Goal: Transaction & Acquisition: Purchase product/service

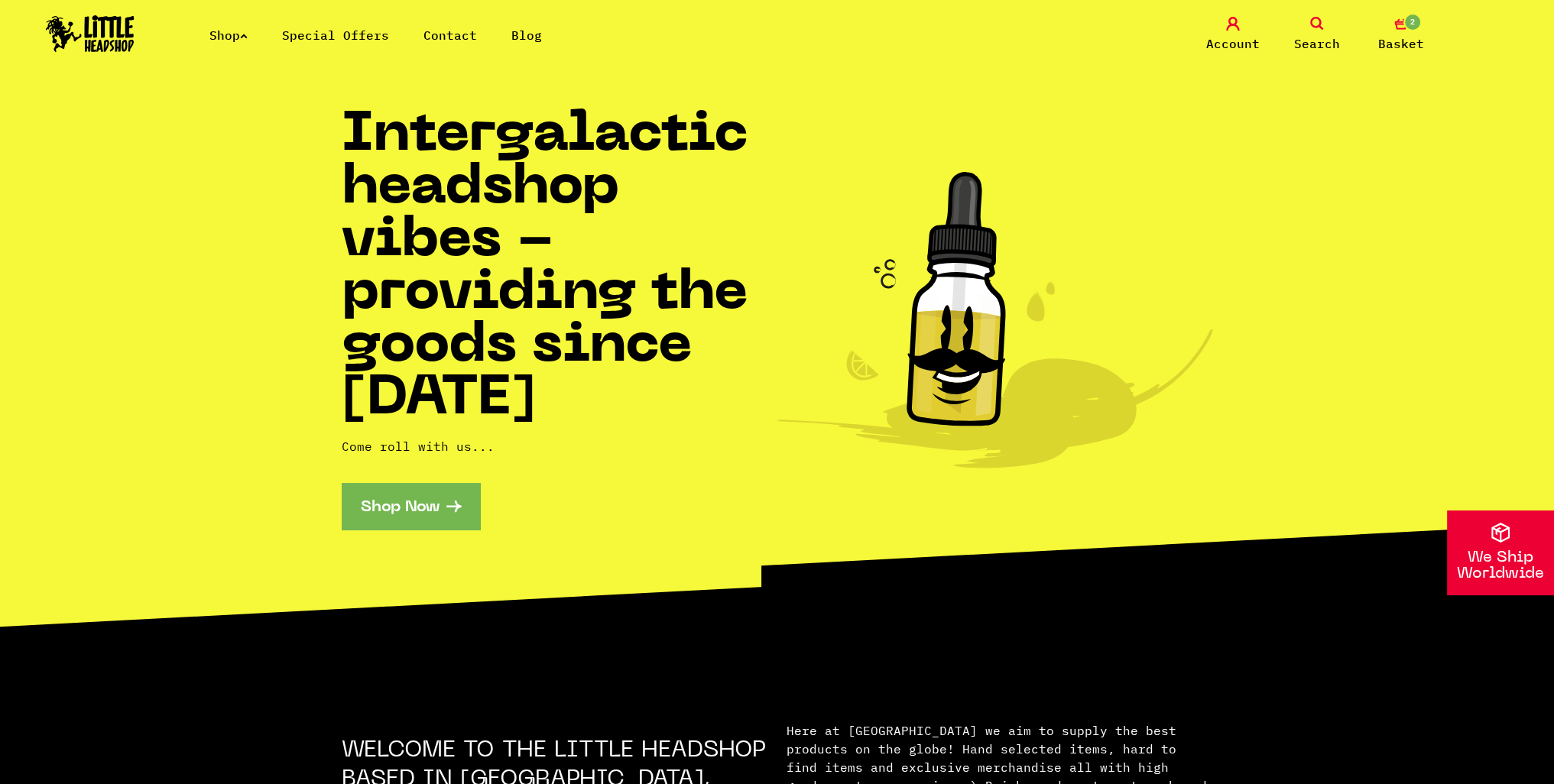
click at [1397, 32] on link "2 Basket" at bounding box center [1400, 34] width 76 height 36
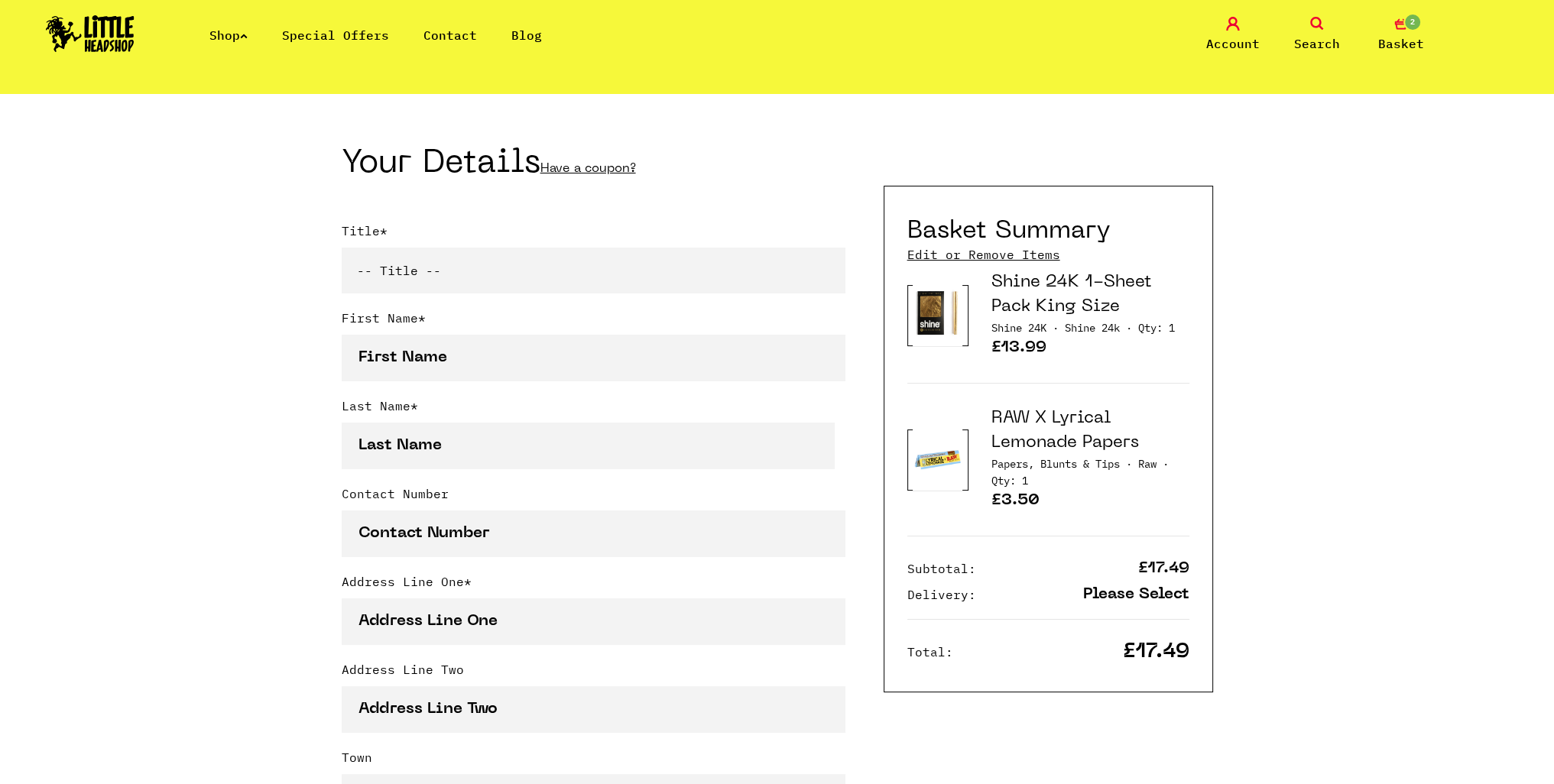
scroll to position [306, 0]
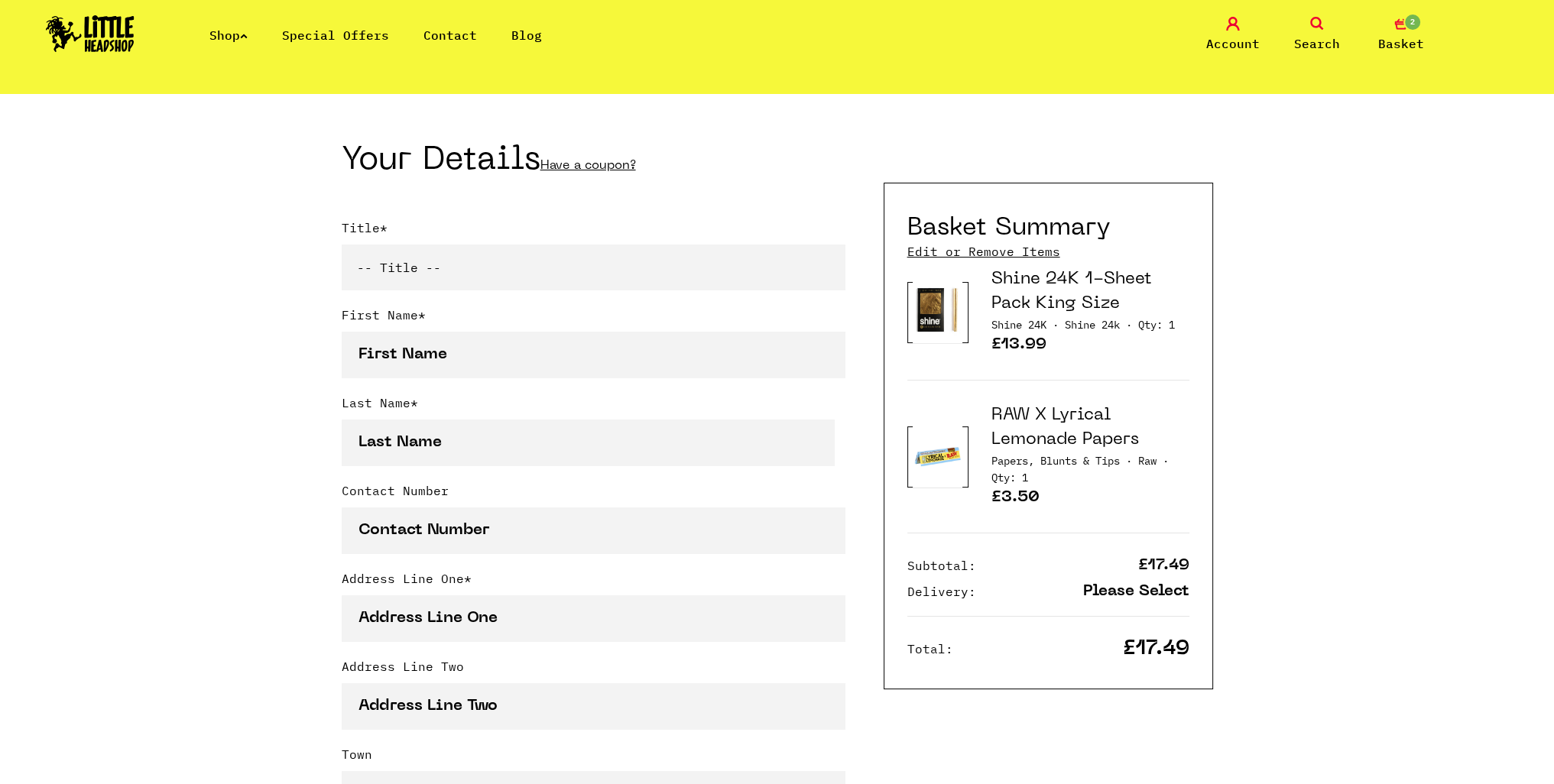
click at [945, 453] on img at bounding box center [937, 456] width 49 height 62
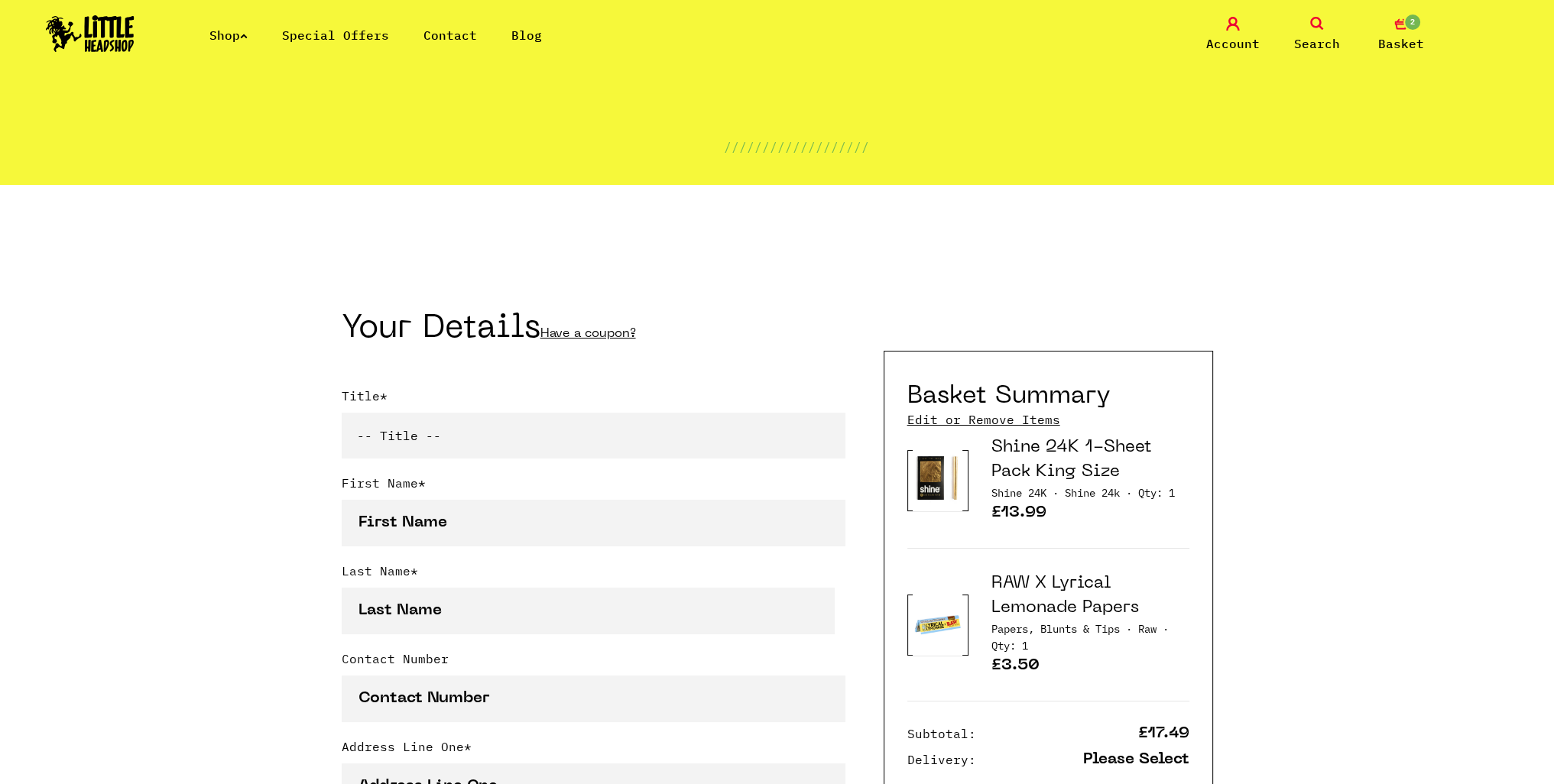
scroll to position [0, 0]
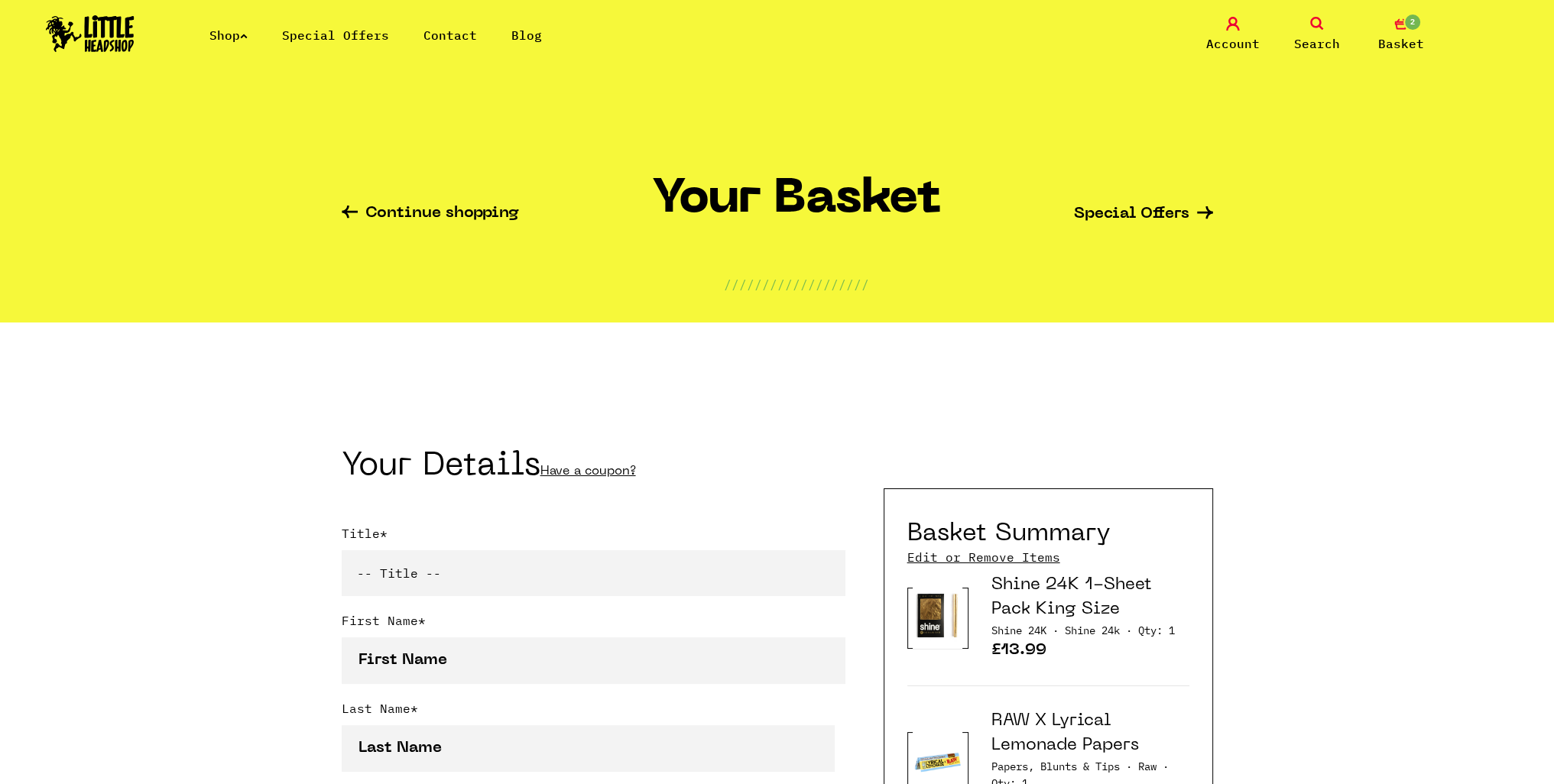
click at [1314, 31] on link "Search" at bounding box center [1316, 34] width 76 height 36
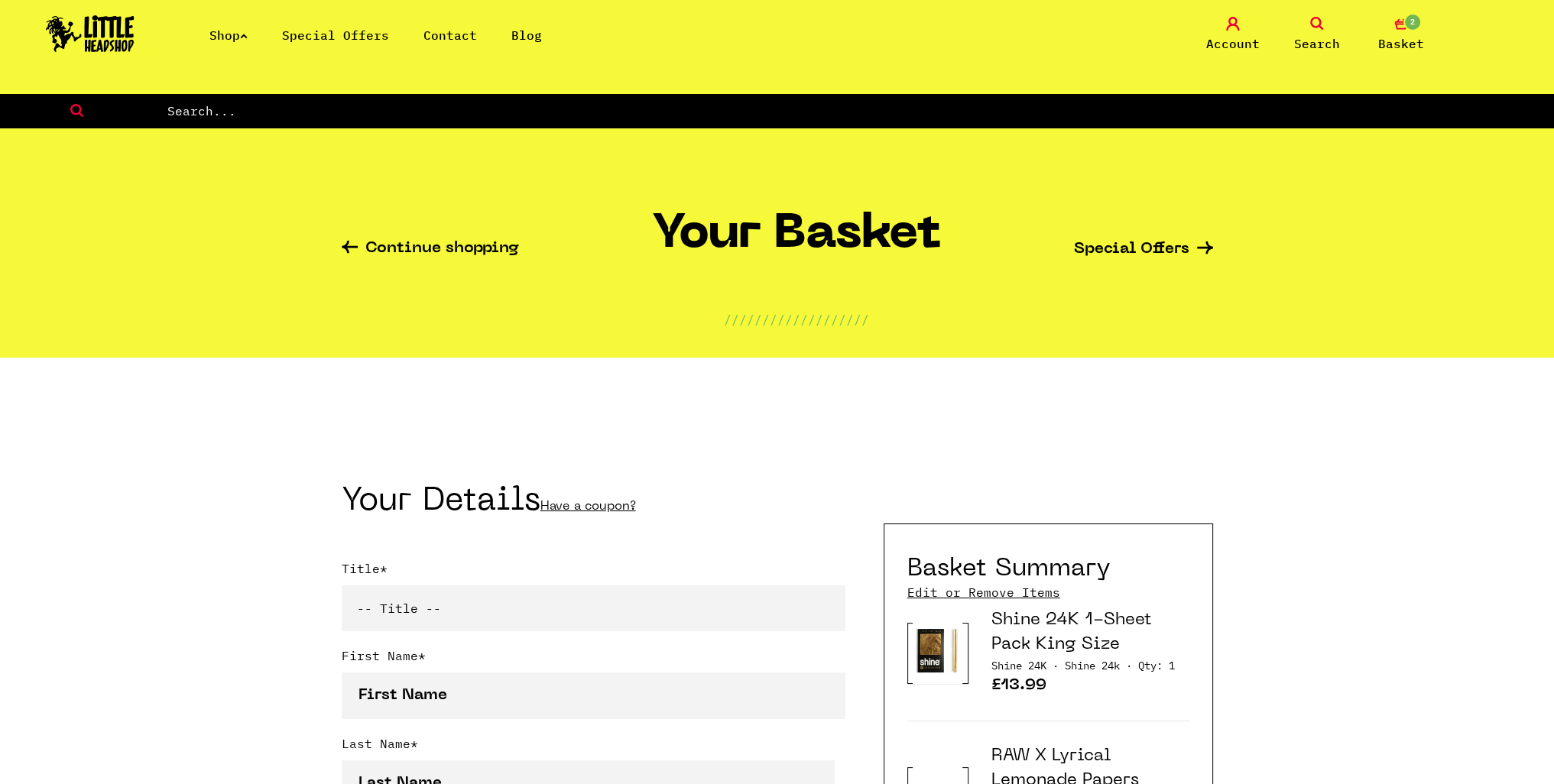
click at [1279, 16] on link "Search" at bounding box center [1316, 34] width 76 height 36
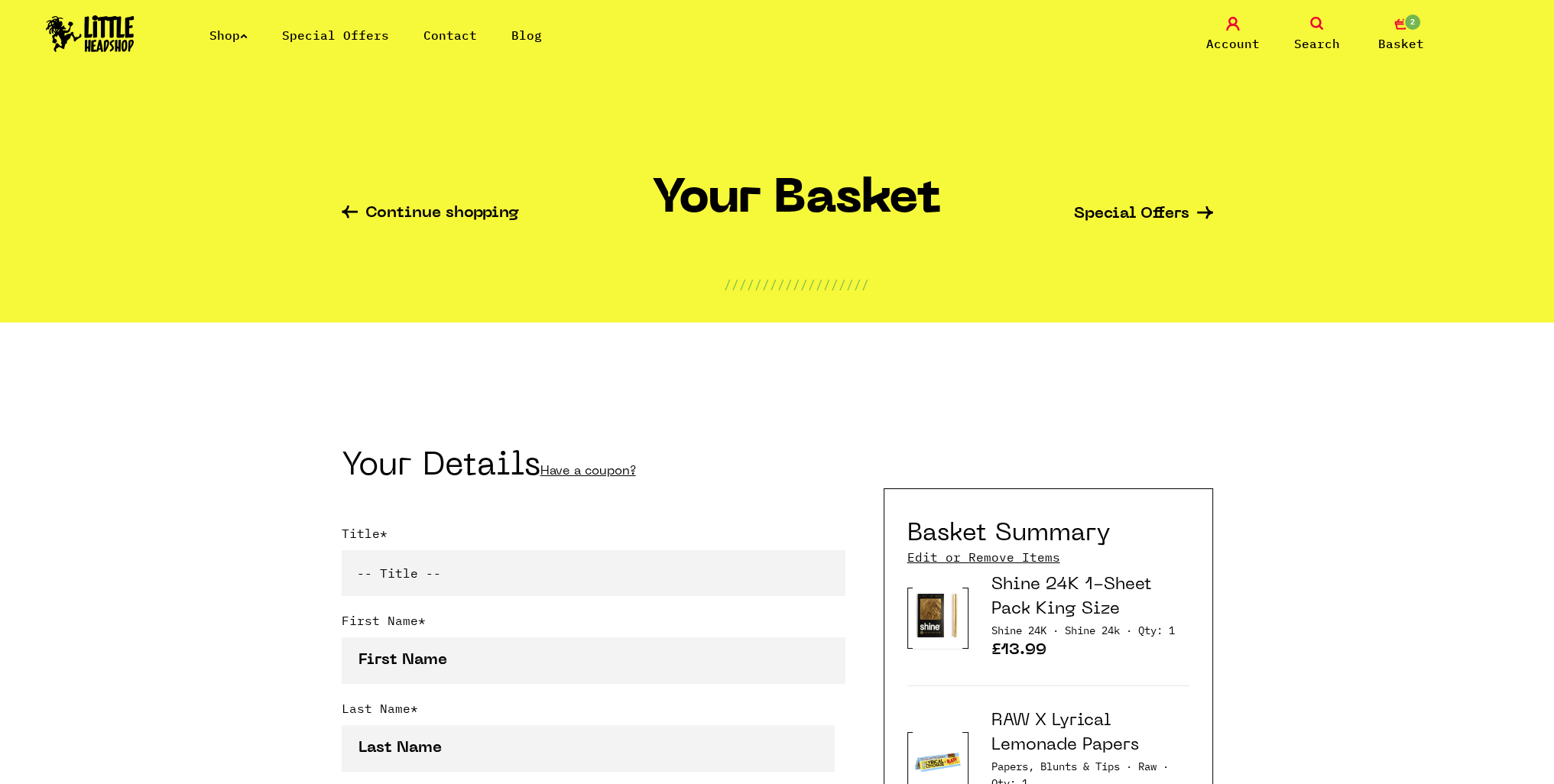
click at [1314, 31] on link "Search" at bounding box center [1316, 34] width 76 height 36
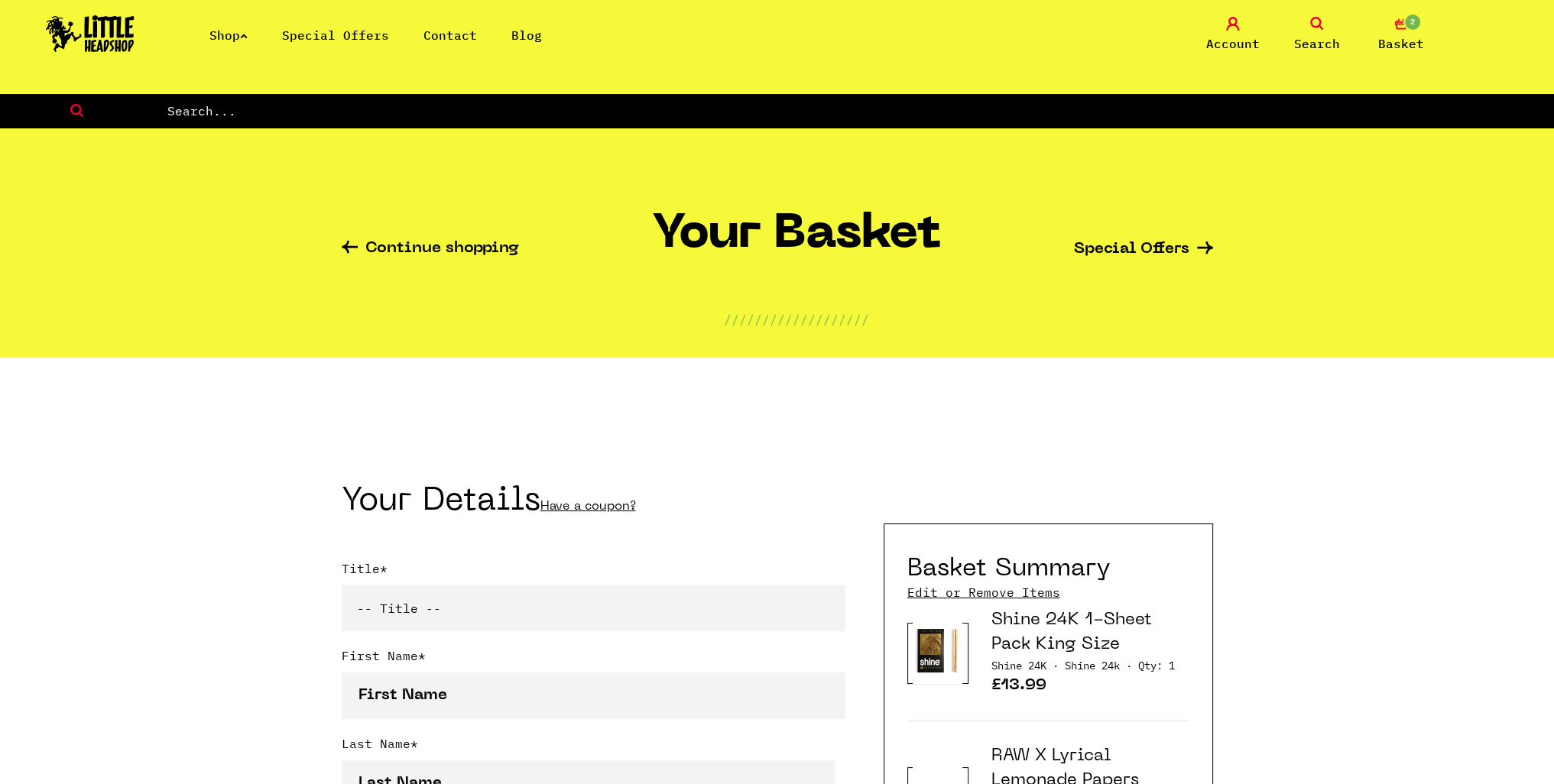
click at [600, 82] on nav "Shop Special Offers Contact Blog Account Search 2 Basket Categories Shop All Br…" at bounding box center [777, 46] width 1554 height 93
click at [593, 113] on input "text" at bounding box center [860, 111] width 1388 height 20
type input "roach"
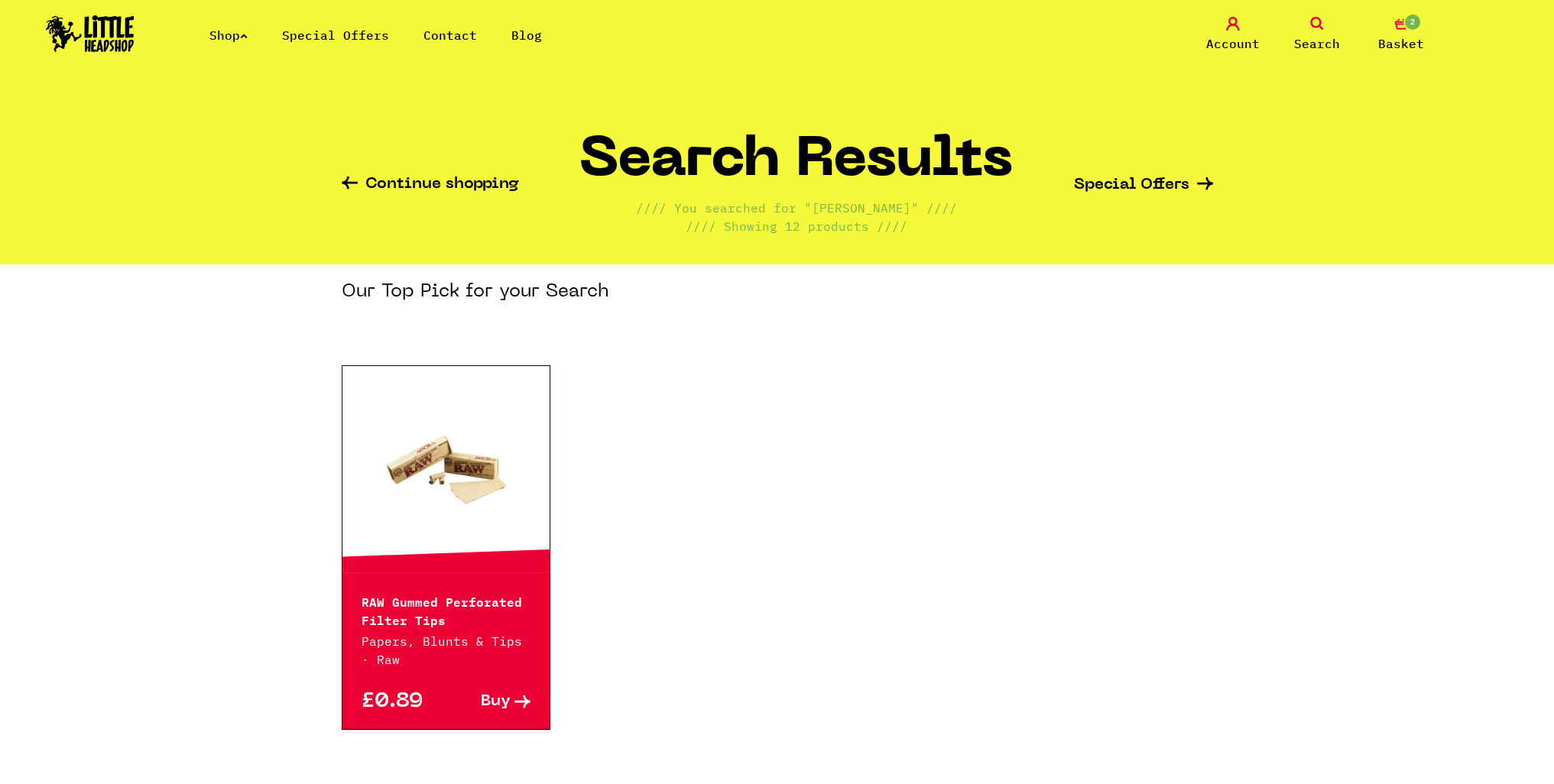
click at [1308, 18] on link "Search" at bounding box center [1316, 34] width 76 height 36
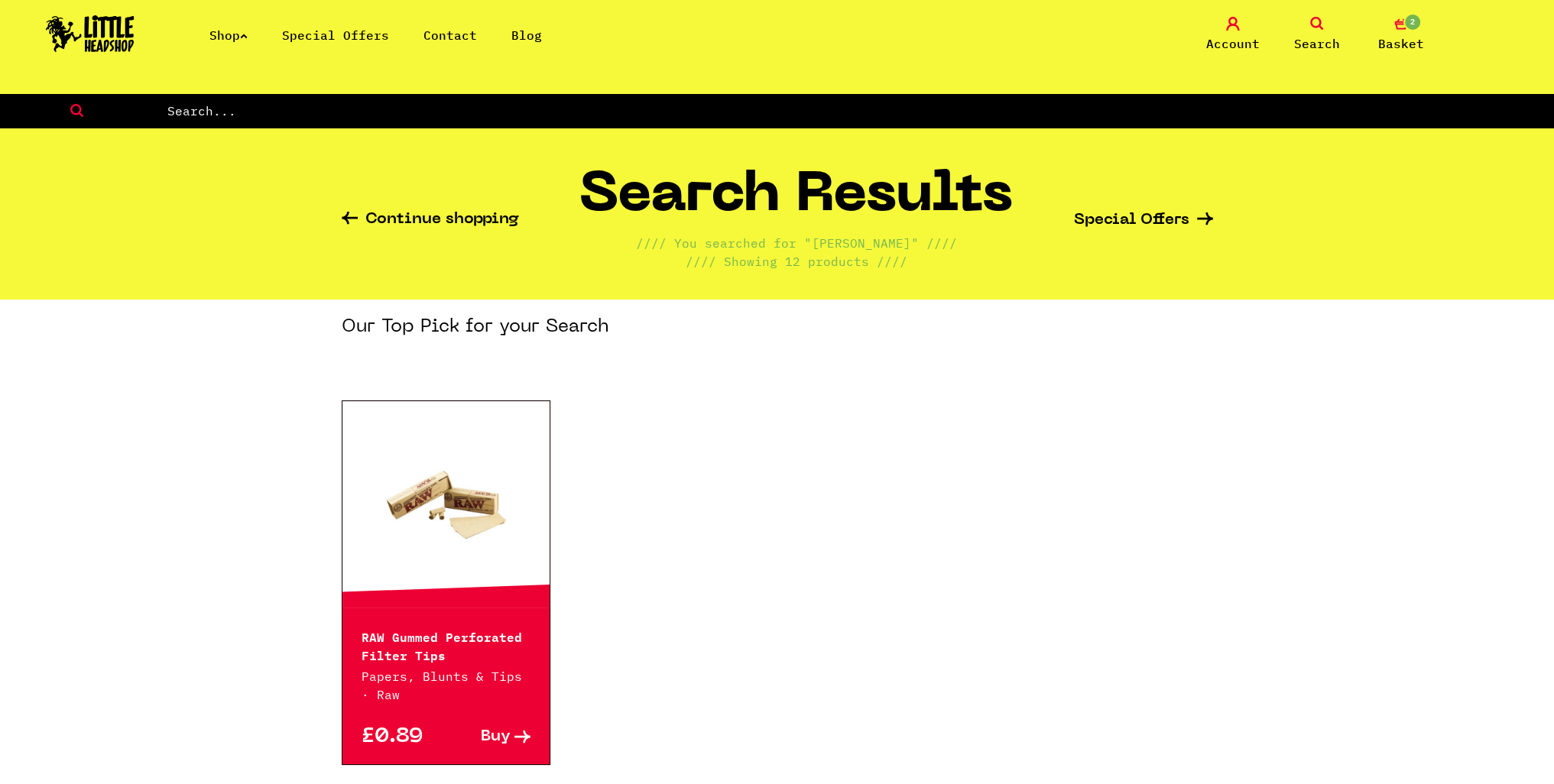
click at [831, 111] on input "text" at bounding box center [860, 111] width 1388 height 20
type input "filter"
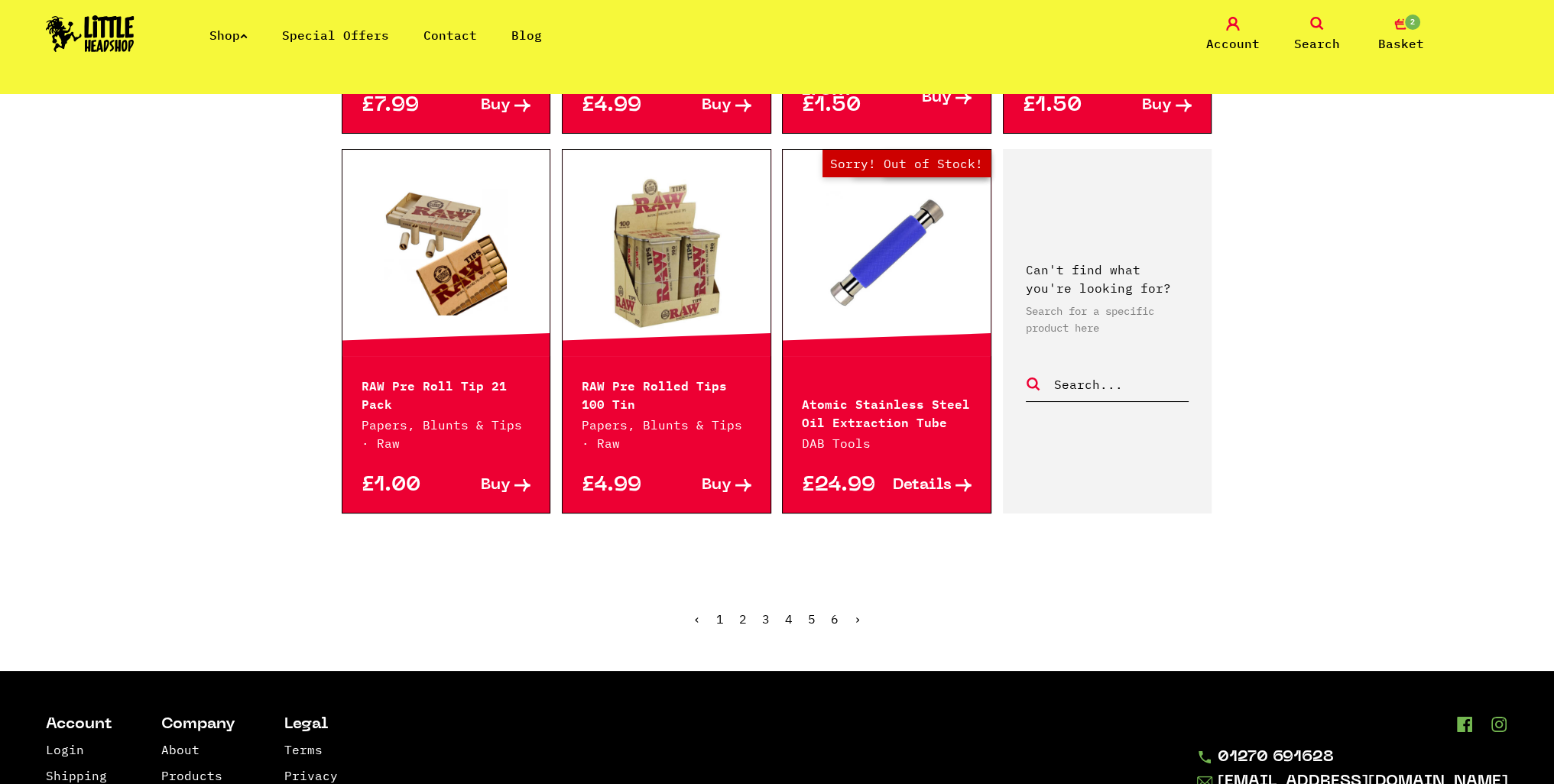
scroll to position [1681, 0]
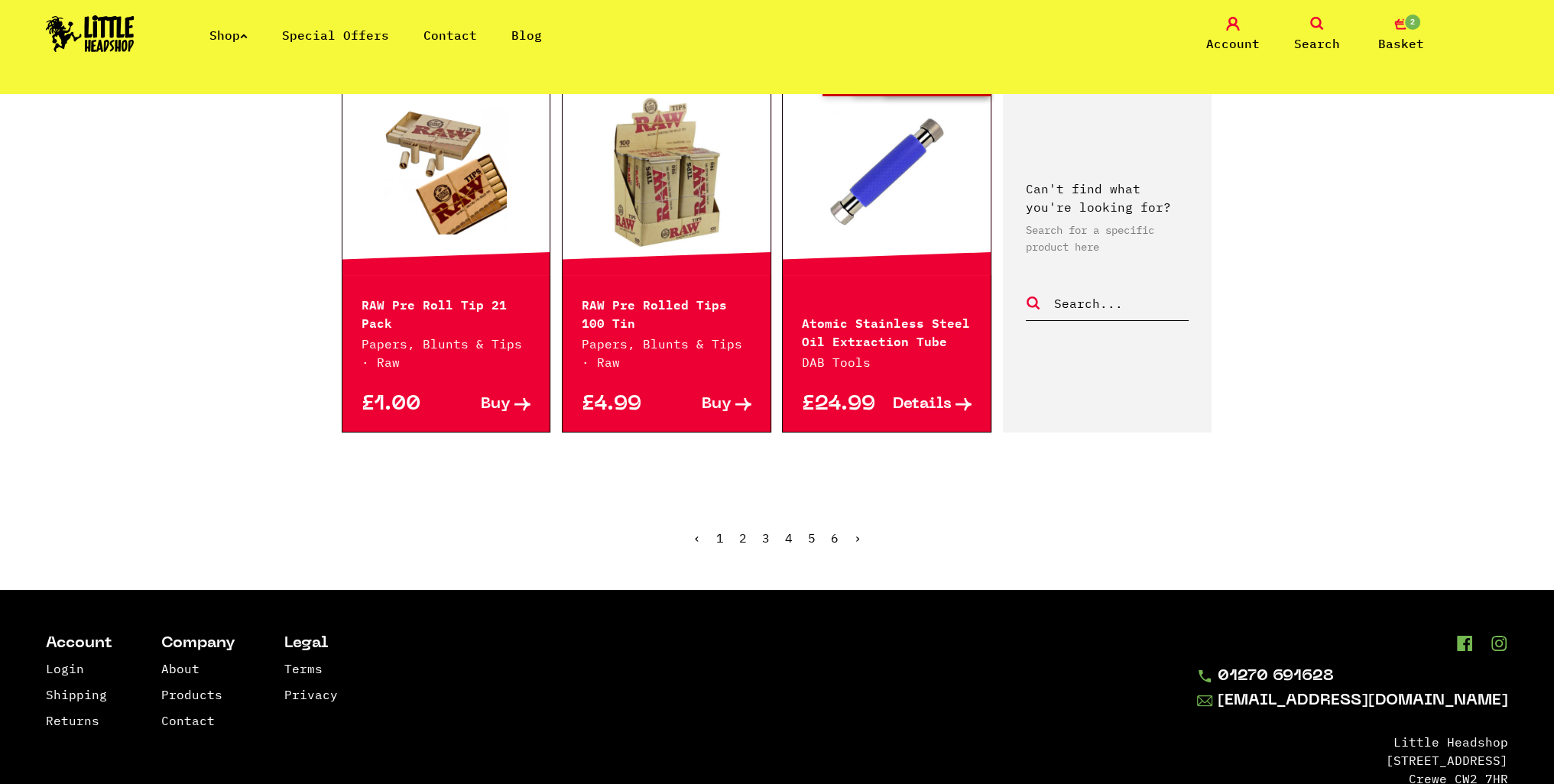
click at [740, 542] on link "2" at bounding box center [743, 537] width 8 height 15
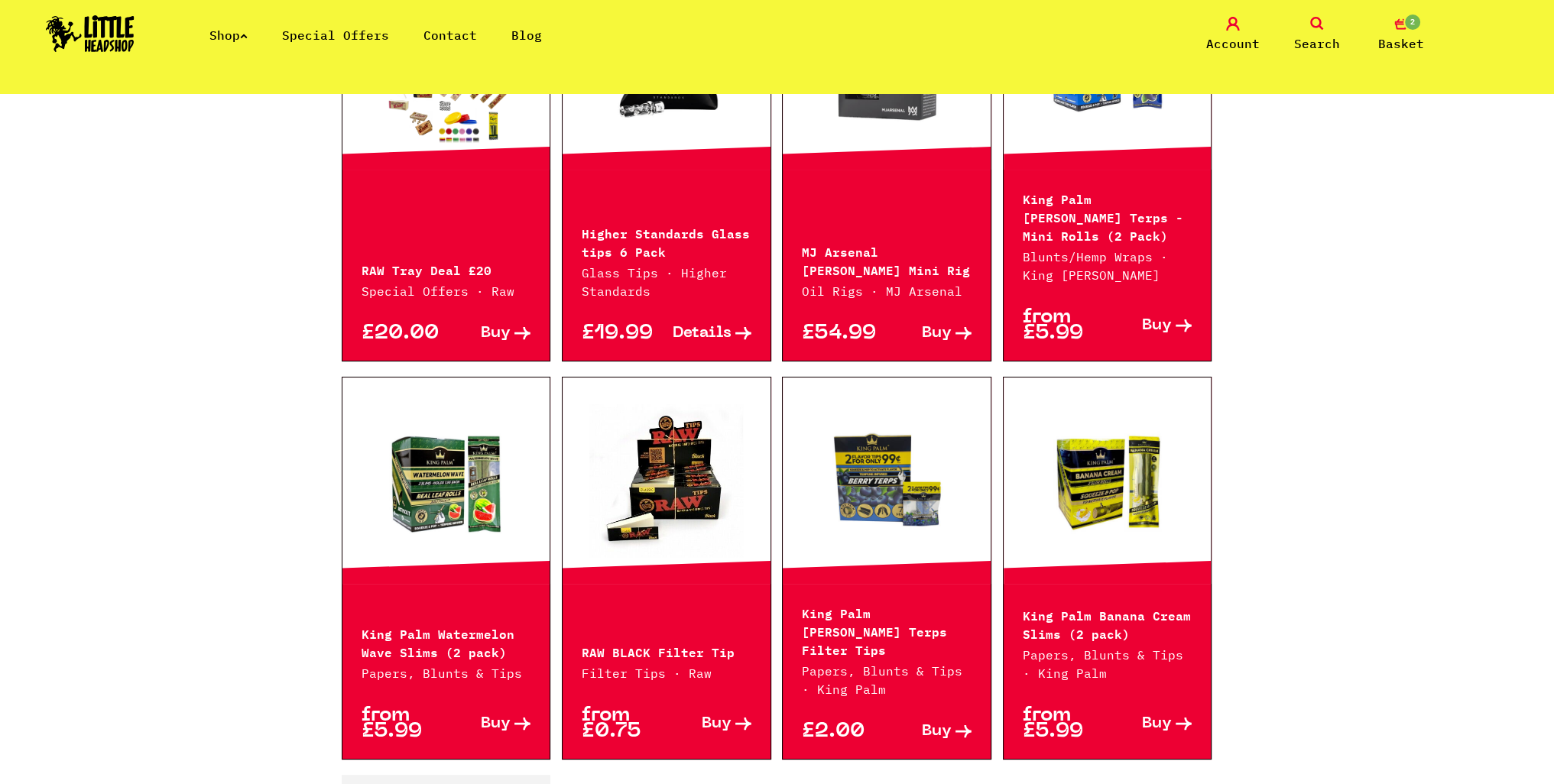
scroll to position [840, 0]
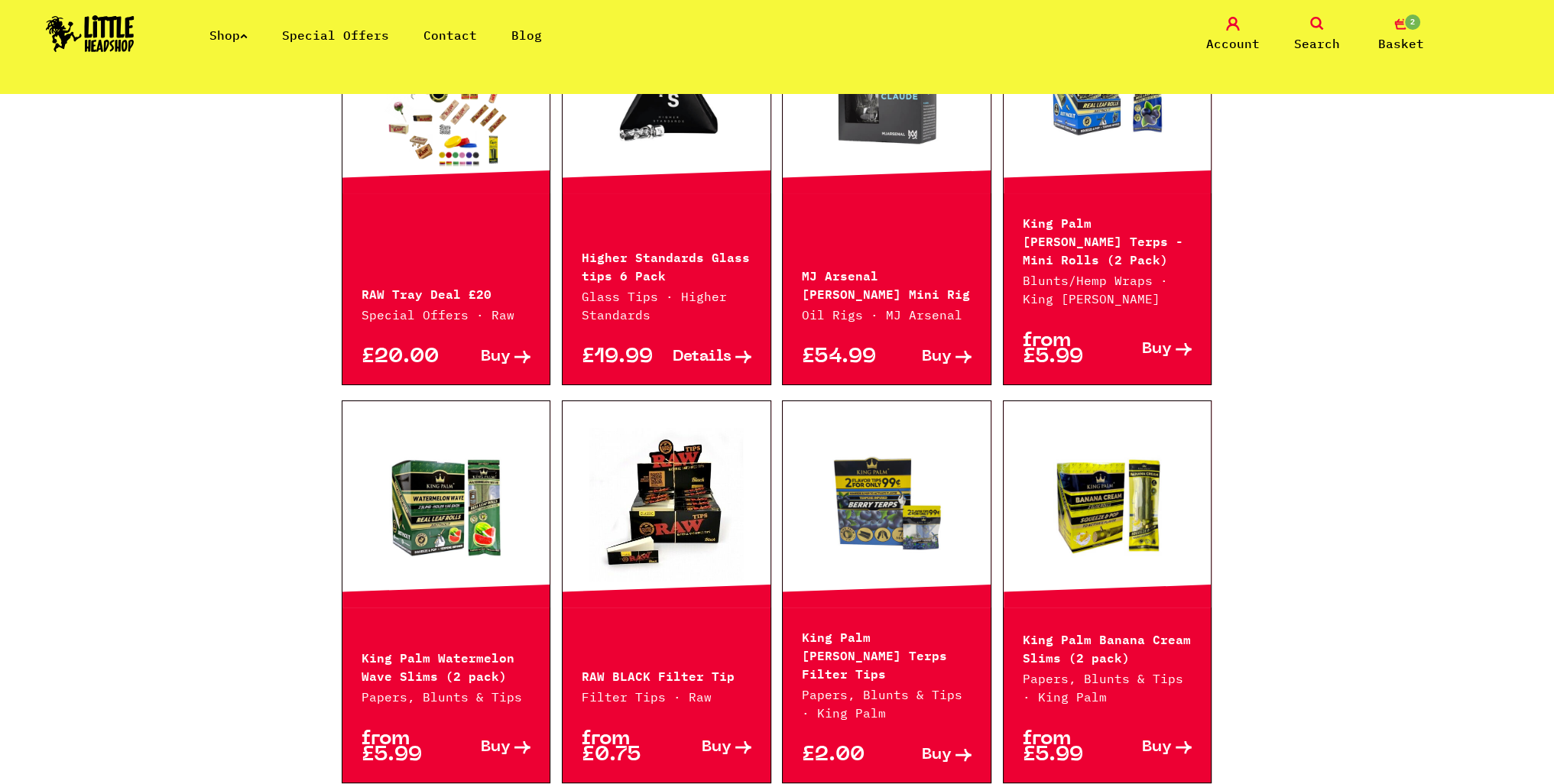
click at [1312, 39] on span "Search" at bounding box center [1317, 43] width 45 height 18
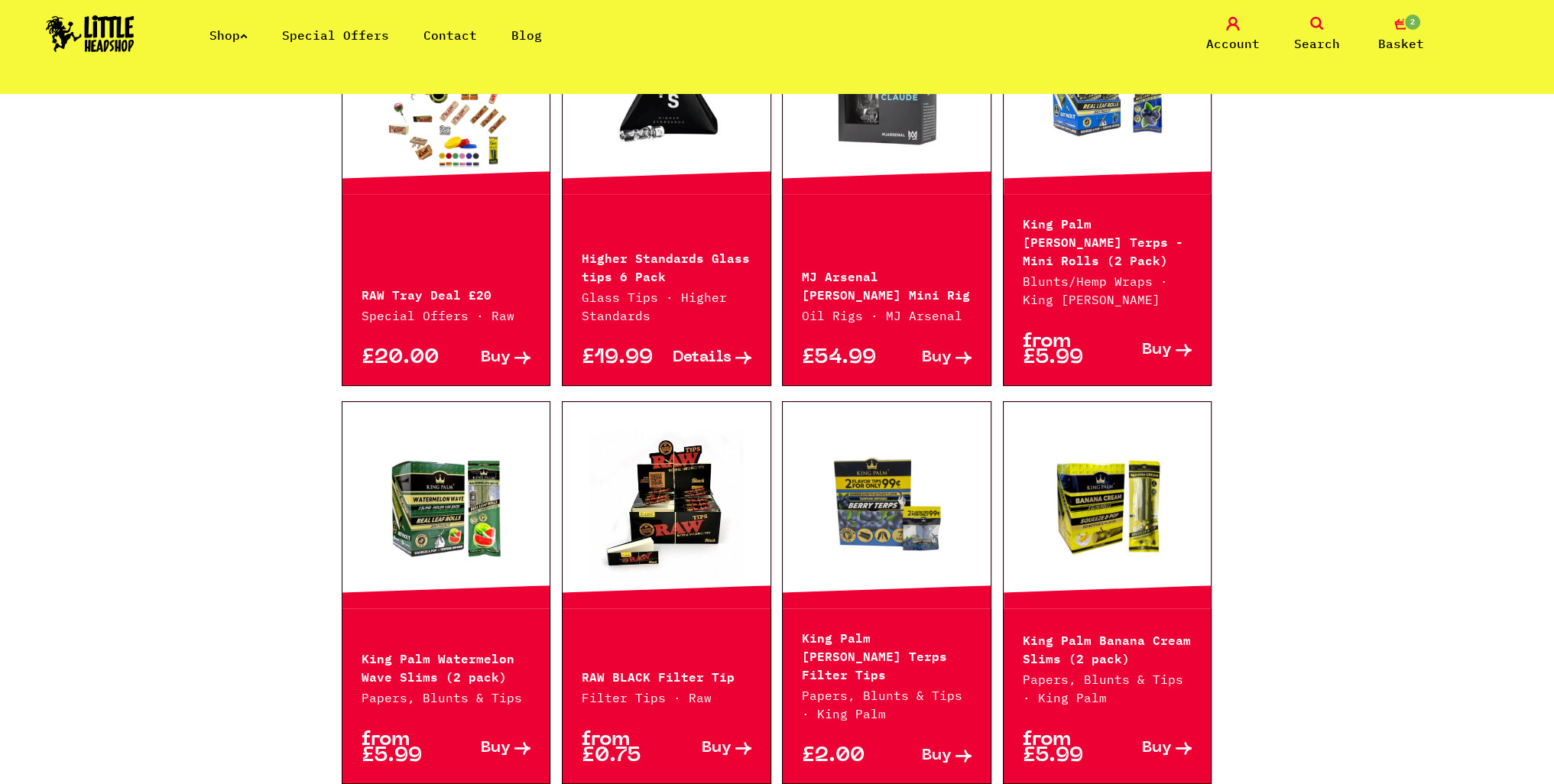
scroll to position [875, 0]
click at [248, 35] on icon at bounding box center [244, 36] width 8 height 6
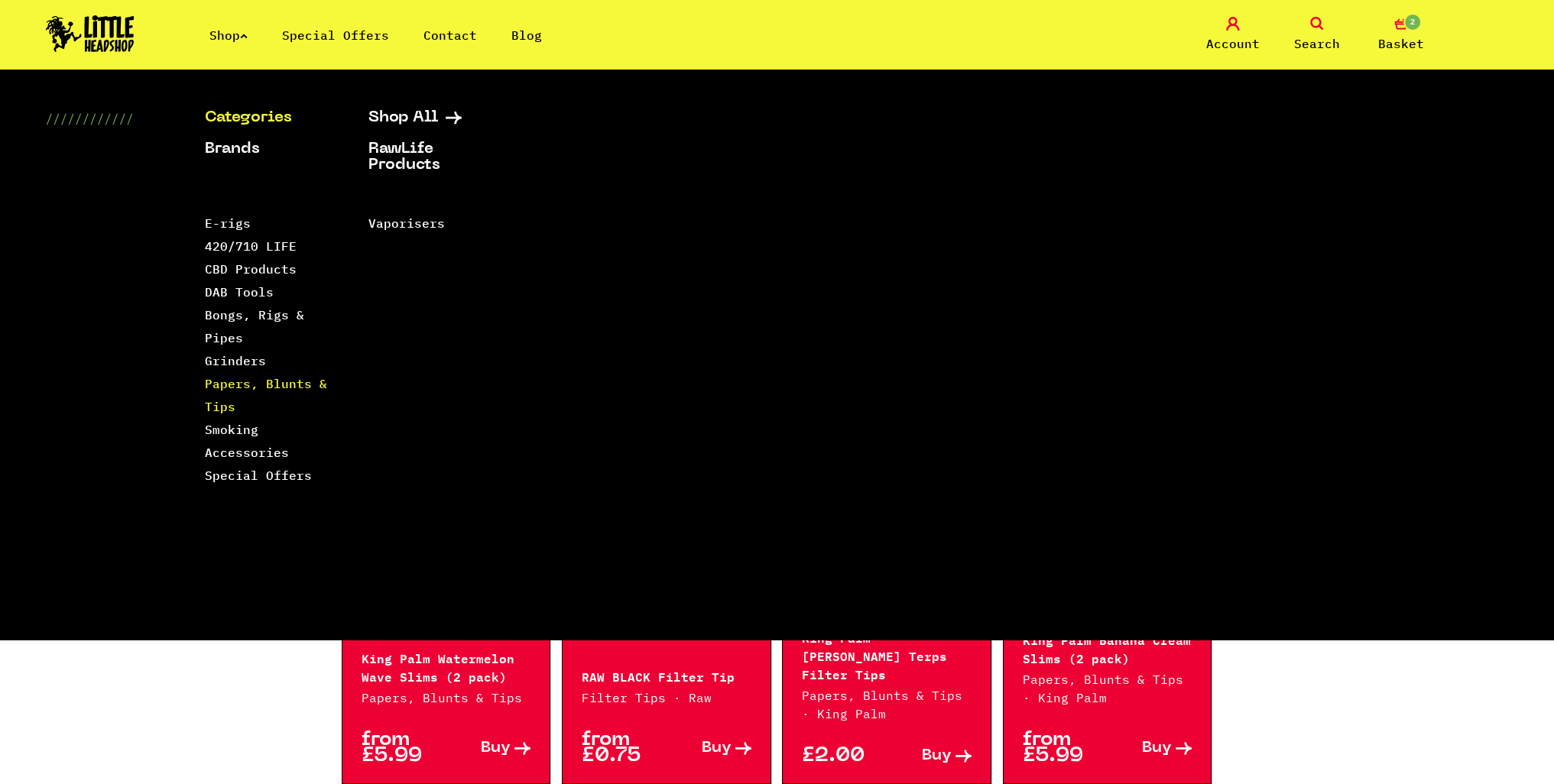
click at [212, 404] on link "Papers, Blunts & Tips" at bounding box center [266, 394] width 122 height 38
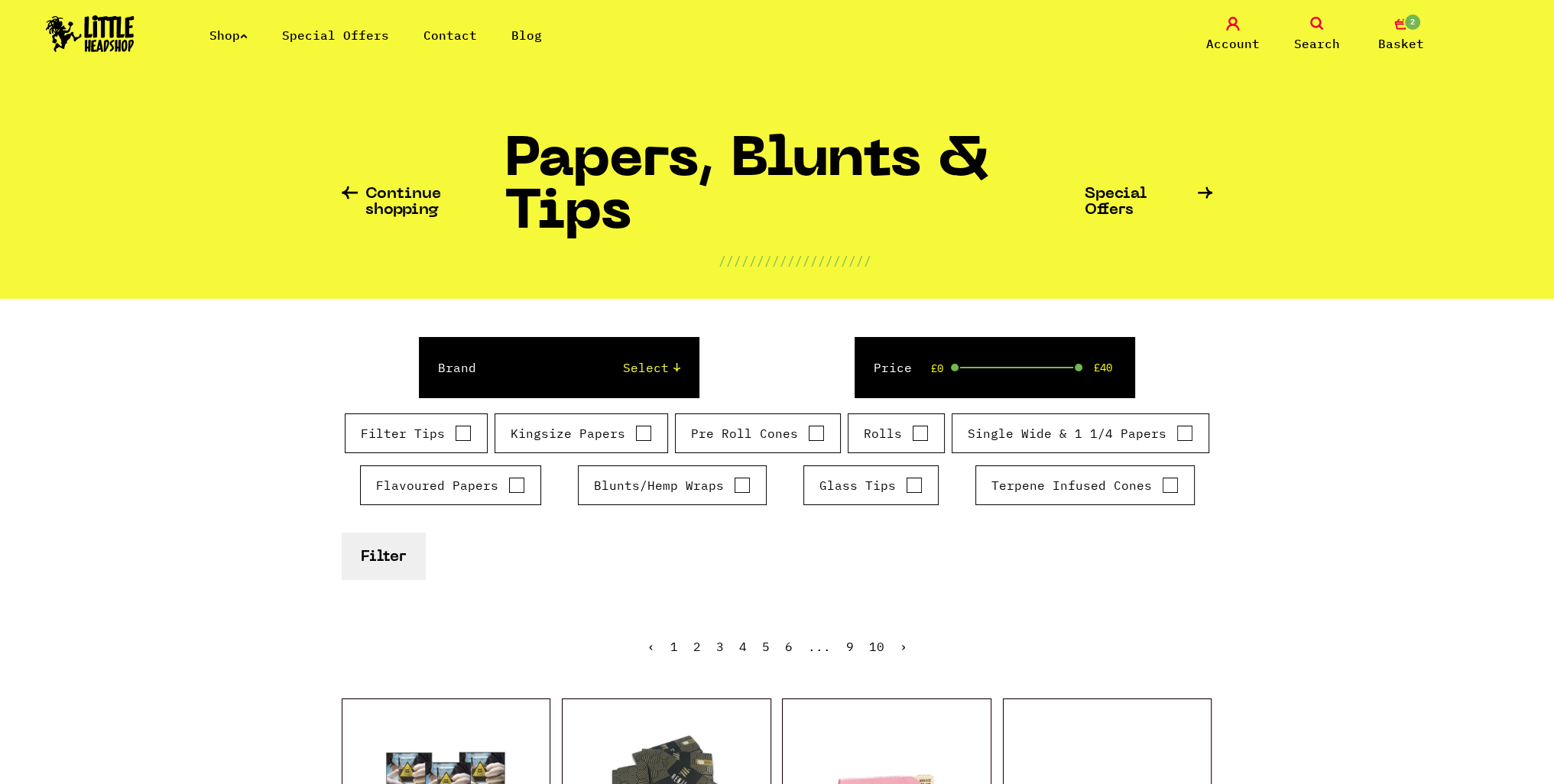
click at [462, 434] on input "Filter Tips" at bounding box center [463, 433] width 16 height 15
checkbox input "true"
click at [382, 552] on button "Filter" at bounding box center [384, 555] width 83 height 46
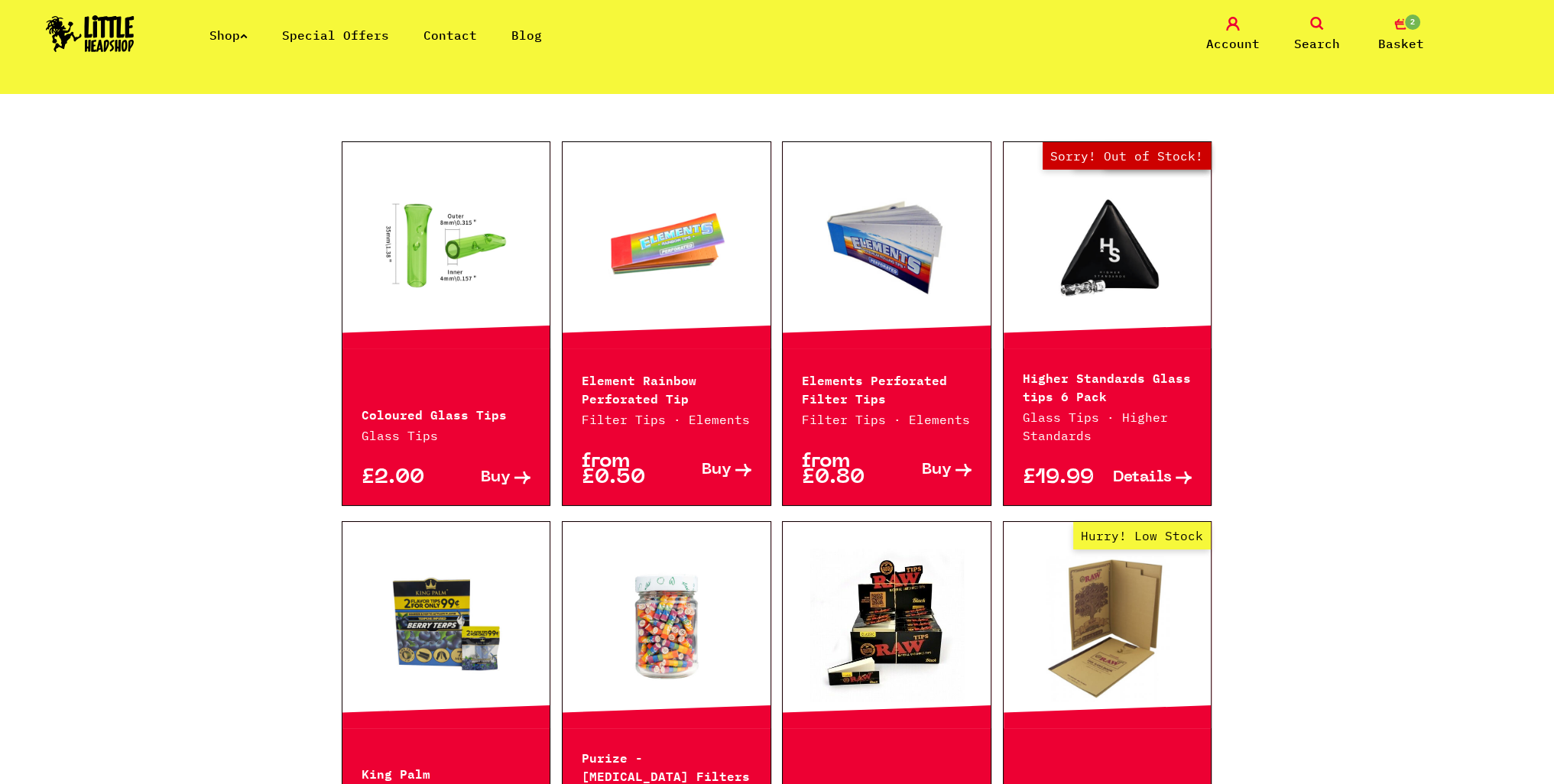
scroll to position [77, 0]
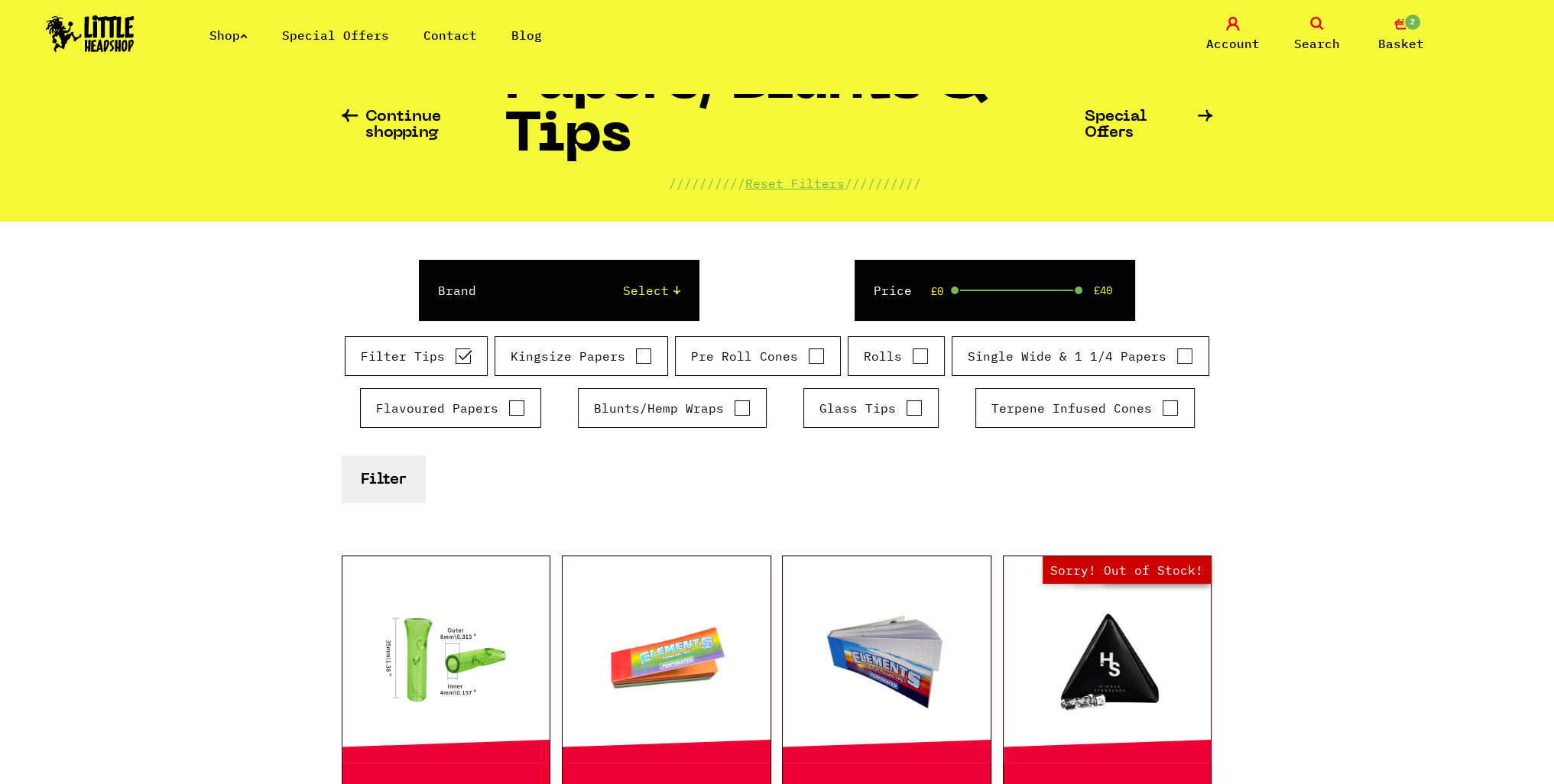
click at [465, 358] on input "Filter Tips" at bounding box center [463, 355] width 16 height 15
checkbox input "false"
click at [1298, 33] on link "Search" at bounding box center [1316, 34] width 76 height 36
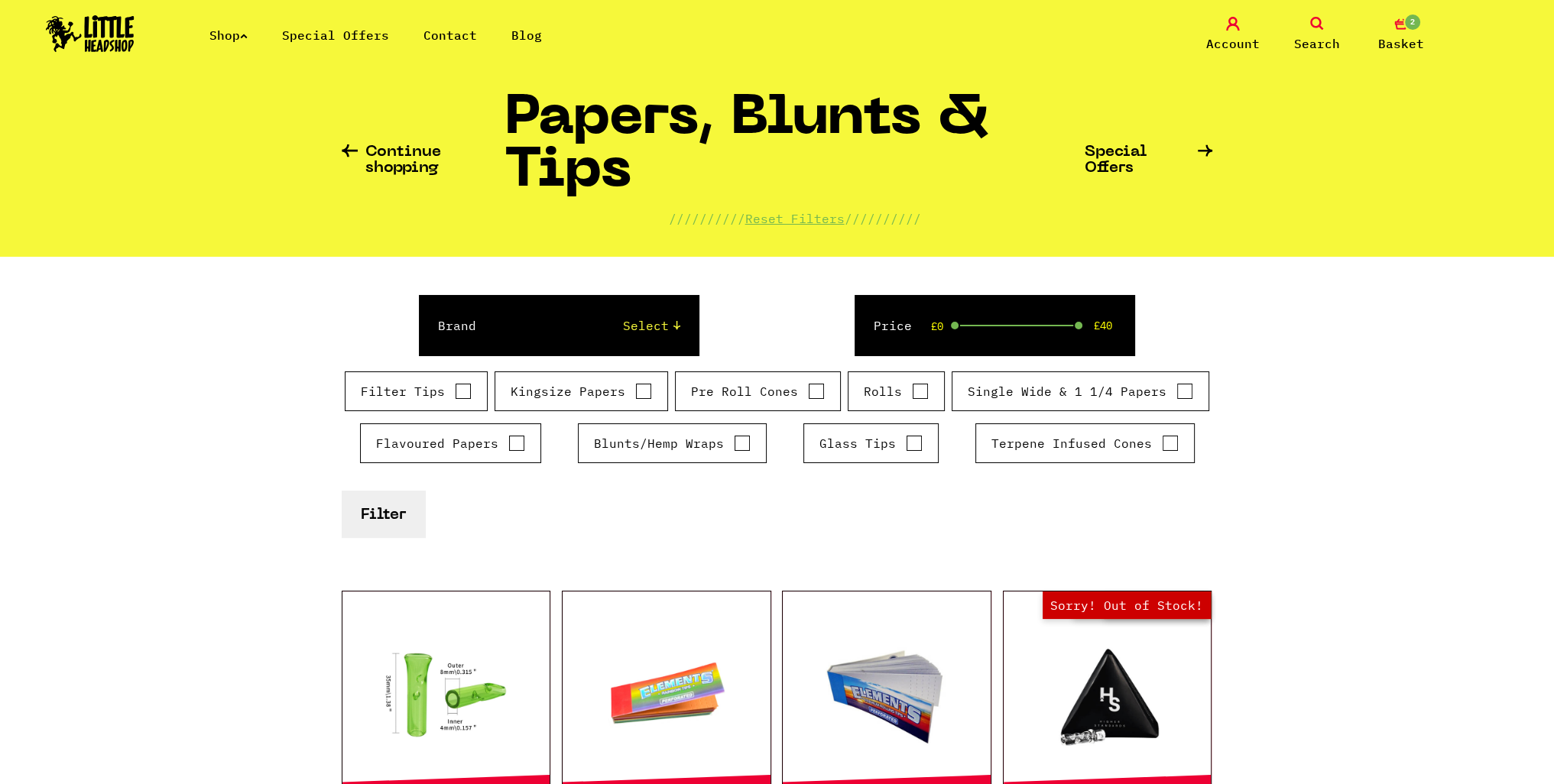
click at [1311, 35] on span "Search" at bounding box center [1317, 43] width 45 height 18
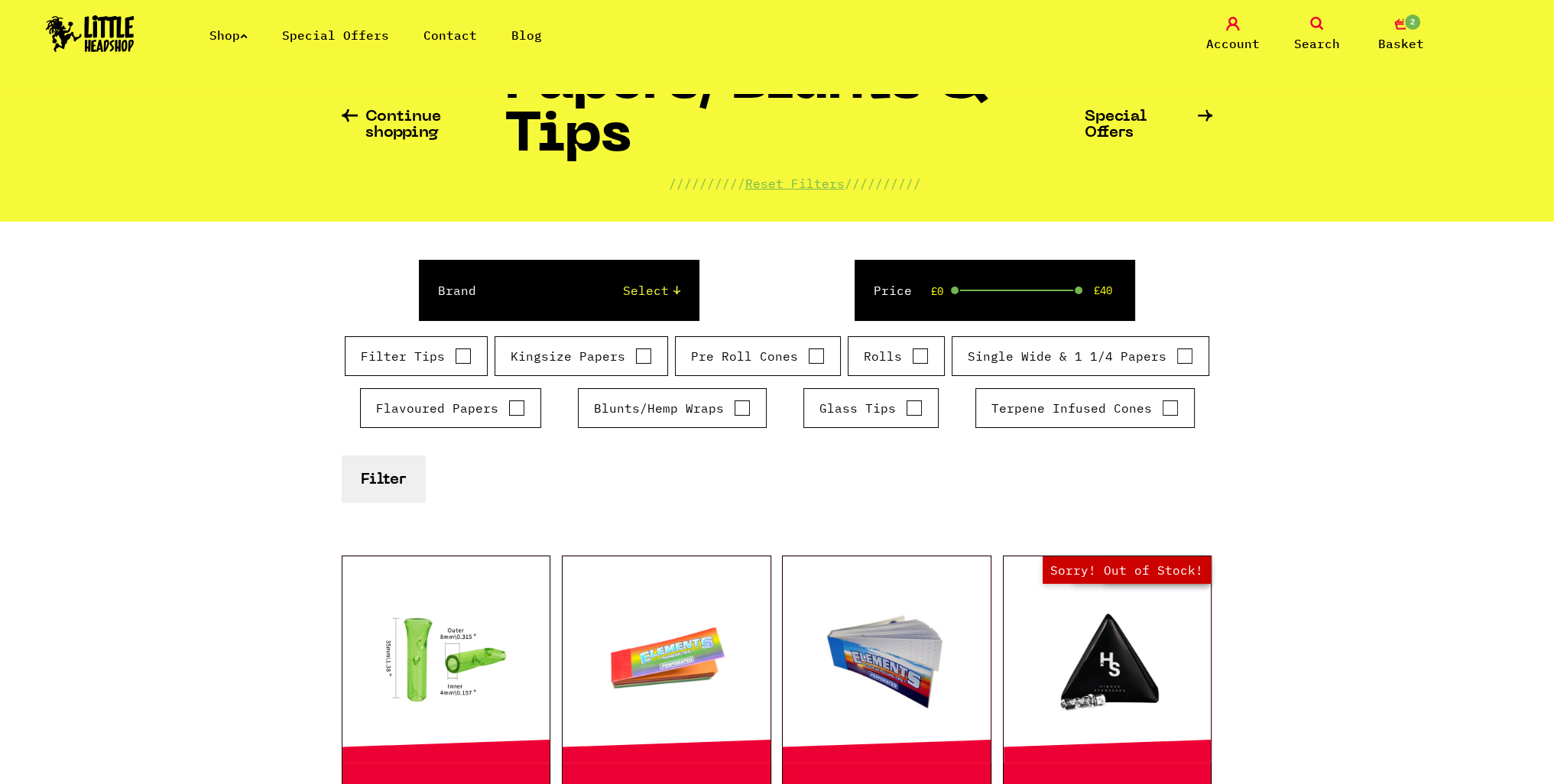
click at [1331, 40] on span "Search" at bounding box center [1317, 43] width 45 height 18
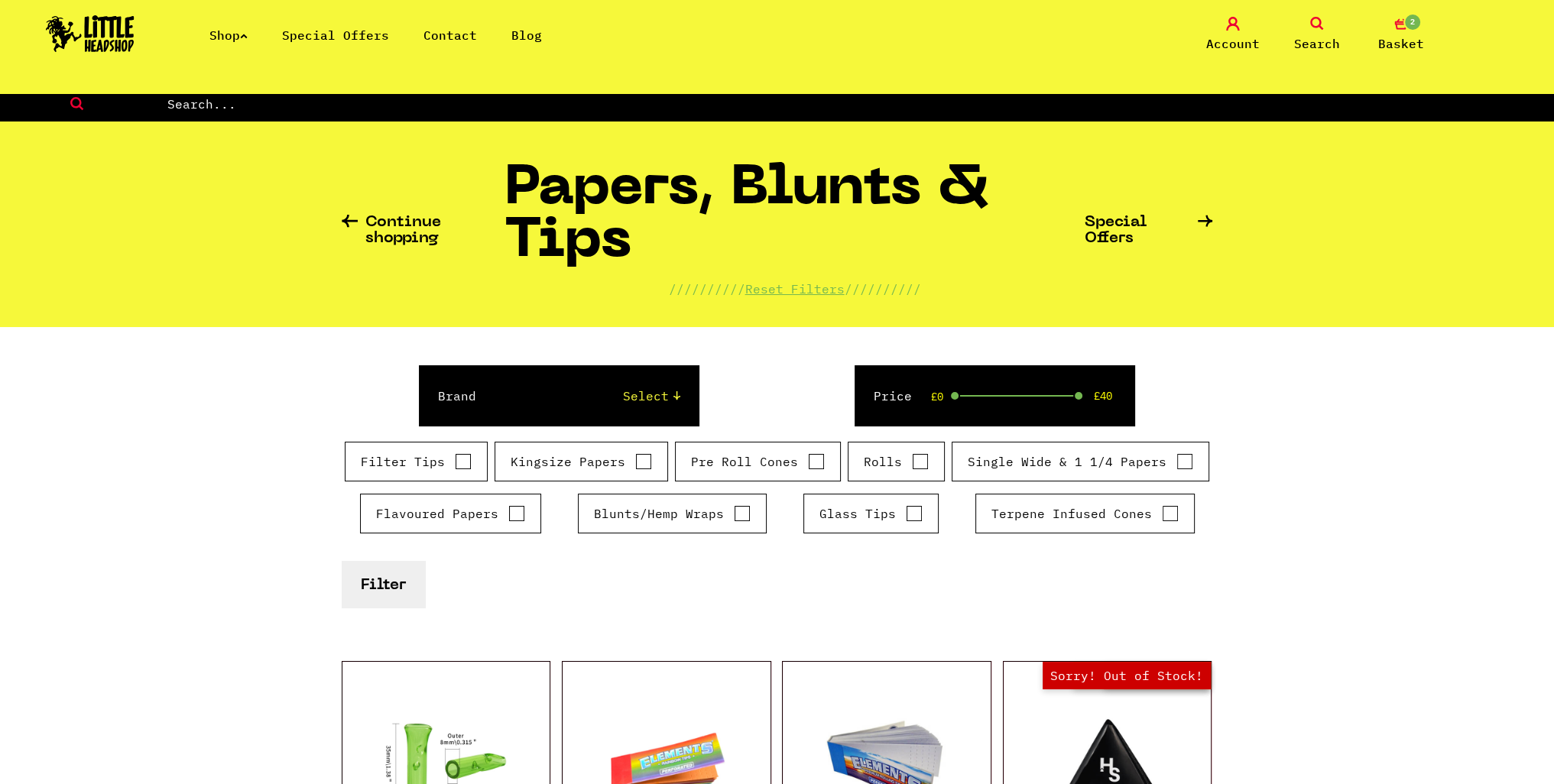
scroll to position [0, 0]
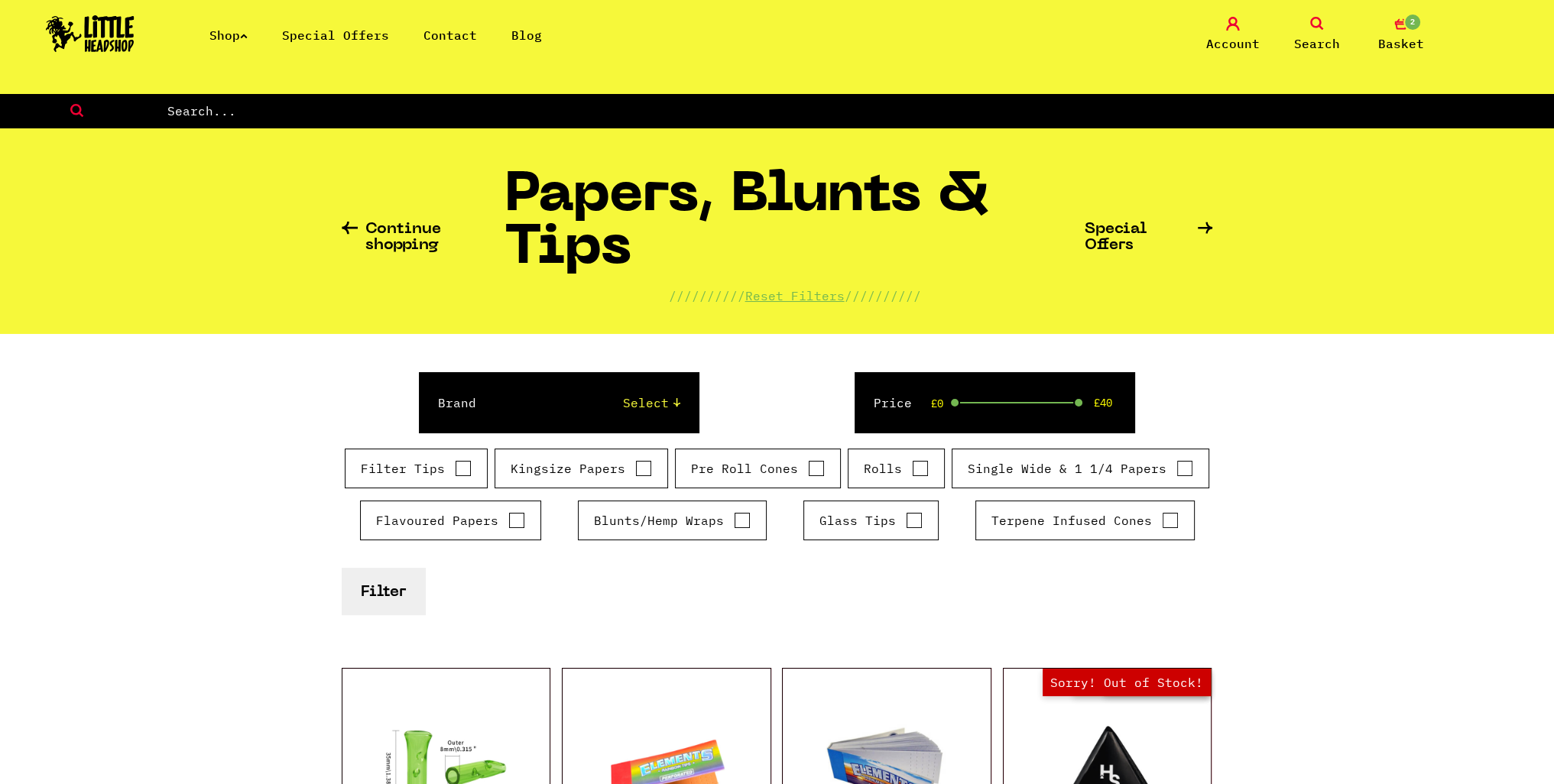
click at [631, 118] on input "text" at bounding box center [860, 111] width 1388 height 20
type input "tube"
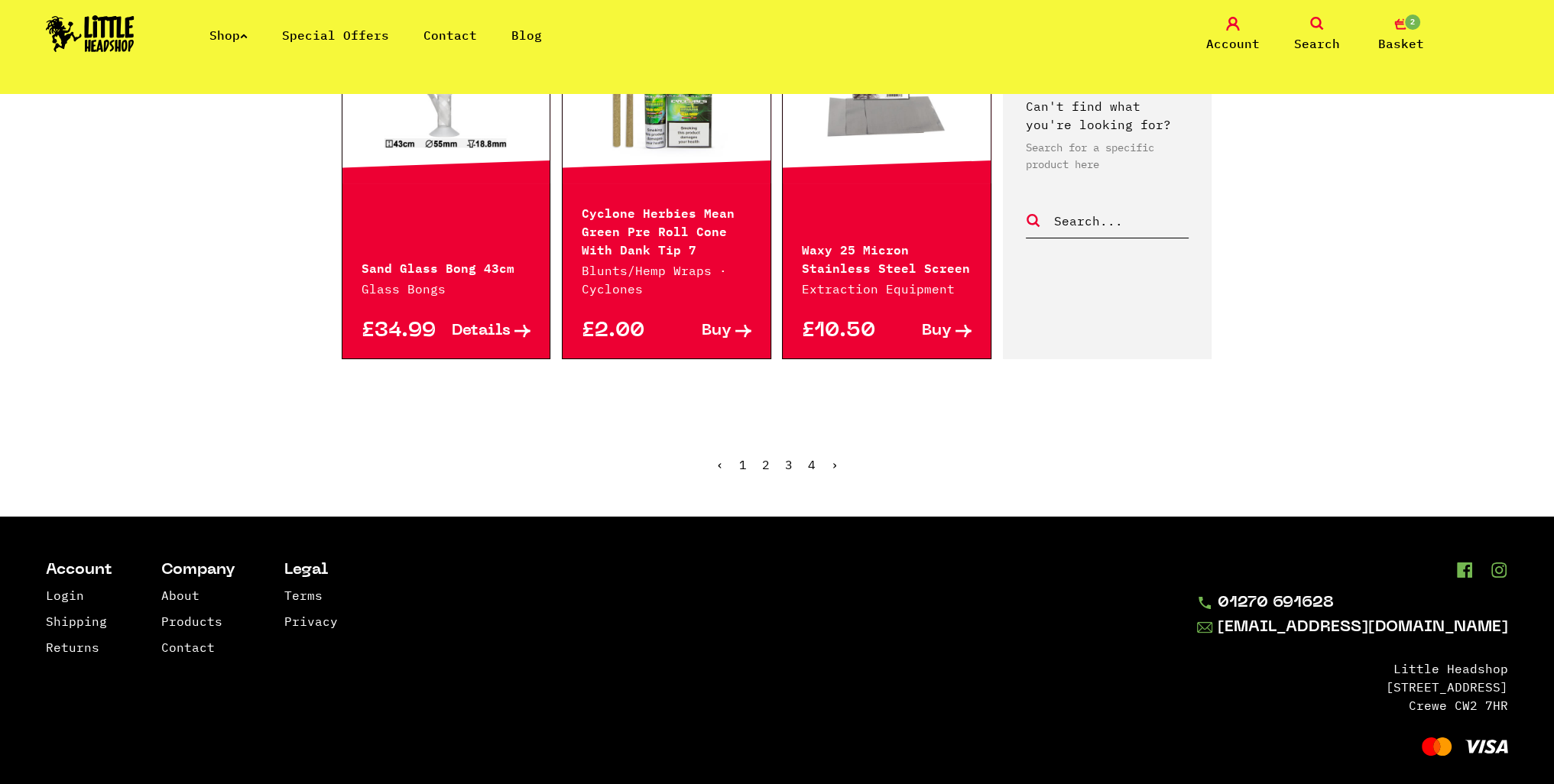
scroll to position [1824, 0]
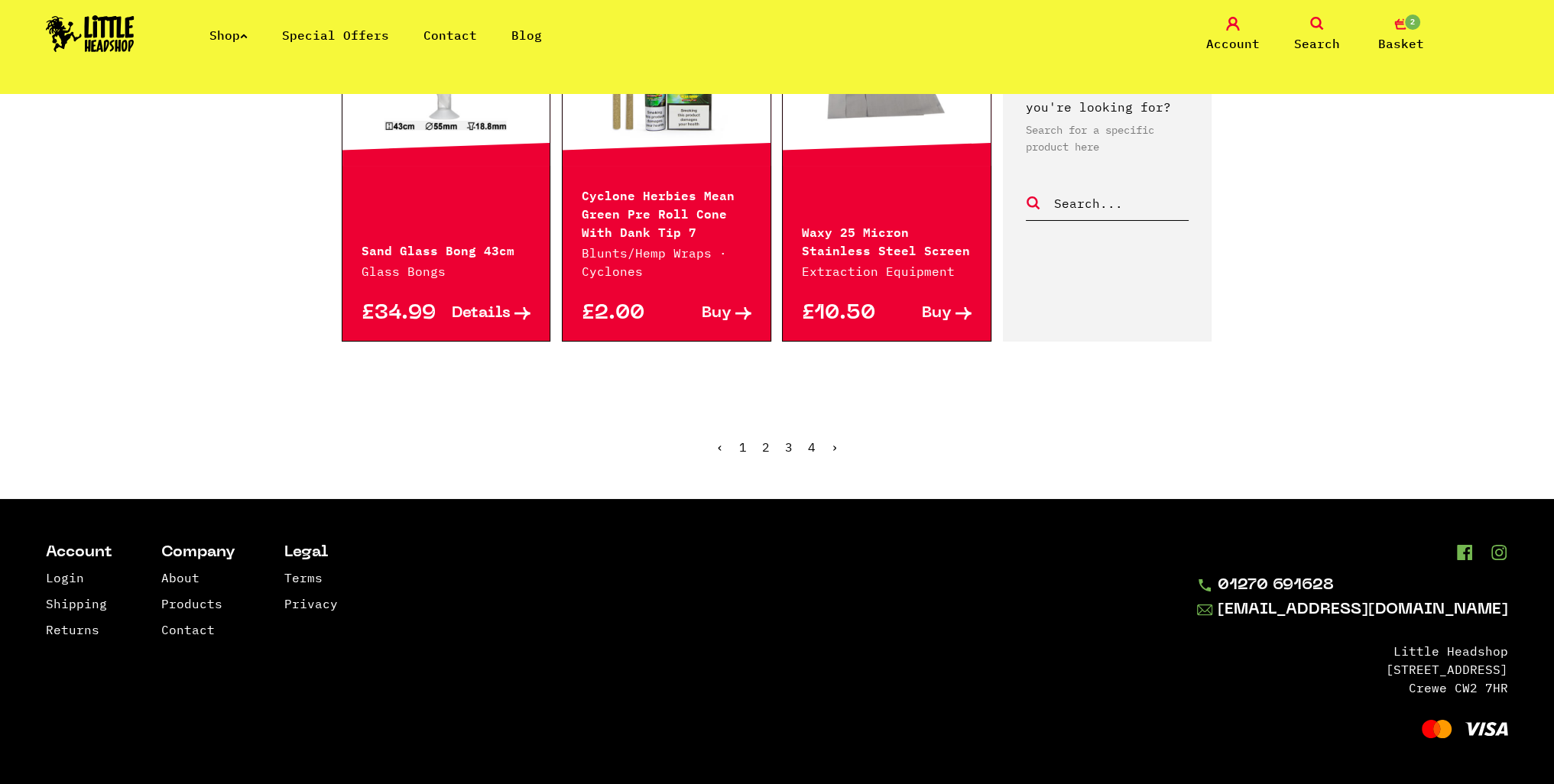
click at [765, 441] on link "2" at bounding box center [766, 446] width 8 height 15
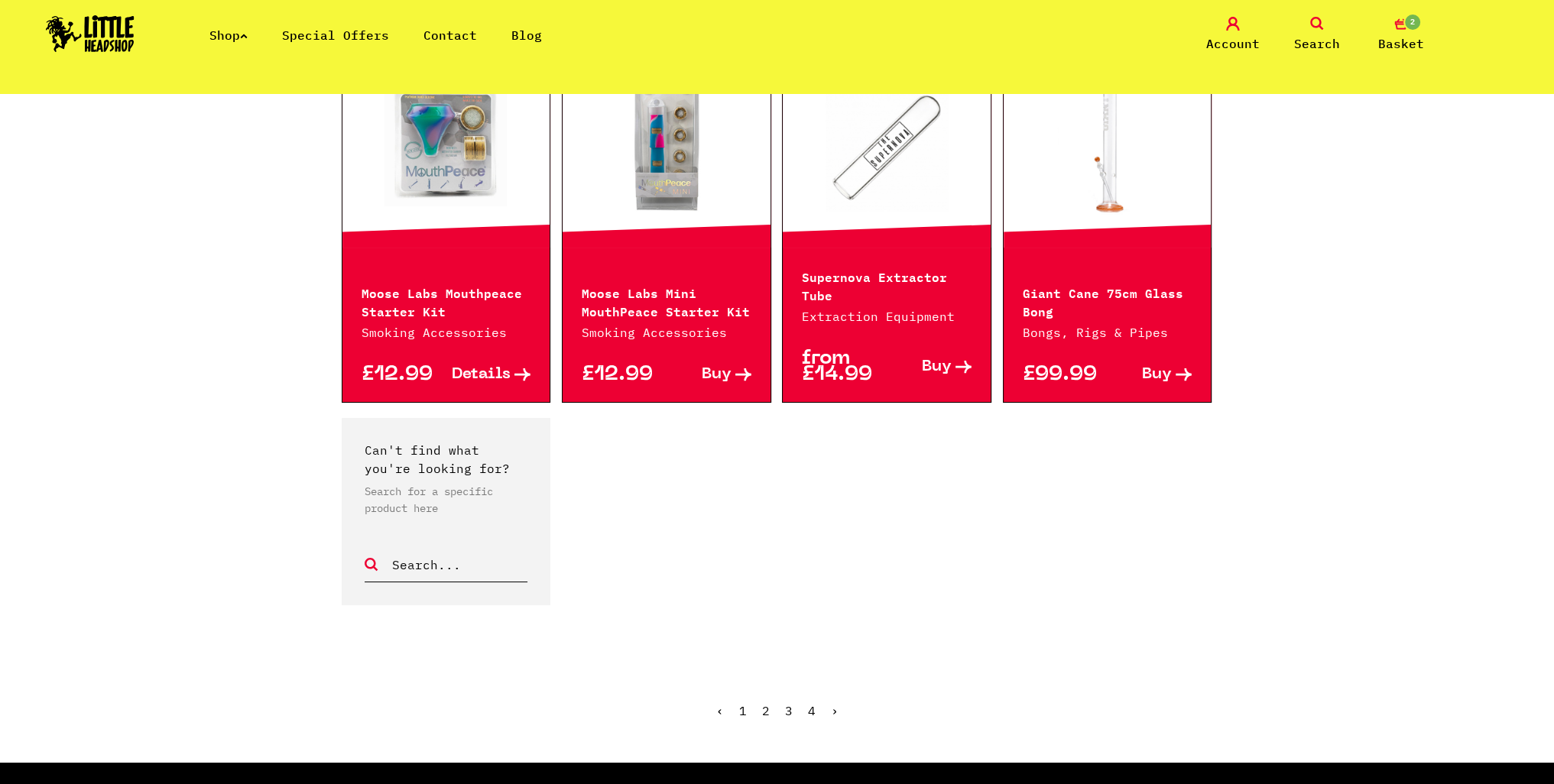
scroll to position [1299, 0]
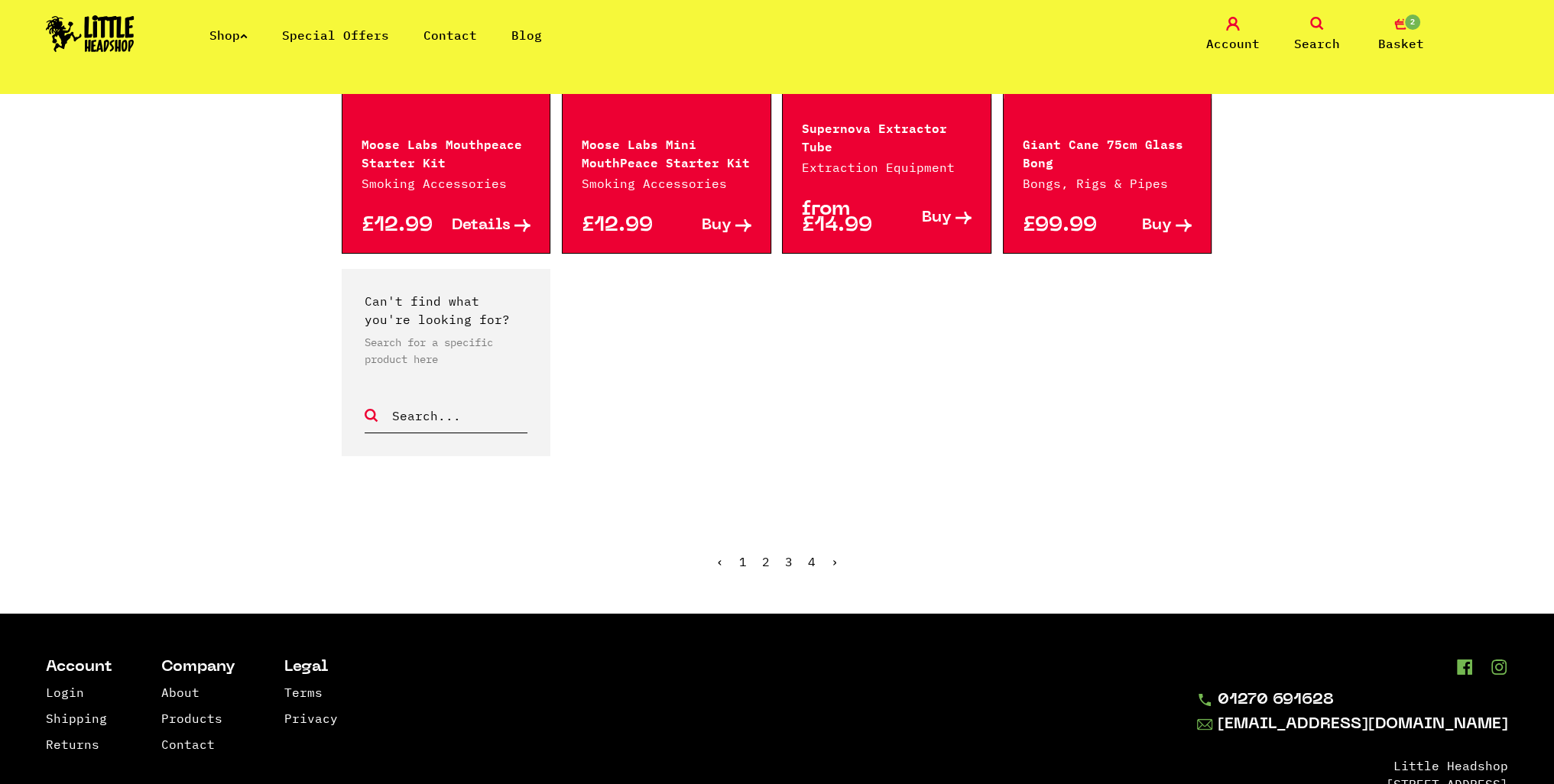
click at [808, 566] on link "4" at bounding box center [812, 561] width 8 height 15
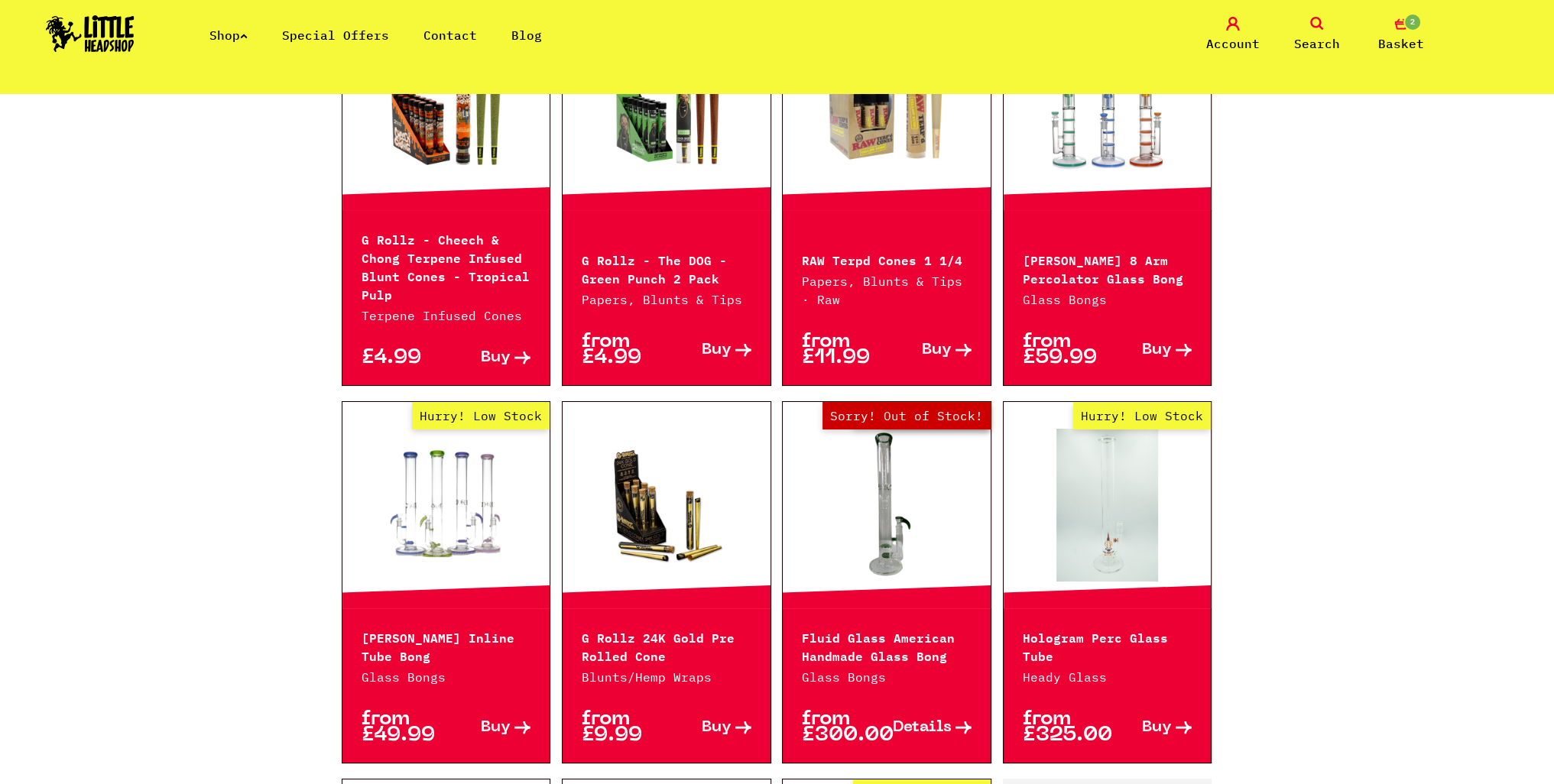
scroll to position [459, 0]
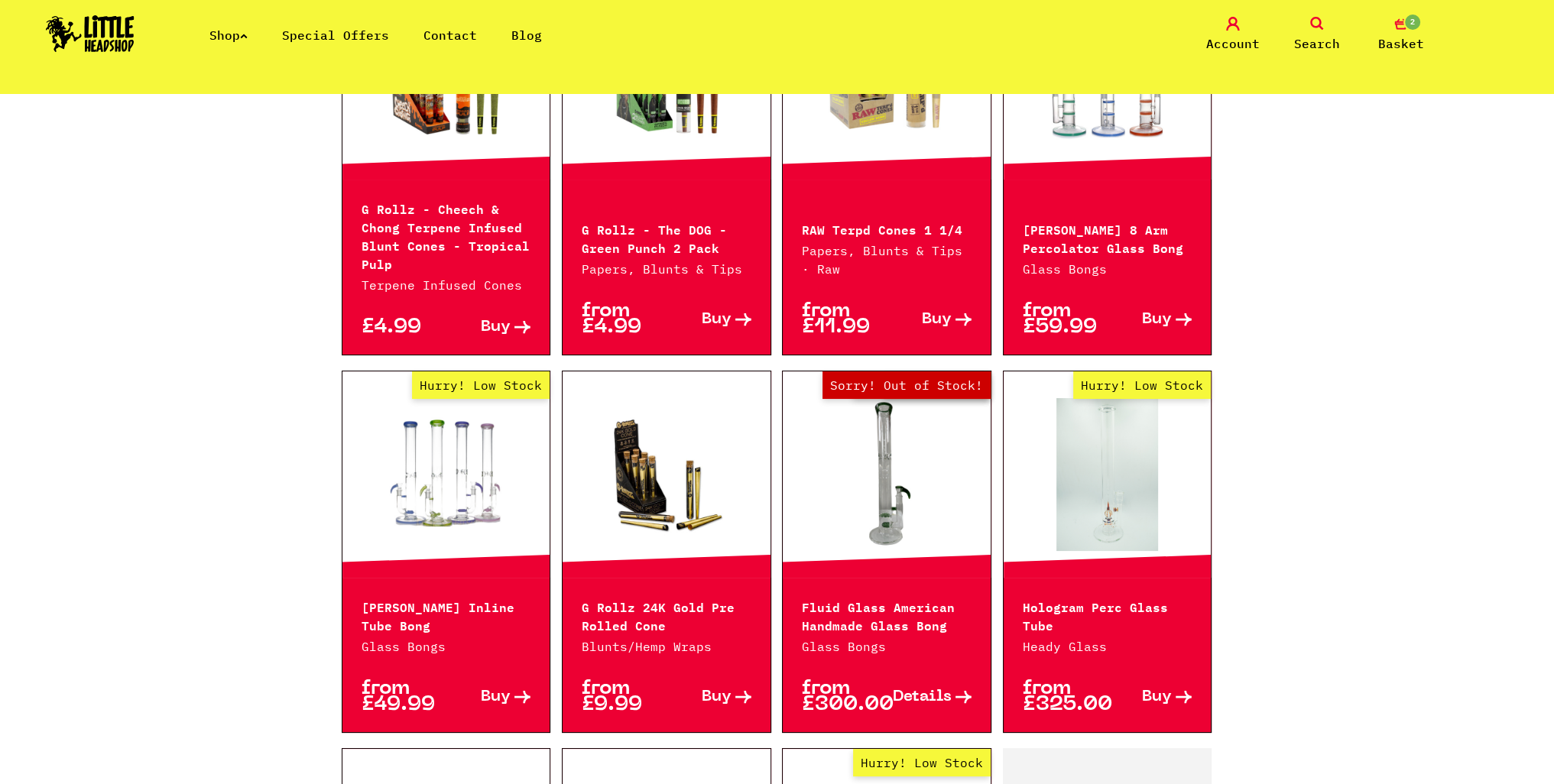
click at [643, 506] on link at bounding box center [666, 474] width 208 height 153
click at [1402, 33] on link "2 Basket" at bounding box center [1400, 34] width 76 height 36
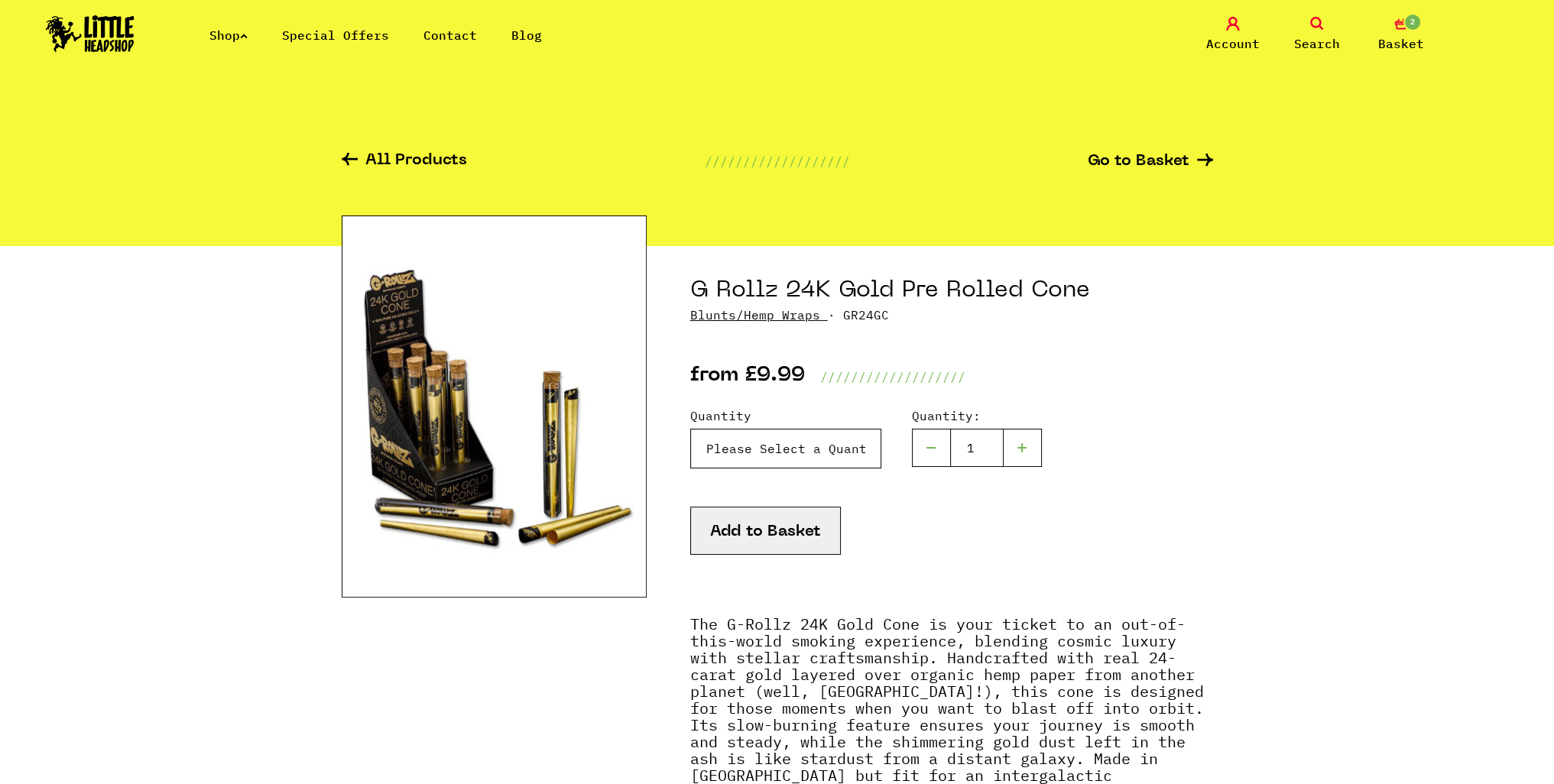
click at [820, 459] on select "Please Select a Quantity 1 x Cone - £9.99 3 x Cones - £24.99" at bounding box center [786, 448] width 191 height 40
select select "1848"
click at [690, 429] on select "Please Select a Quantity 1 x Cone - £9.99 3 x Cones - £24.99" at bounding box center [786, 448] width 191 height 40
click at [770, 532] on button "Add to Basket" at bounding box center [766, 530] width 151 height 48
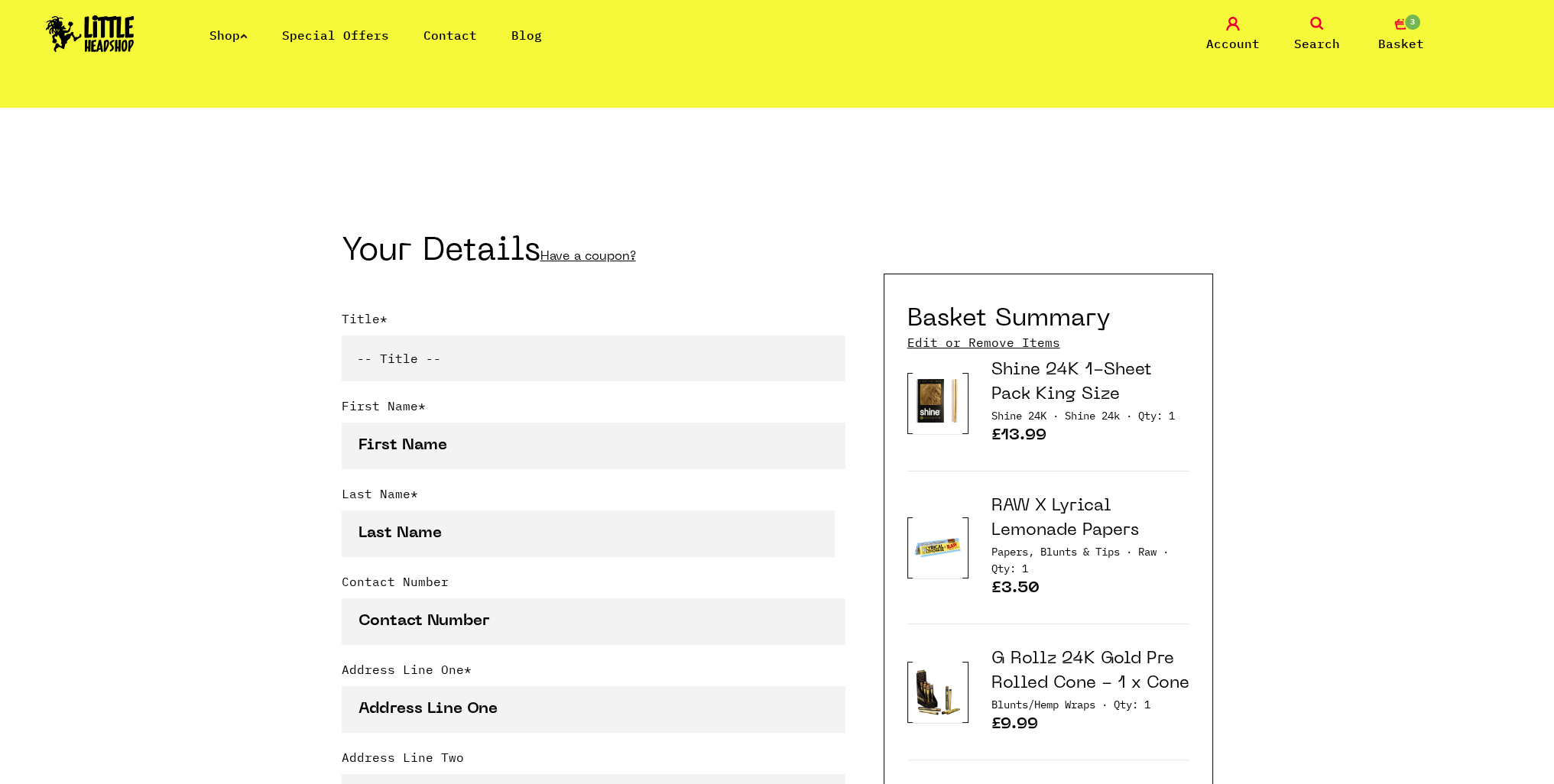
scroll to position [229, 0]
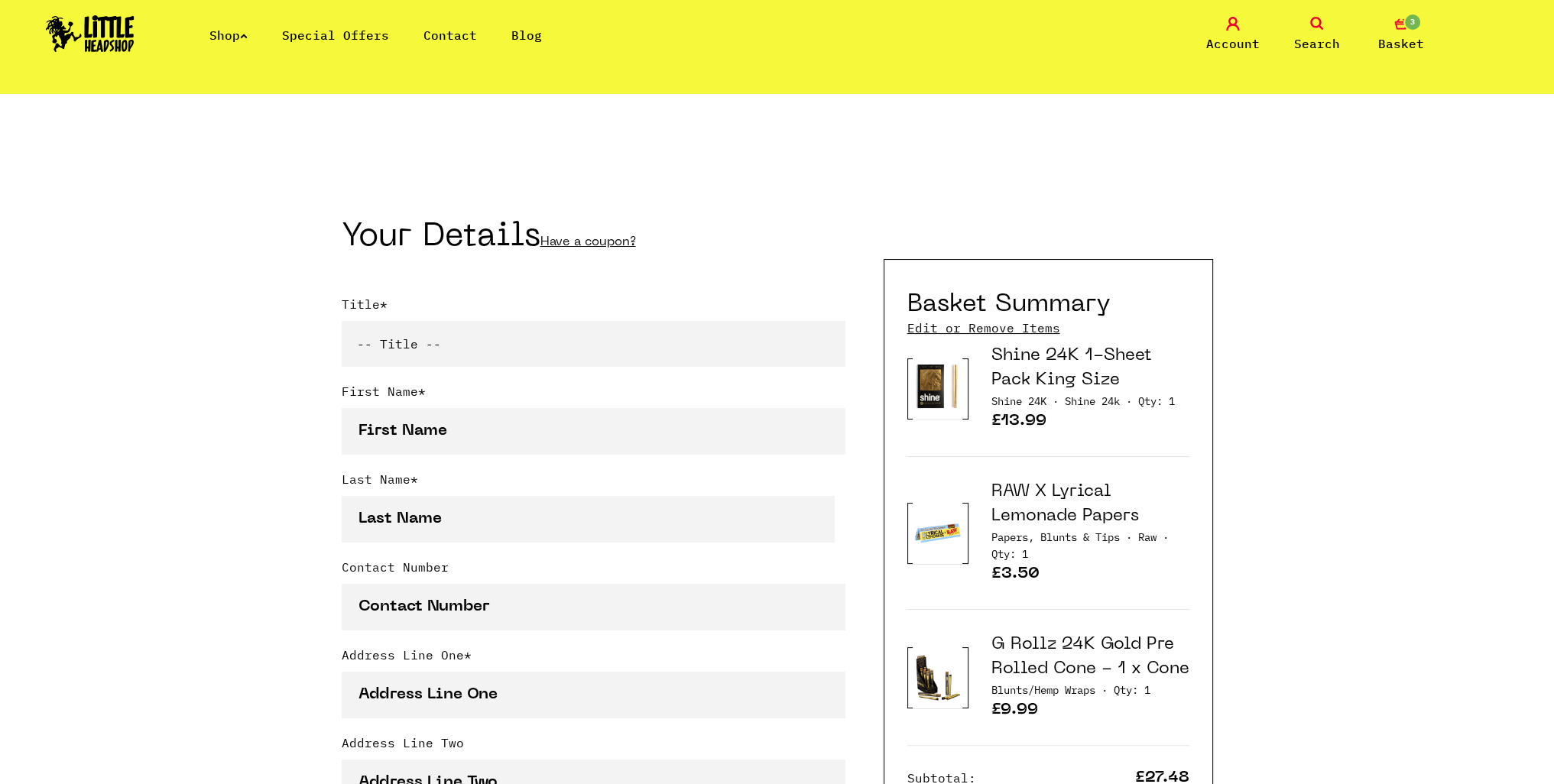
click at [566, 347] on select "-- Title -- Mr Mrs Ms Miss Dr Prof" at bounding box center [594, 343] width 504 height 45
select select "mr"
click at [342, 324] on select "-- Title -- Mr Mrs Ms Miss Dr Prof" at bounding box center [594, 343] width 504 height 45
click at [522, 434] on input "First Name *" at bounding box center [594, 430] width 504 height 46
type input "[PERSON_NAME]"
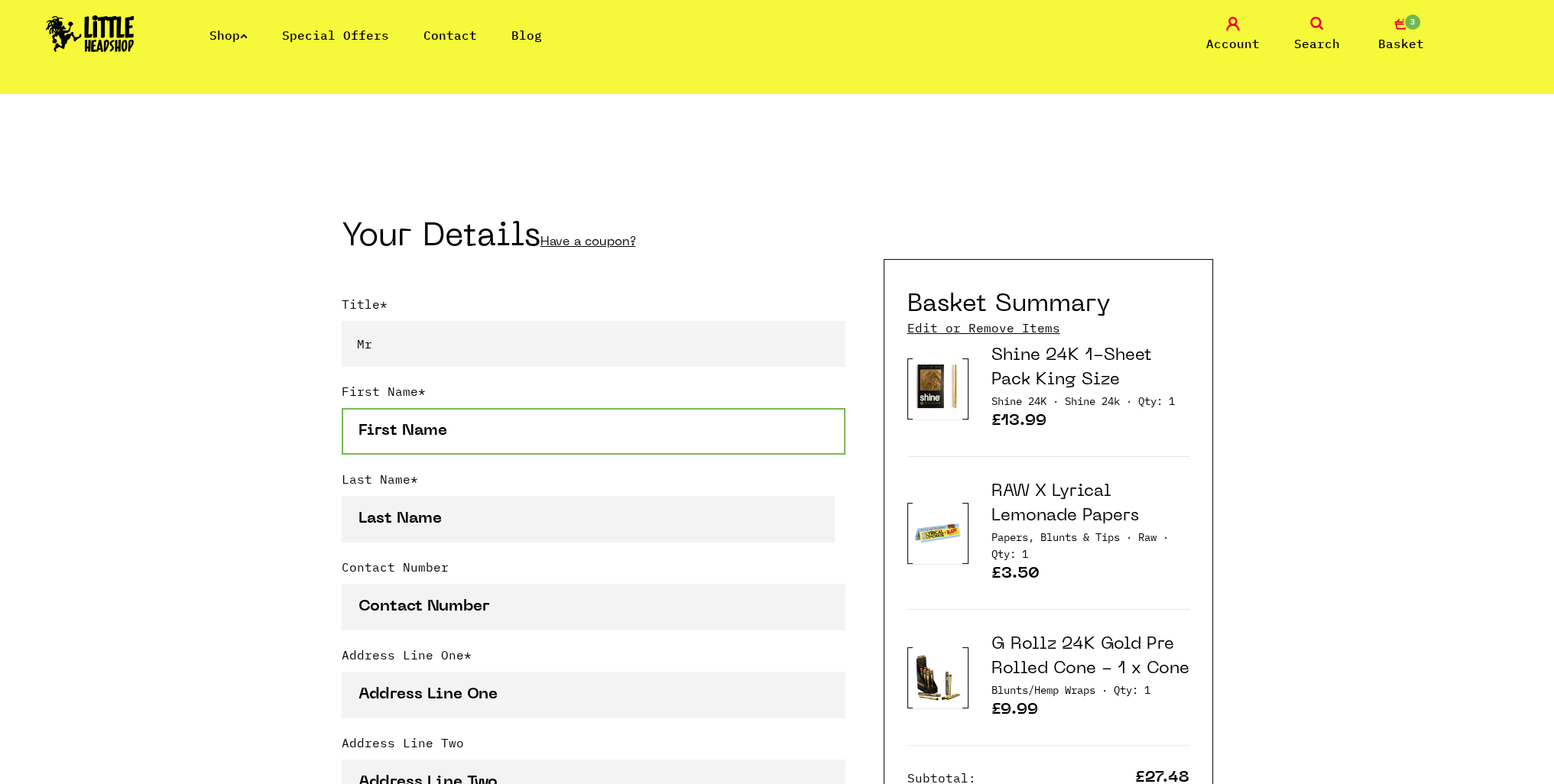
type input "[PERSON_NAME]"
type input "07494615456"
type input "2 South View"
type input "Loftus"
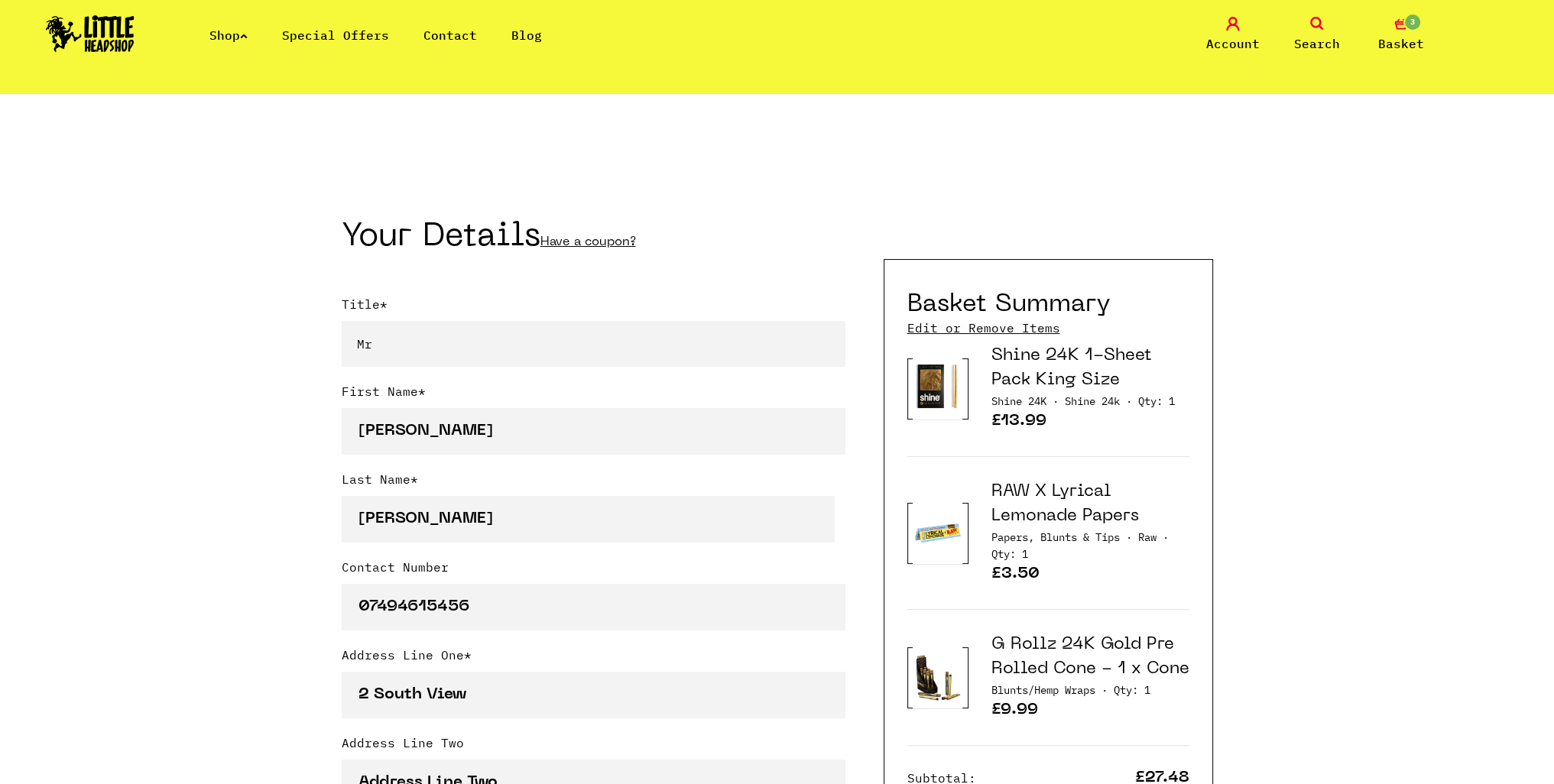
type input "North Yorkshire"
select select "826"
type input "TS13 4JL"
type input "deanmitch@hotmail.co.uk"
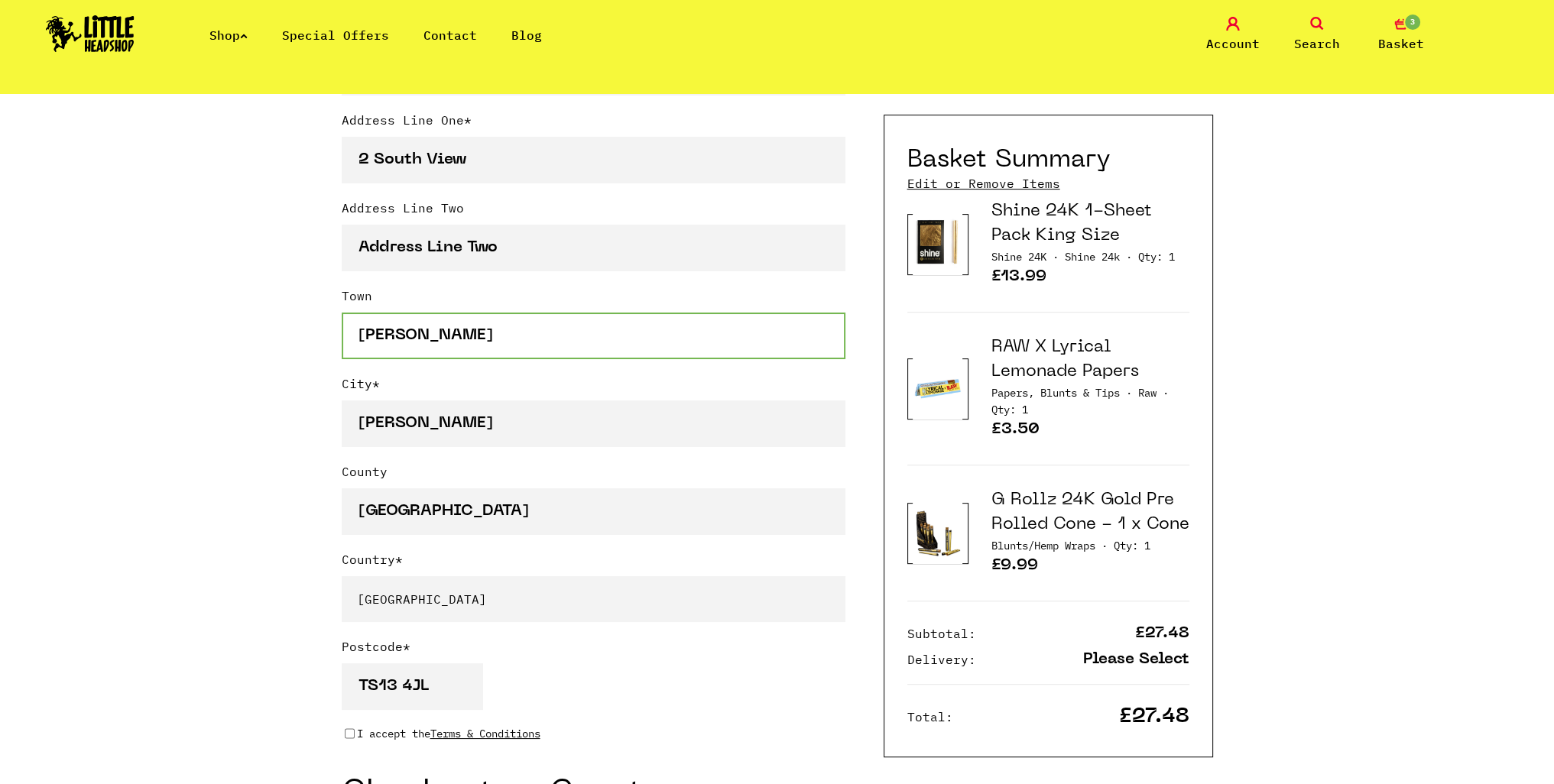
scroll to position [2, 0]
drag, startPoint x: 370, startPoint y: 343, endPoint x: 235, endPoint y: 338, distance: 135.1
click at [244, 339] on div "Continue shopping Your Basket /////////////////// Special Offers Coupon Code Ap…" at bounding box center [777, 546] width 1554 height 2435
click at [214, 459] on div "Continue shopping Your Basket /////////////////// Special Offers Coupon Code Ap…" at bounding box center [777, 546] width 1554 height 2435
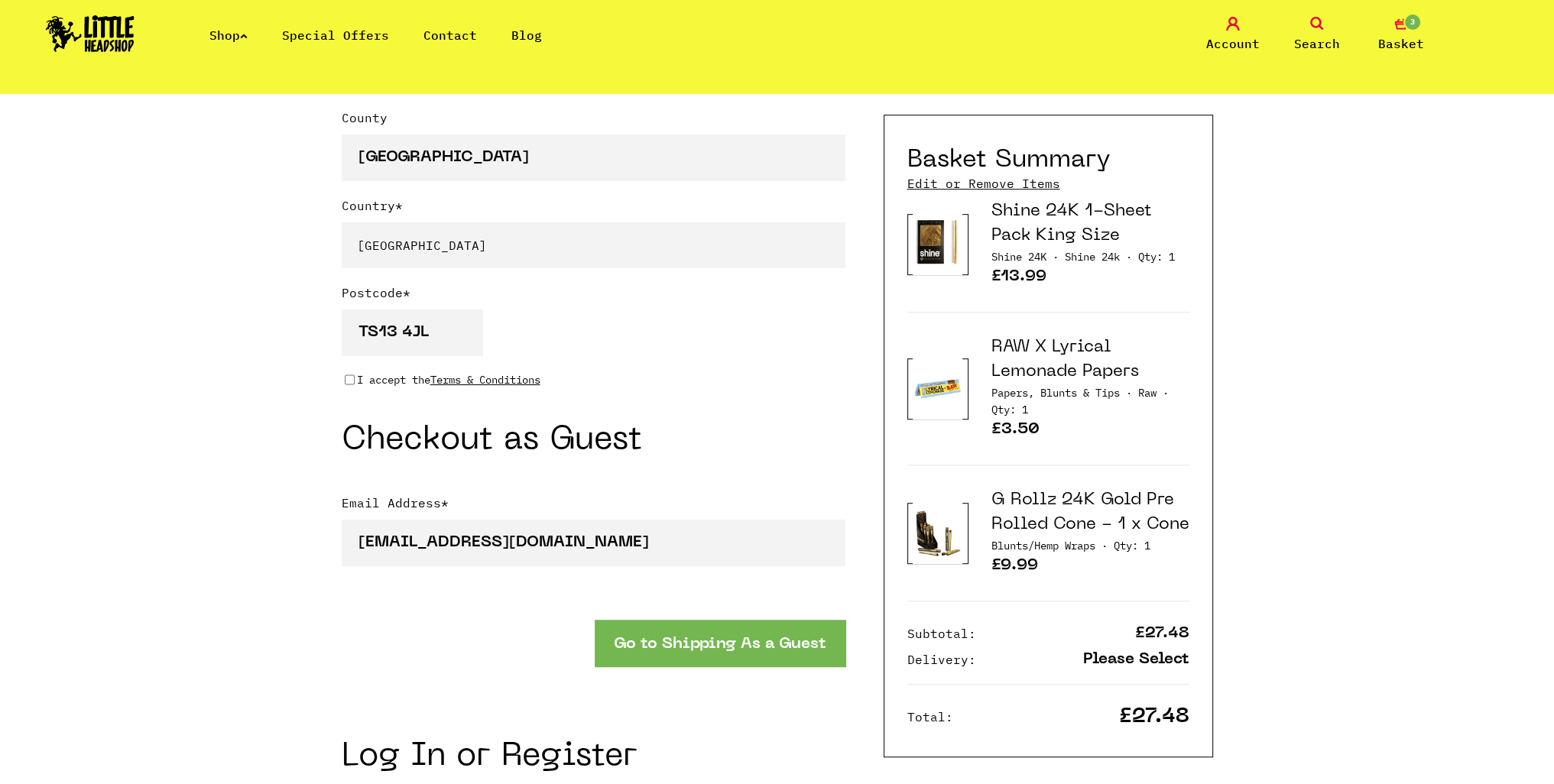
scroll to position [1146, 0]
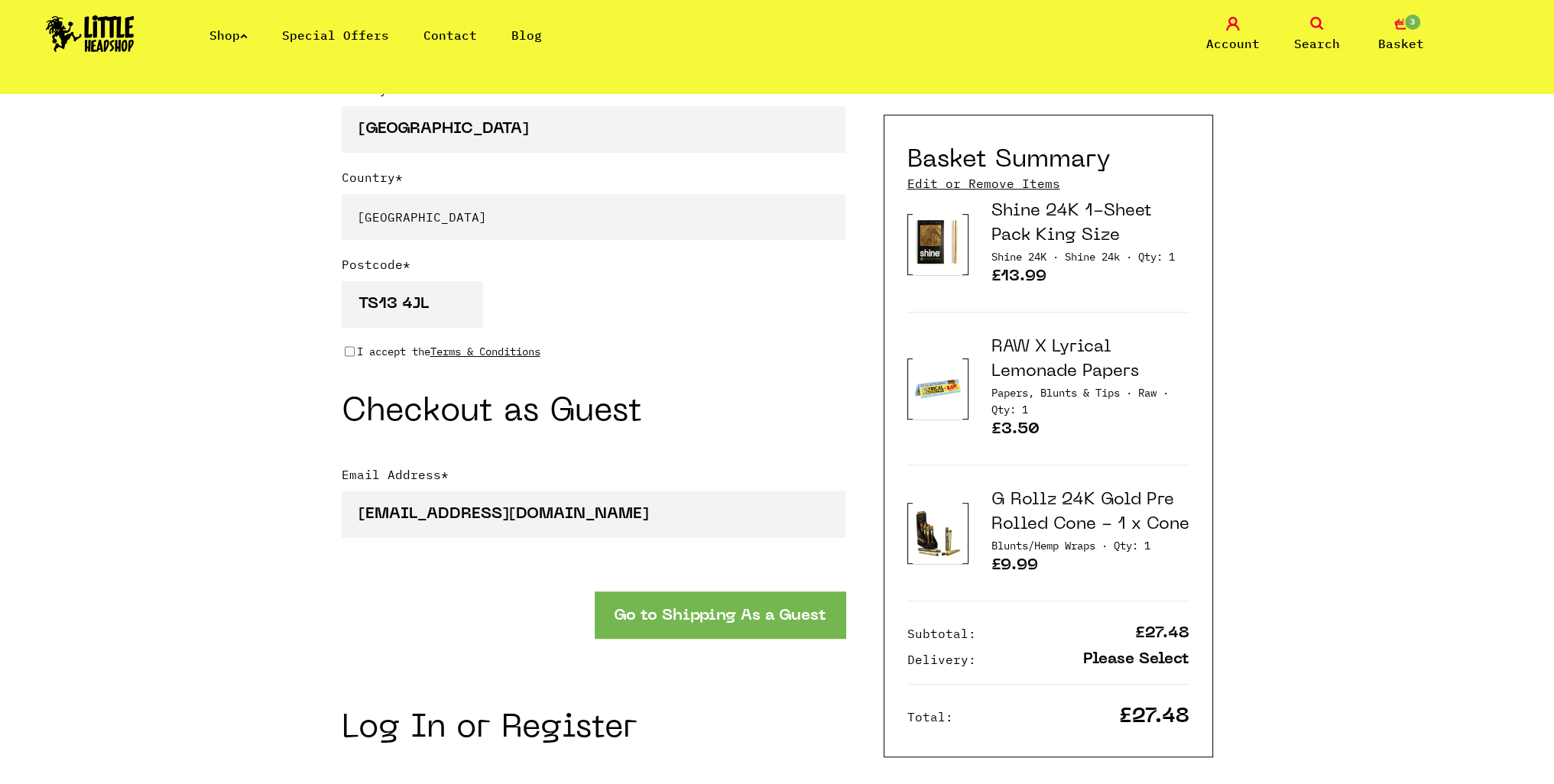
click at [351, 355] on input "I accept the Terms & Conditions" at bounding box center [349, 351] width 10 height 13
checkbox input "true"
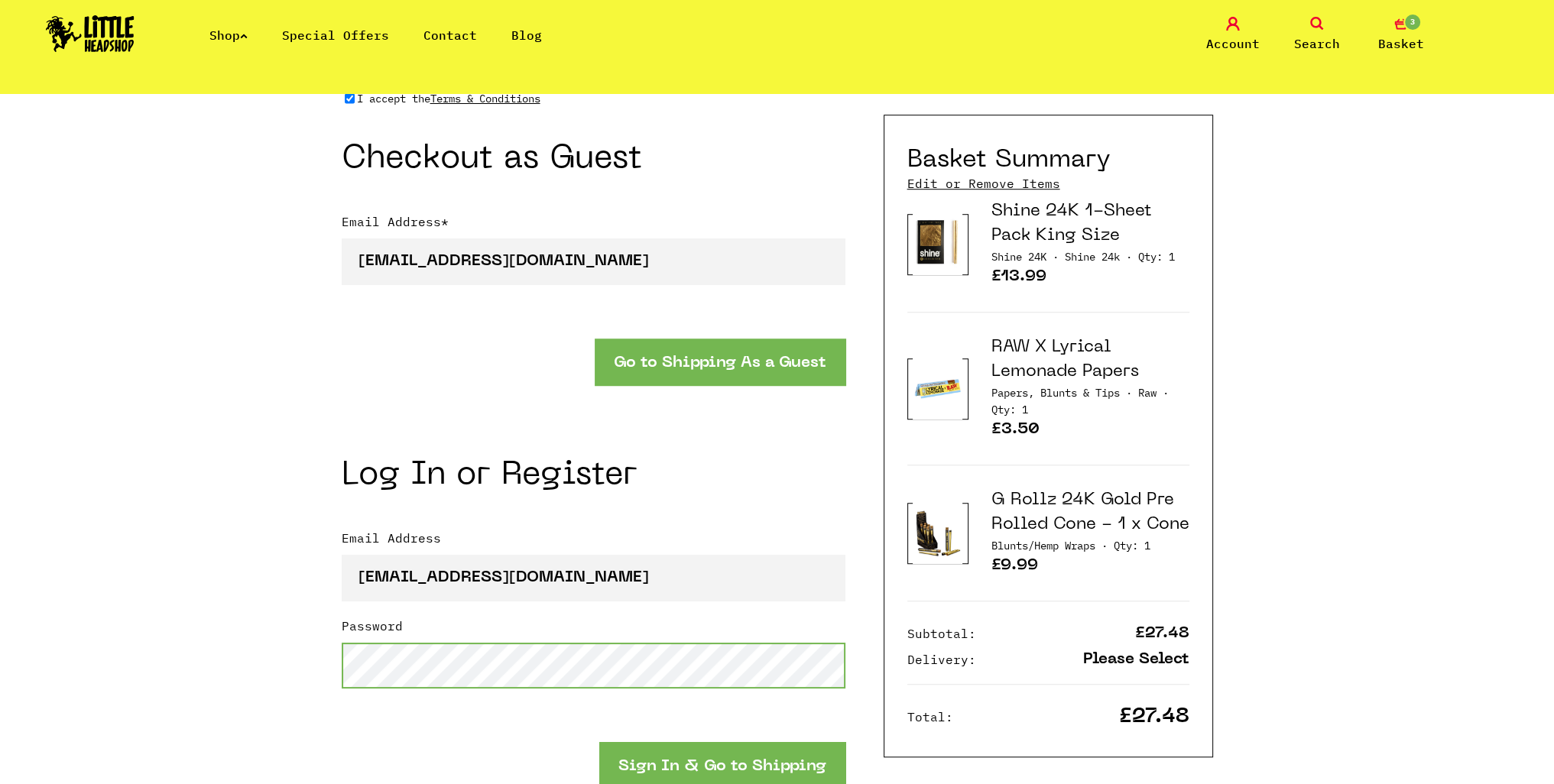
scroll to position [1375, 0]
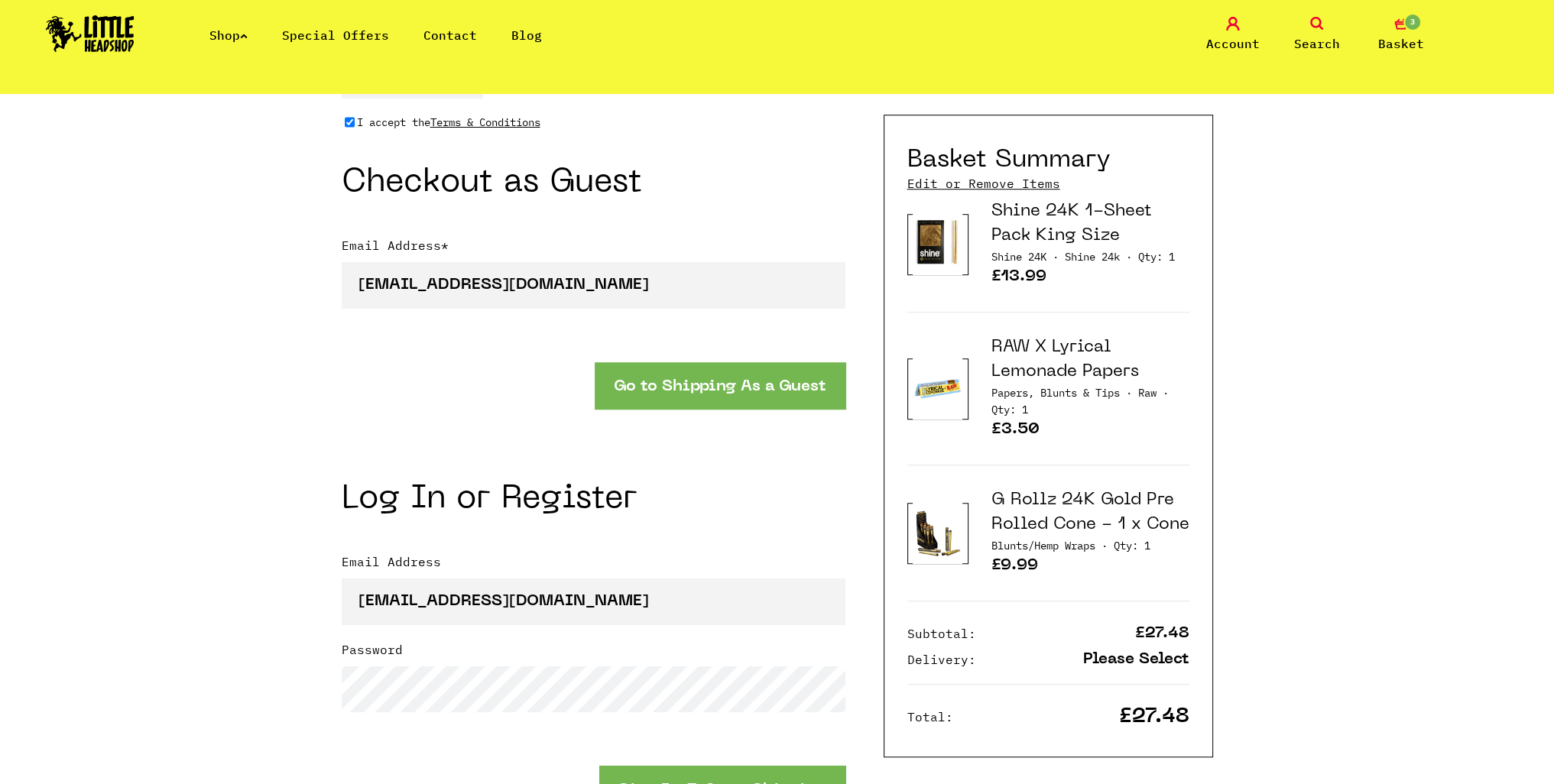
click at [1036, 234] on link "Shine 24K 1-Sheet Pack King Size" at bounding box center [1072, 223] width 161 height 41
click at [995, 182] on link "Edit or Remove Items" at bounding box center [984, 183] width 153 height 16
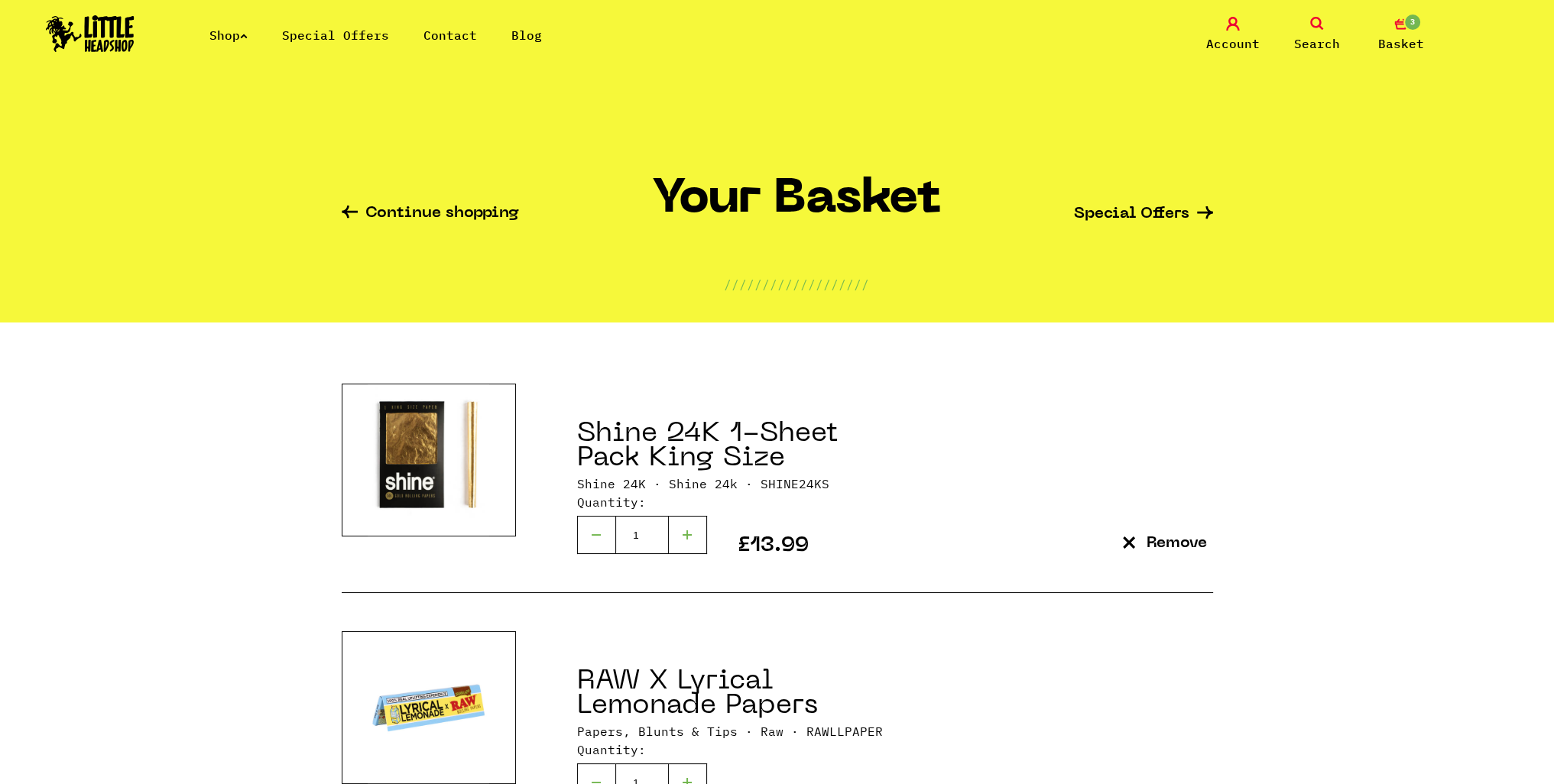
click at [593, 535] on div at bounding box center [596, 535] width 38 height 38
type input "0"
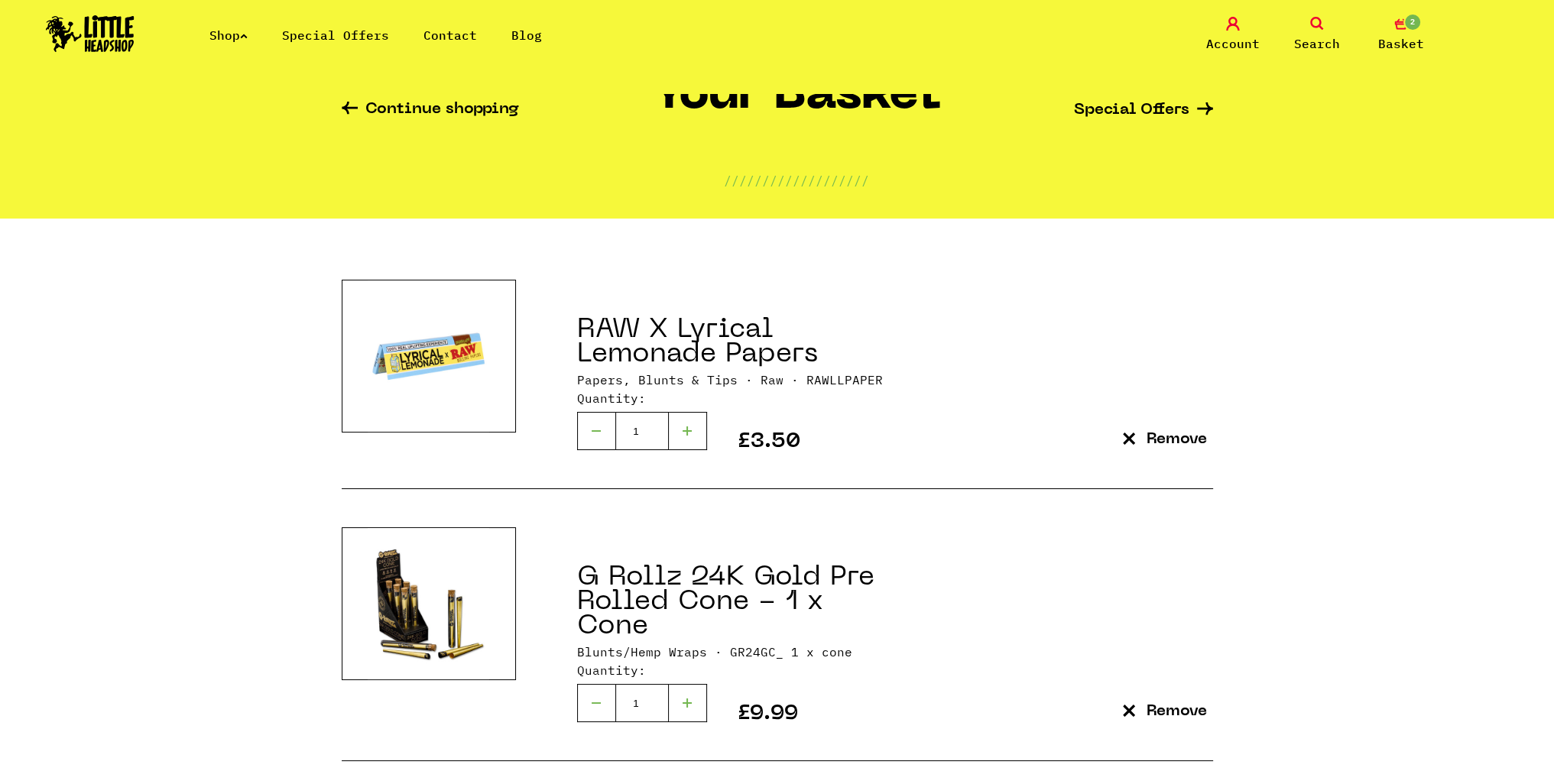
scroll to position [153, 0]
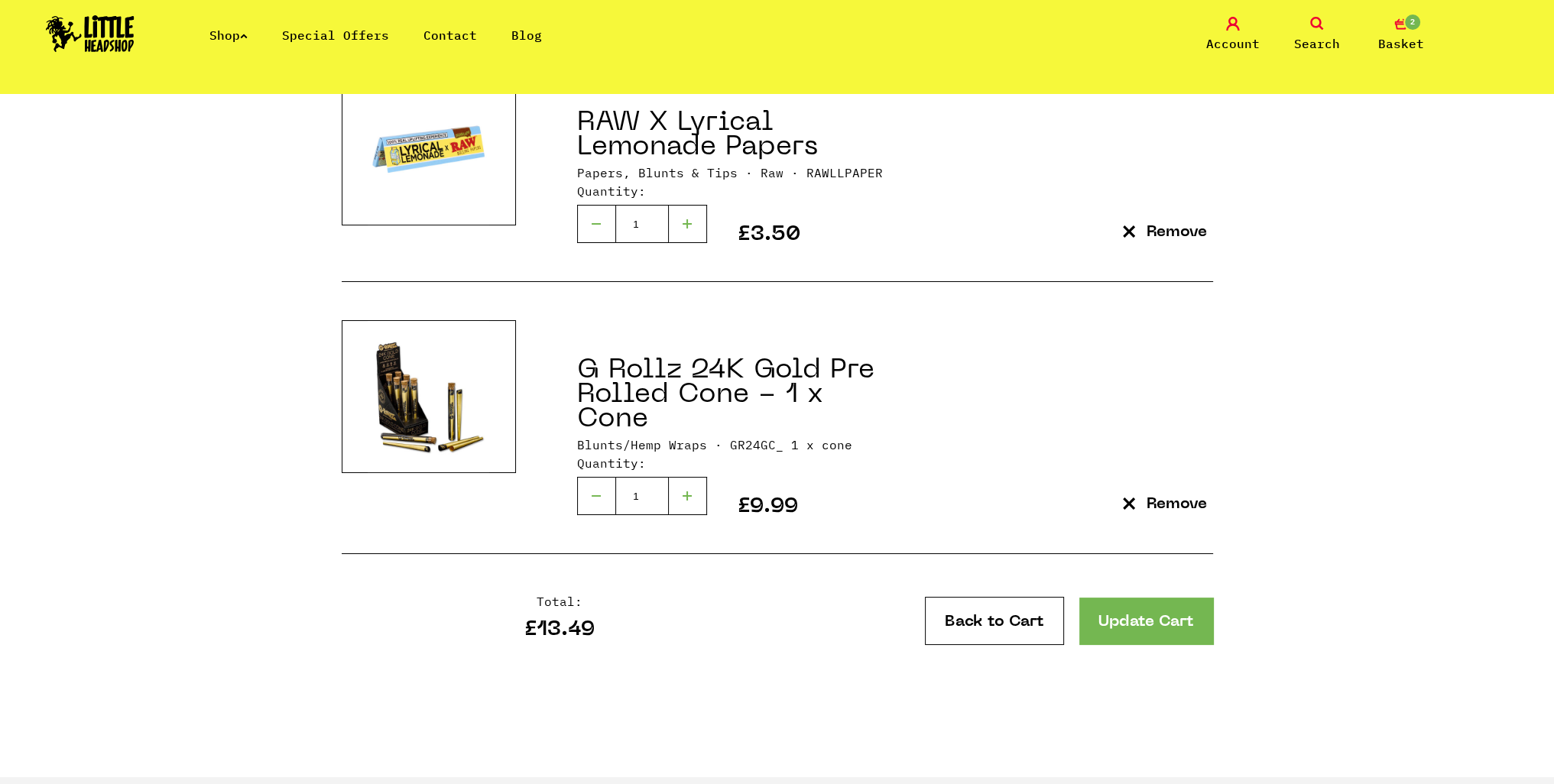
scroll to position [306, 0]
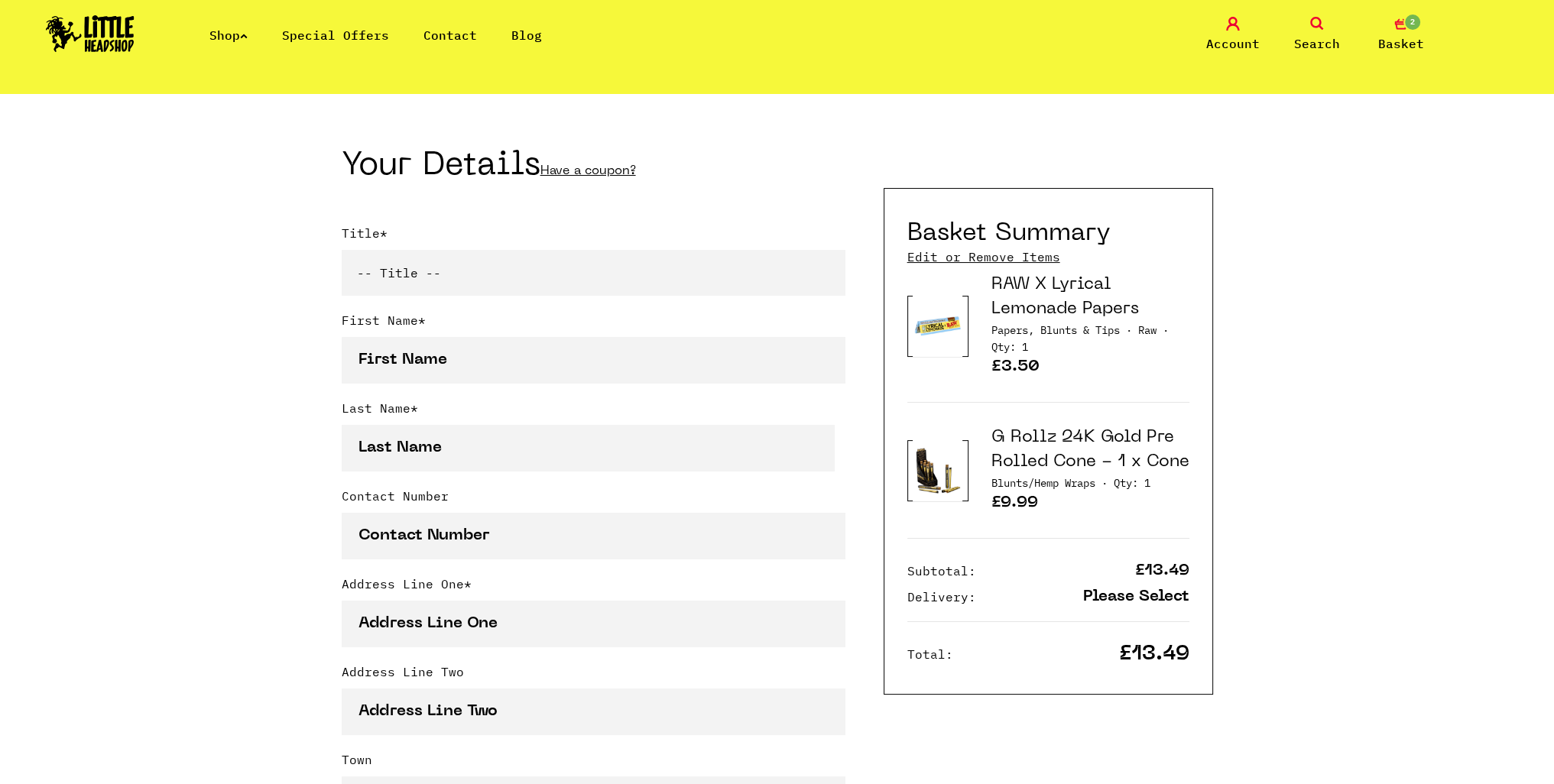
scroll to position [306, 0]
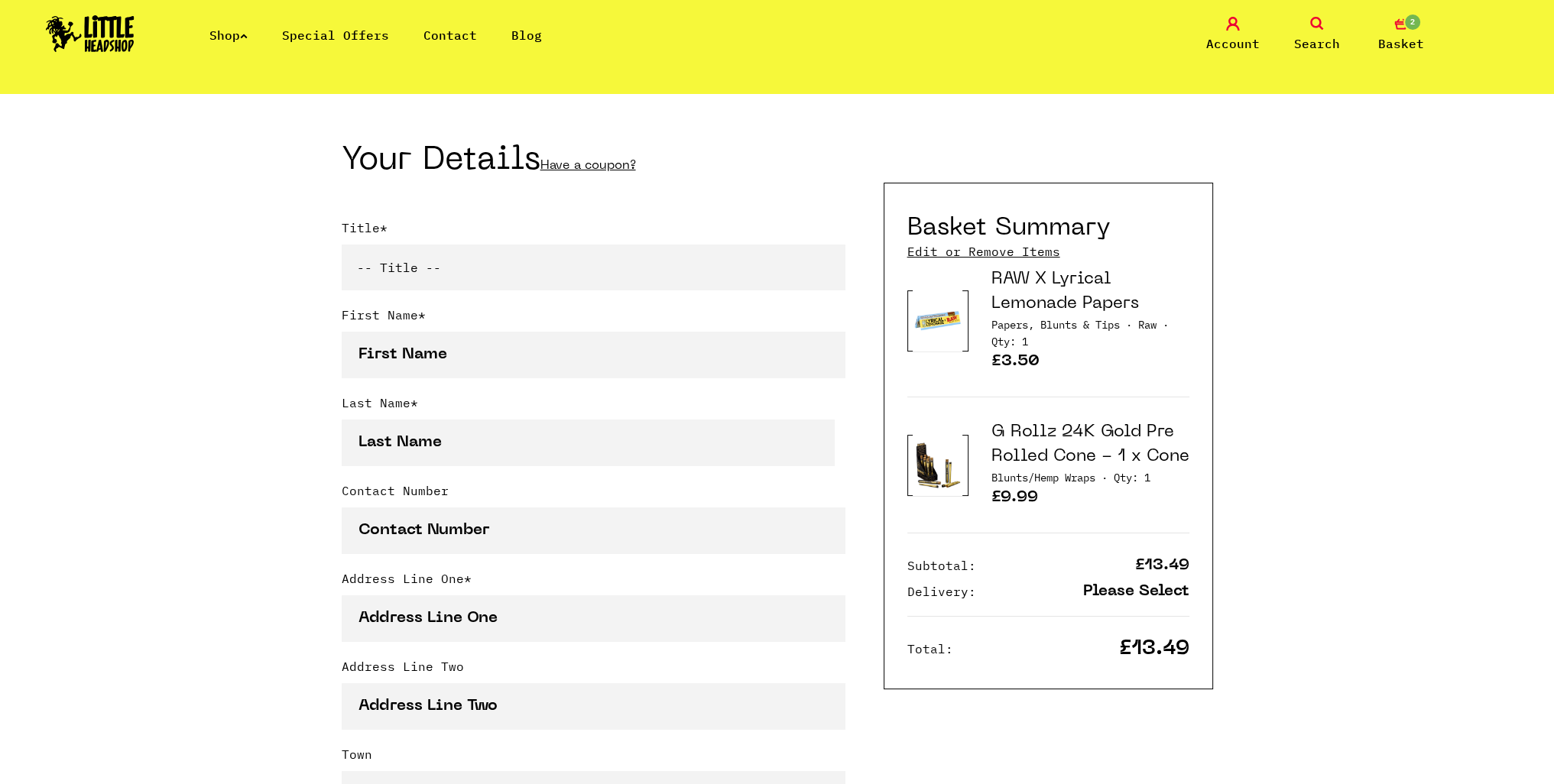
click at [672, 280] on select "-- Title -- Mr Mrs Ms Miss Dr Prof" at bounding box center [594, 267] width 504 height 45
select select "mr"
click at [342, 248] on select "-- Title -- Mr Mrs Ms Miss Dr Prof" at bounding box center [594, 267] width 504 height 45
click at [569, 368] on input "First Name *" at bounding box center [594, 354] width 504 height 46
type input "Dean"
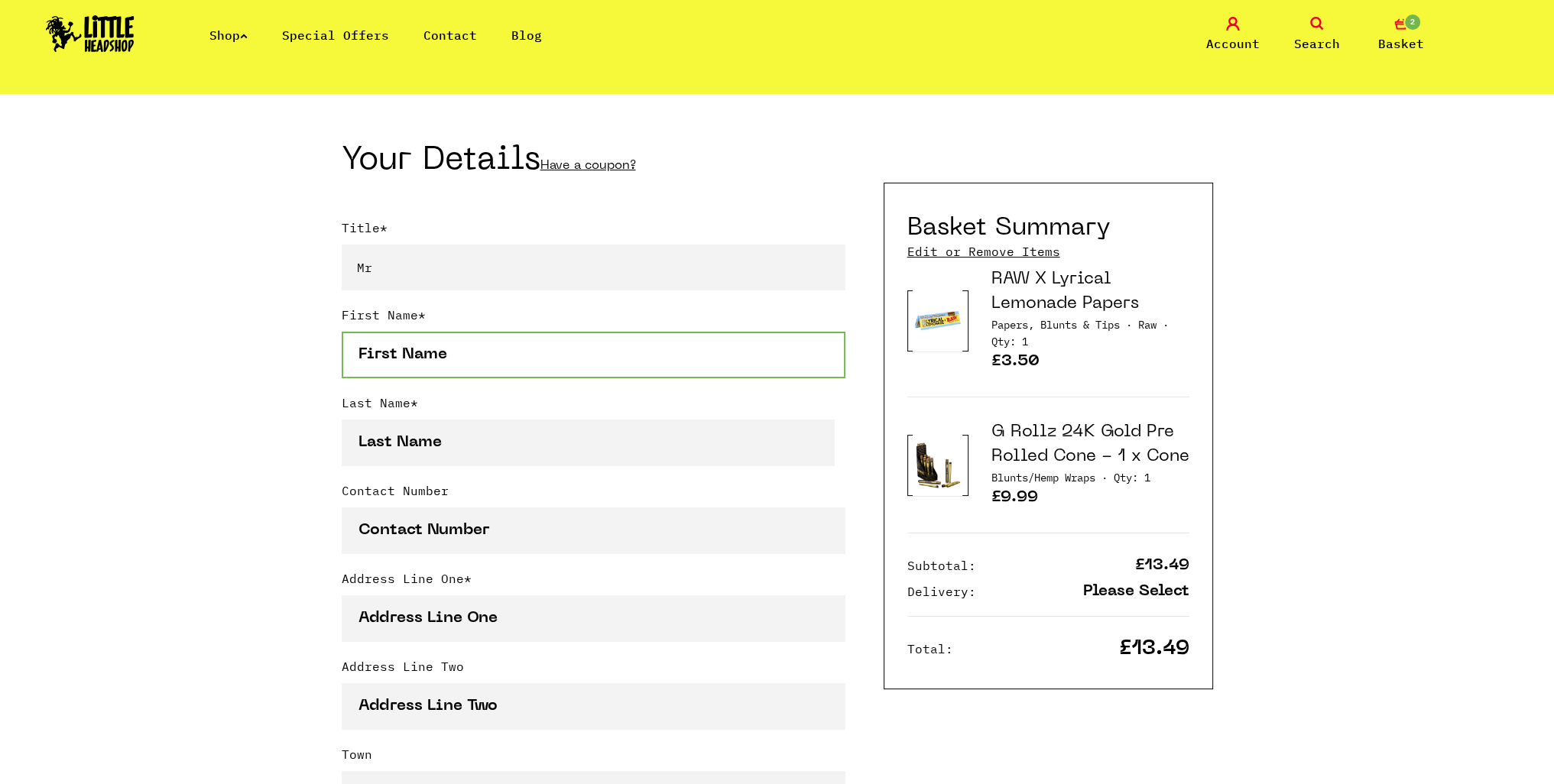
type input "Mitchell"
type input "07494615456"
type input "2 South View"
type input "Loftus"
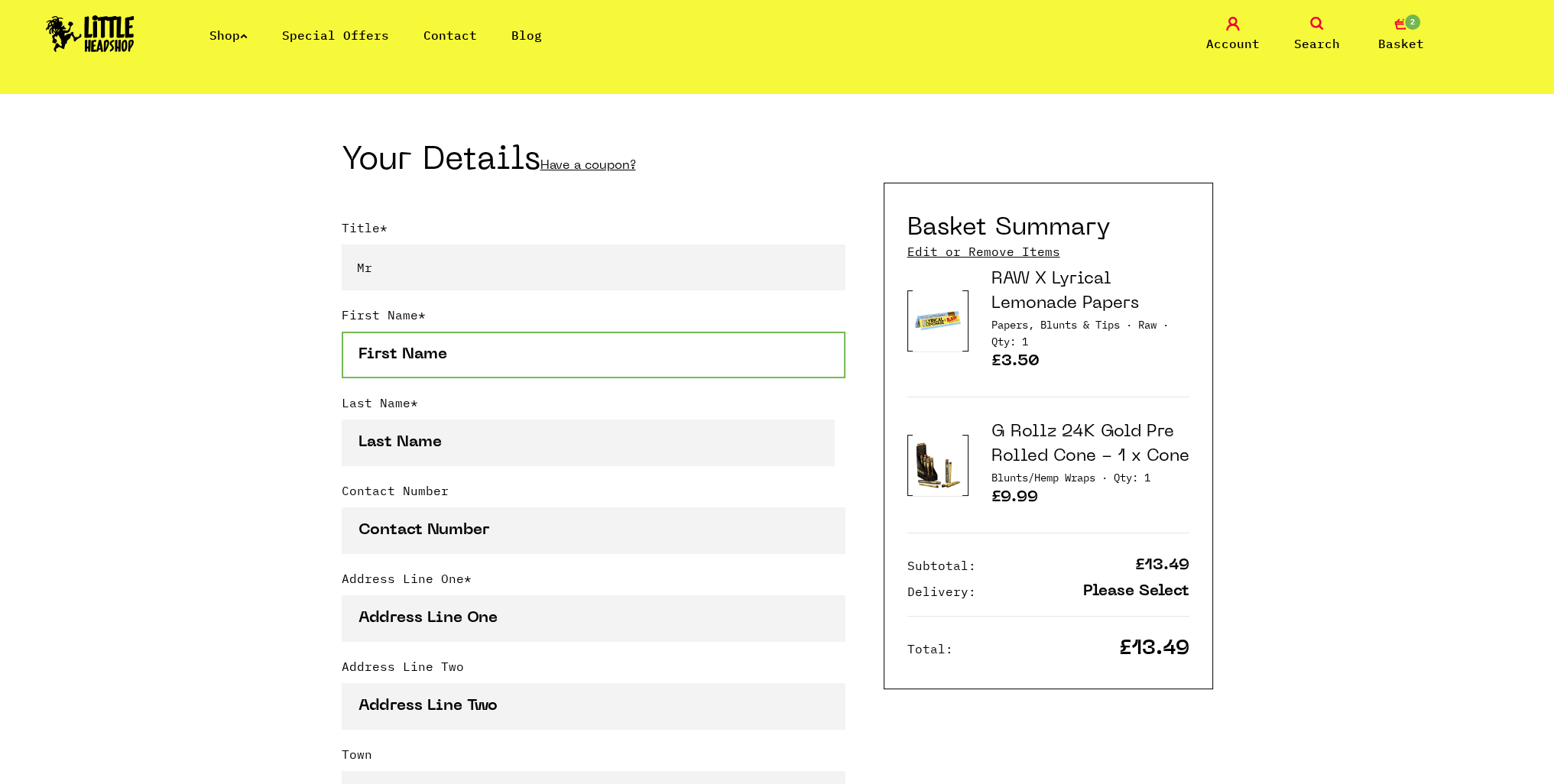
type input "North Yorkshire"
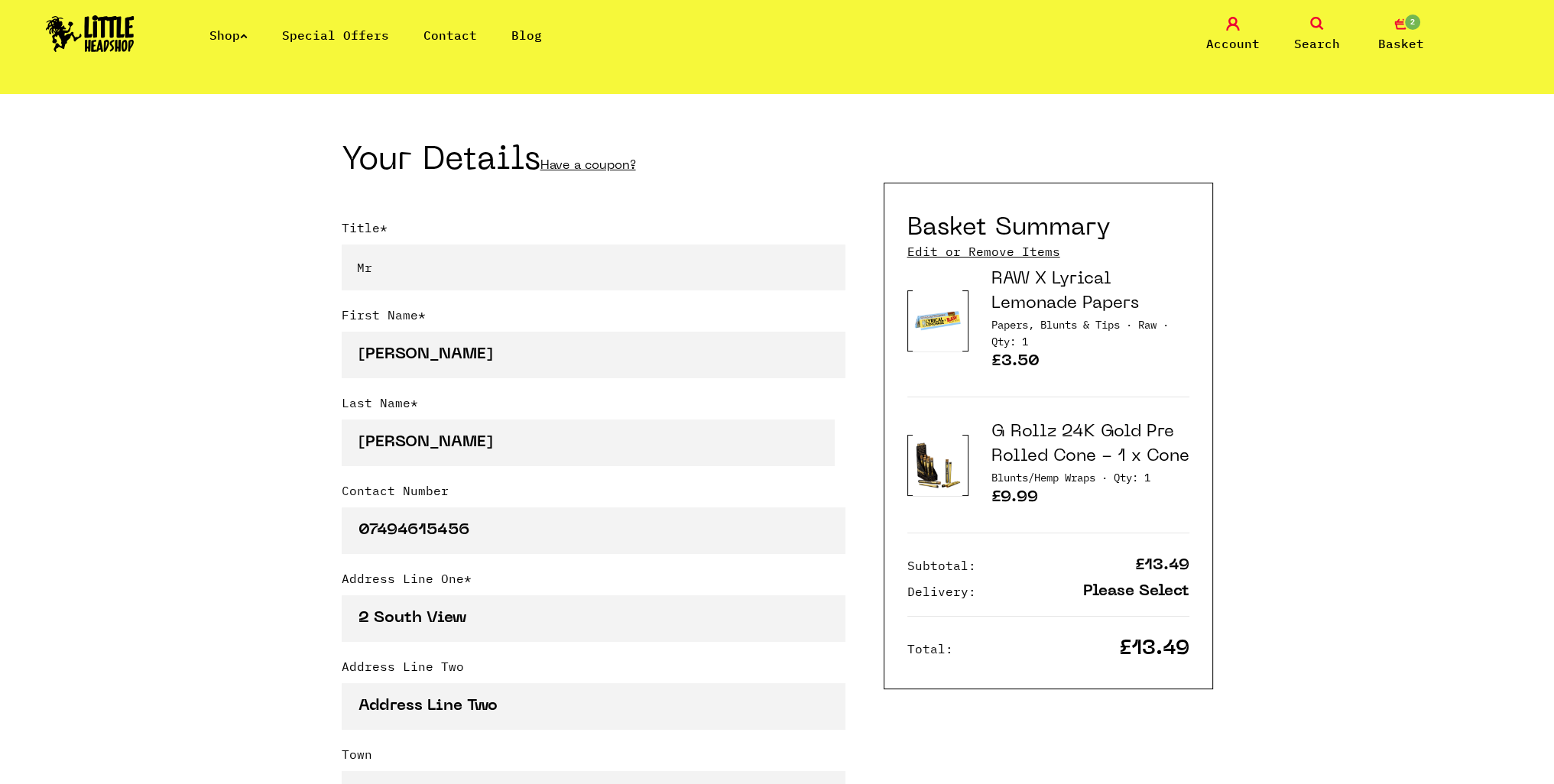
select select "826"
type input "TS13 4JL"
type input "deanmitch@hotmail.co.uk"
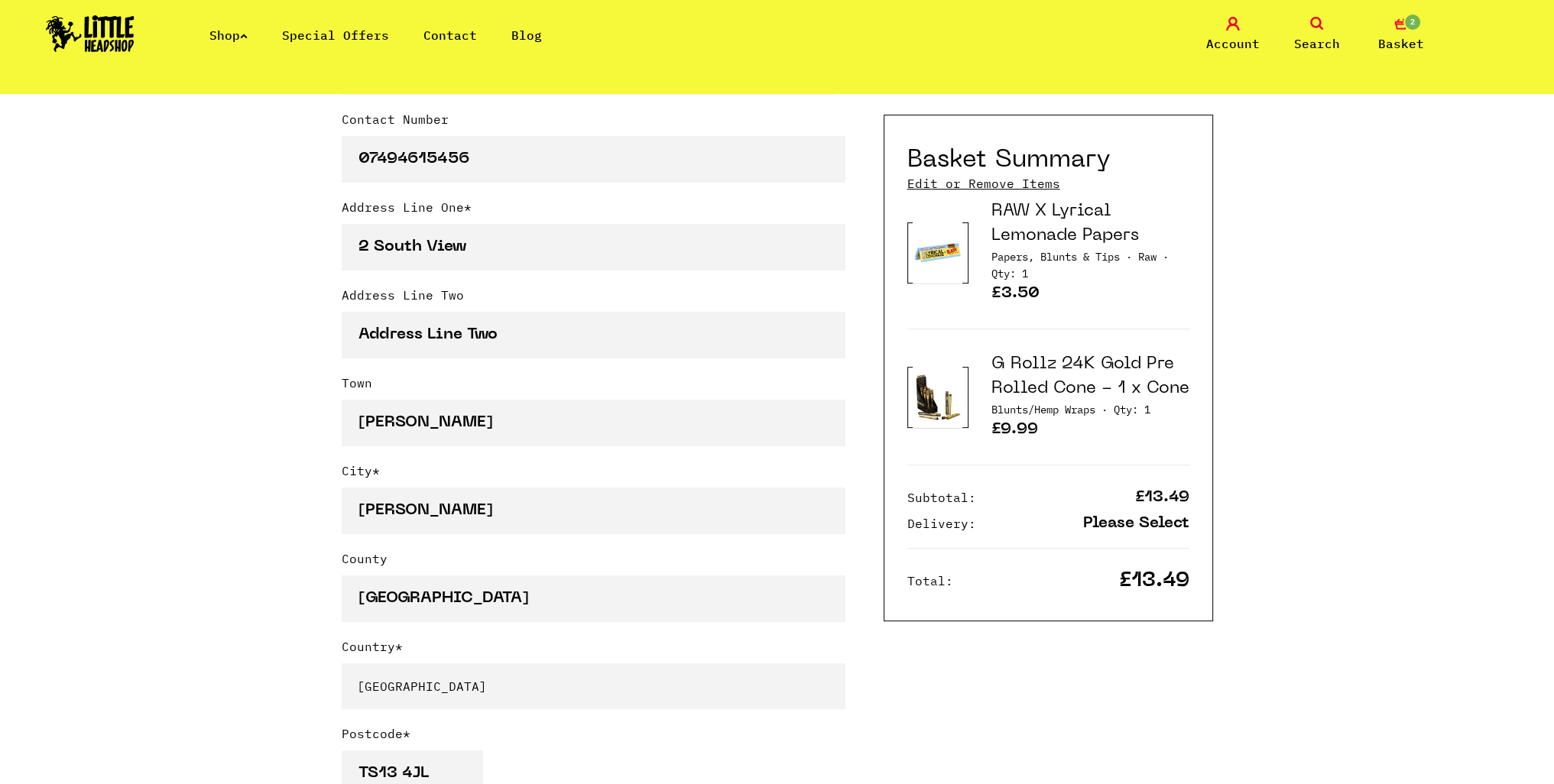
scroll to position [688, 0]
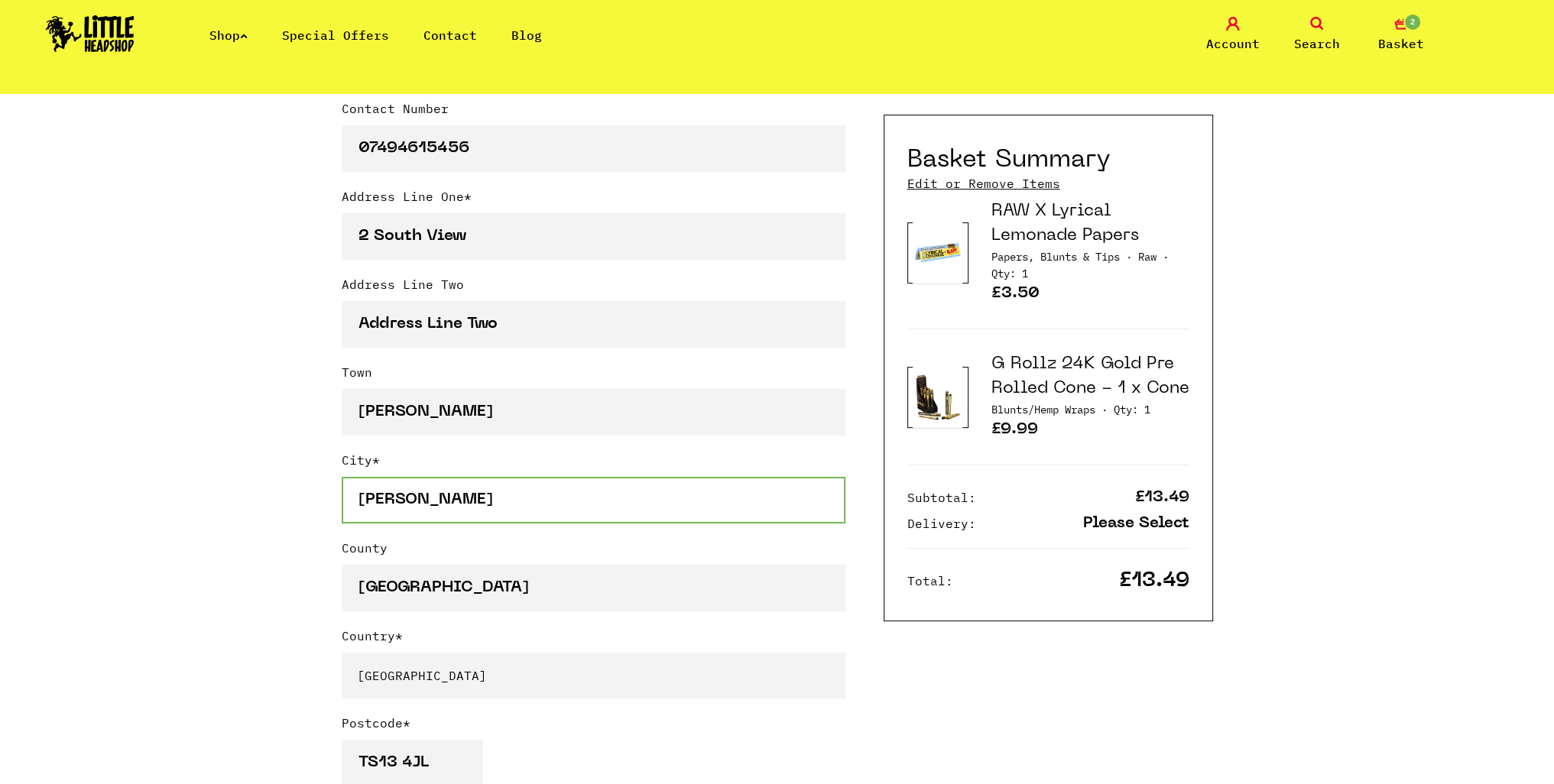
drag, startPoint x: 459, startPoint y: 499, endPoint x: 199, endPoint y: 514, distance: 260.4
click at [239, 514] on div "Continue shopping Your Basket /////////////////// Special Offers Coupon Code Ap…" at bounding box center [777, 623] width 1554 height 2435
drag, startPoint x: 449, startPoint y: 395, endPoint x: 166, endPoint y: 420, distance: 284.1
click at [168, 423] on div "Continue shopping Your Basket /////////////////// Special Offers Coupon Code Ap…" at bounding box center [777, 623] width 1554 height 2435
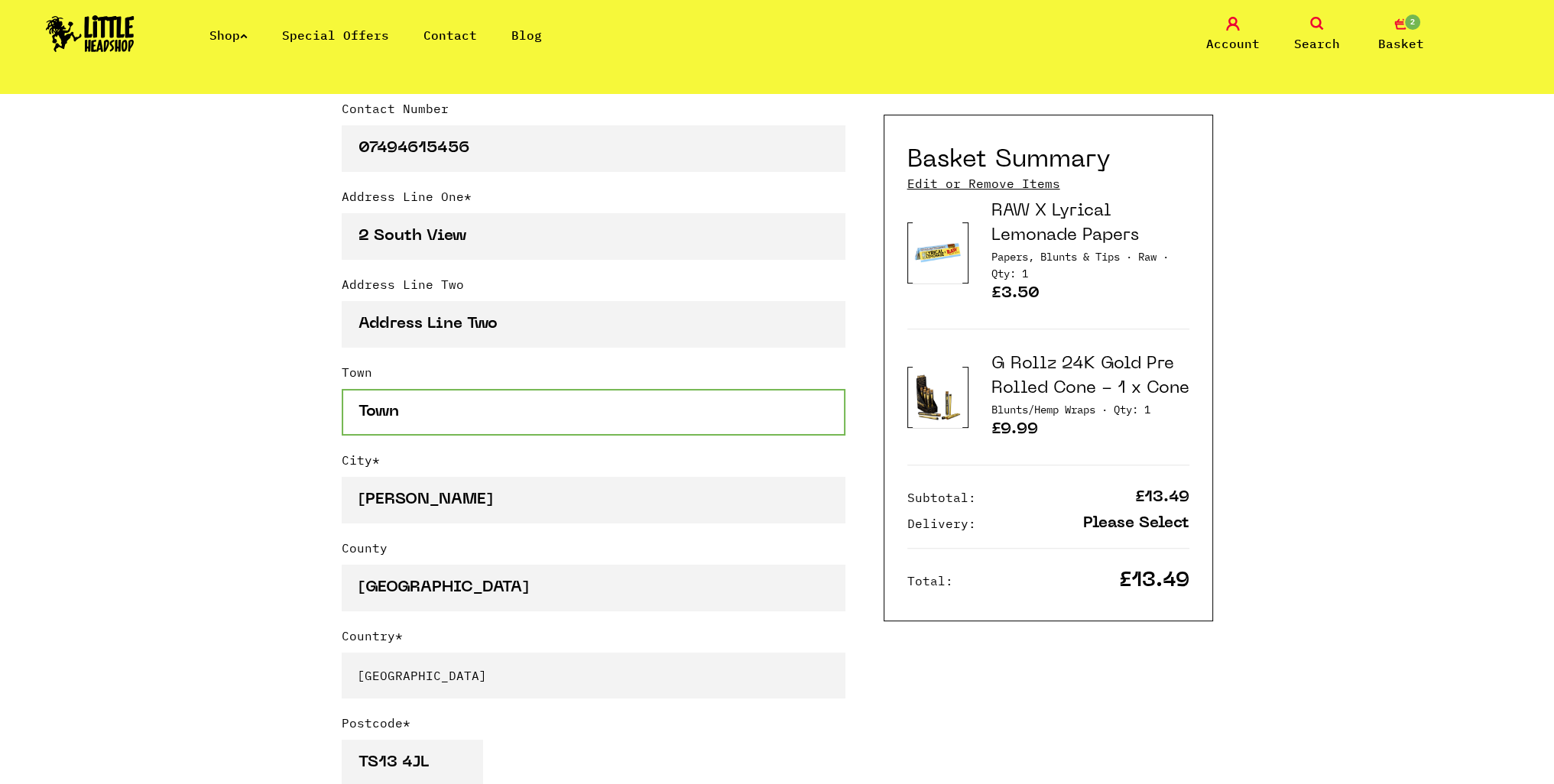
scroll to position [0, 0]
click at [272, 430] on div "Continue shopping Your Basket /////////////////// Special Offers Coupon Code Ap…" at bounding box center [777, 623] width 1554 height 2435
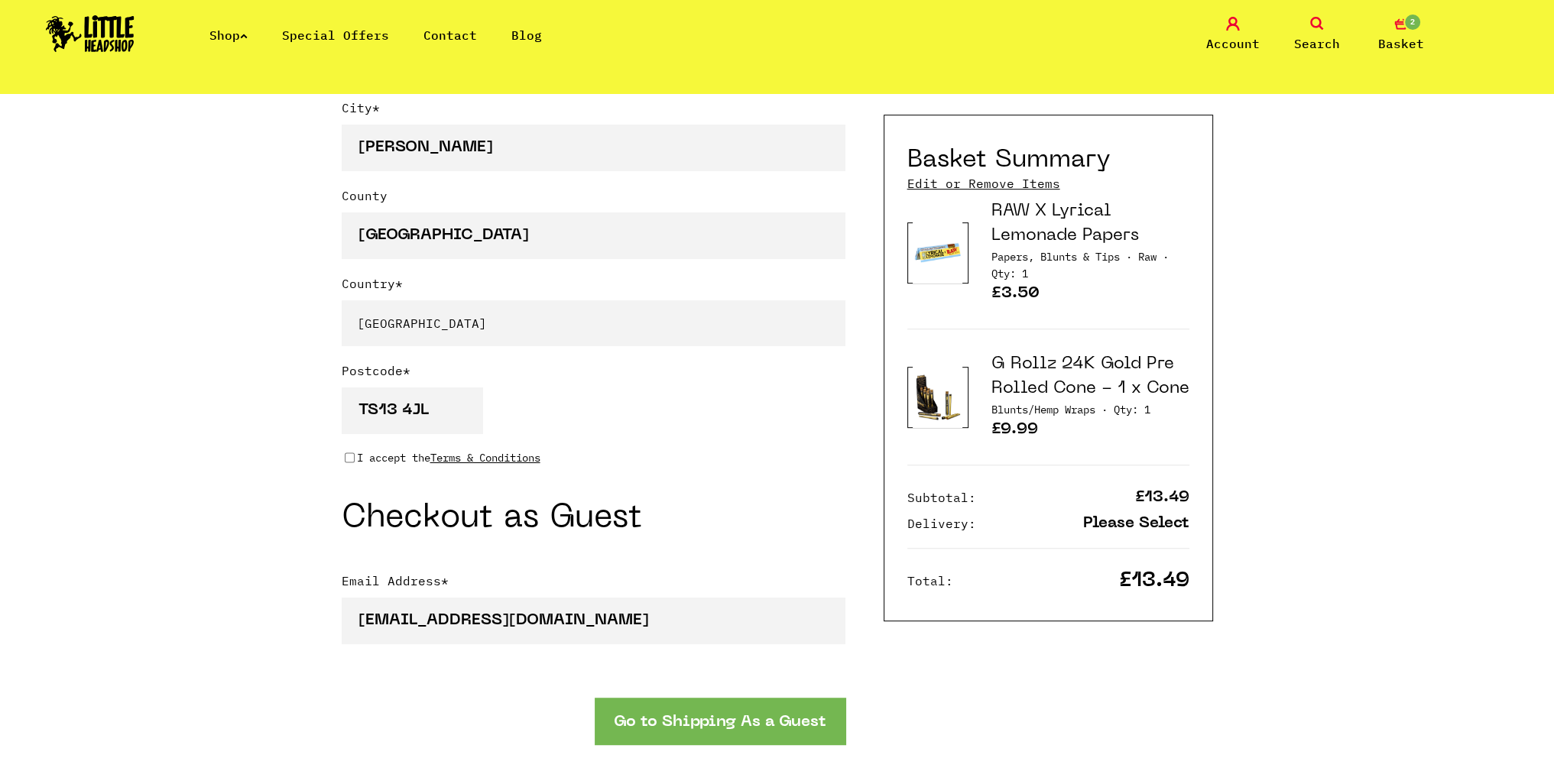
scroll to position [1069, 0]
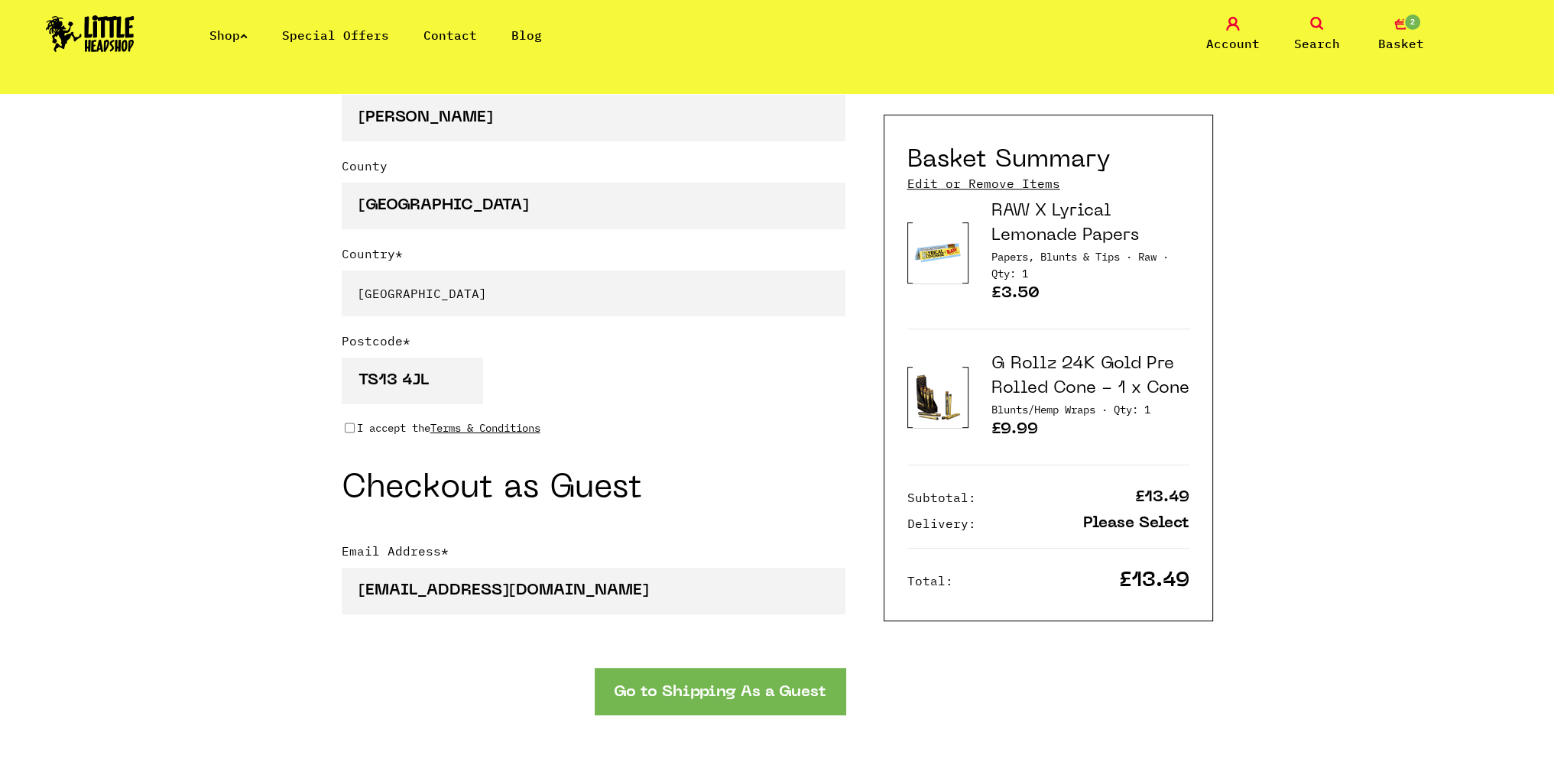
click at [736, 685] on button "Go to Shipping As a Guest" at bounding box center [720, 691] width 251 height 46
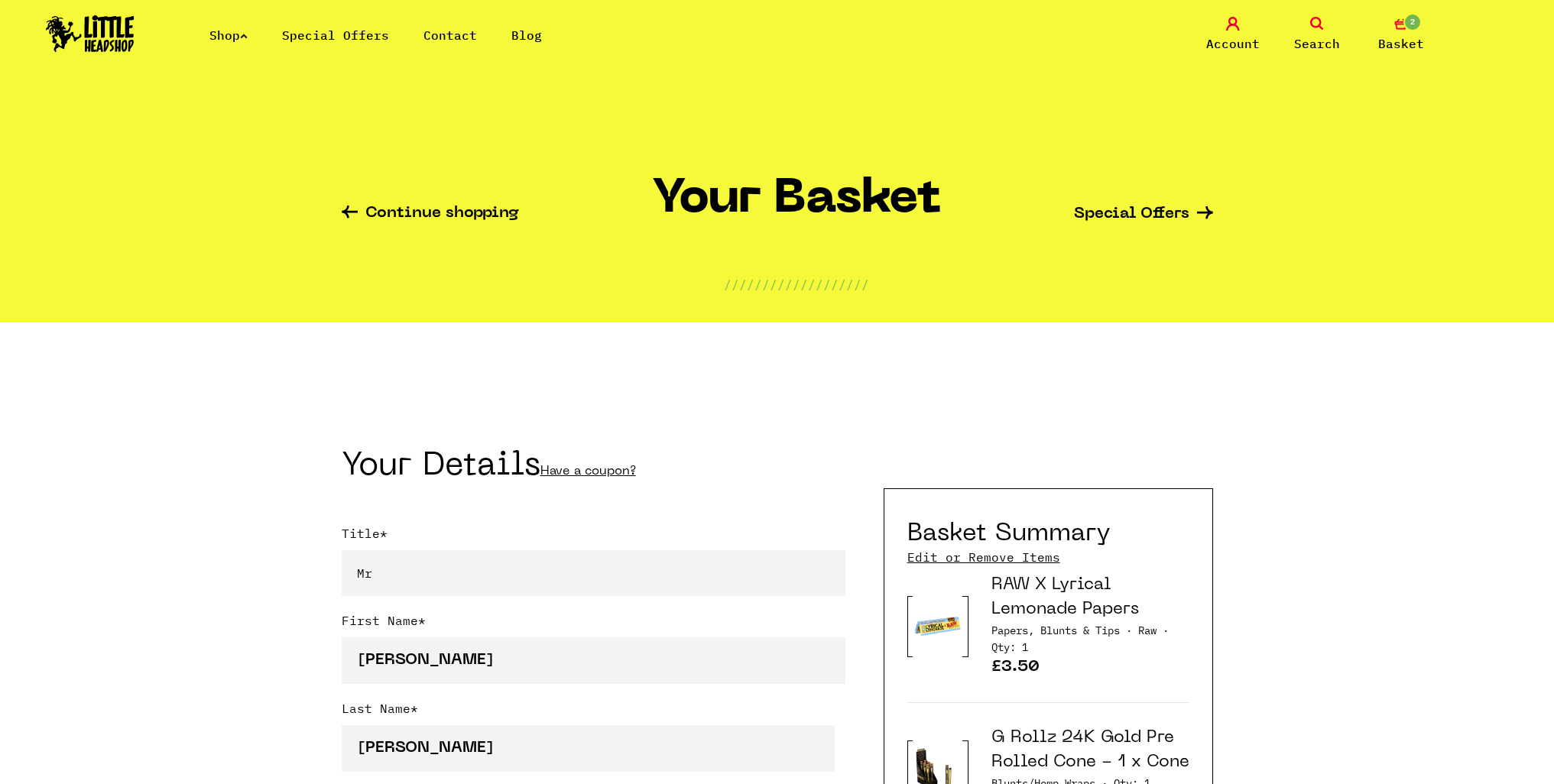
select select "mr"
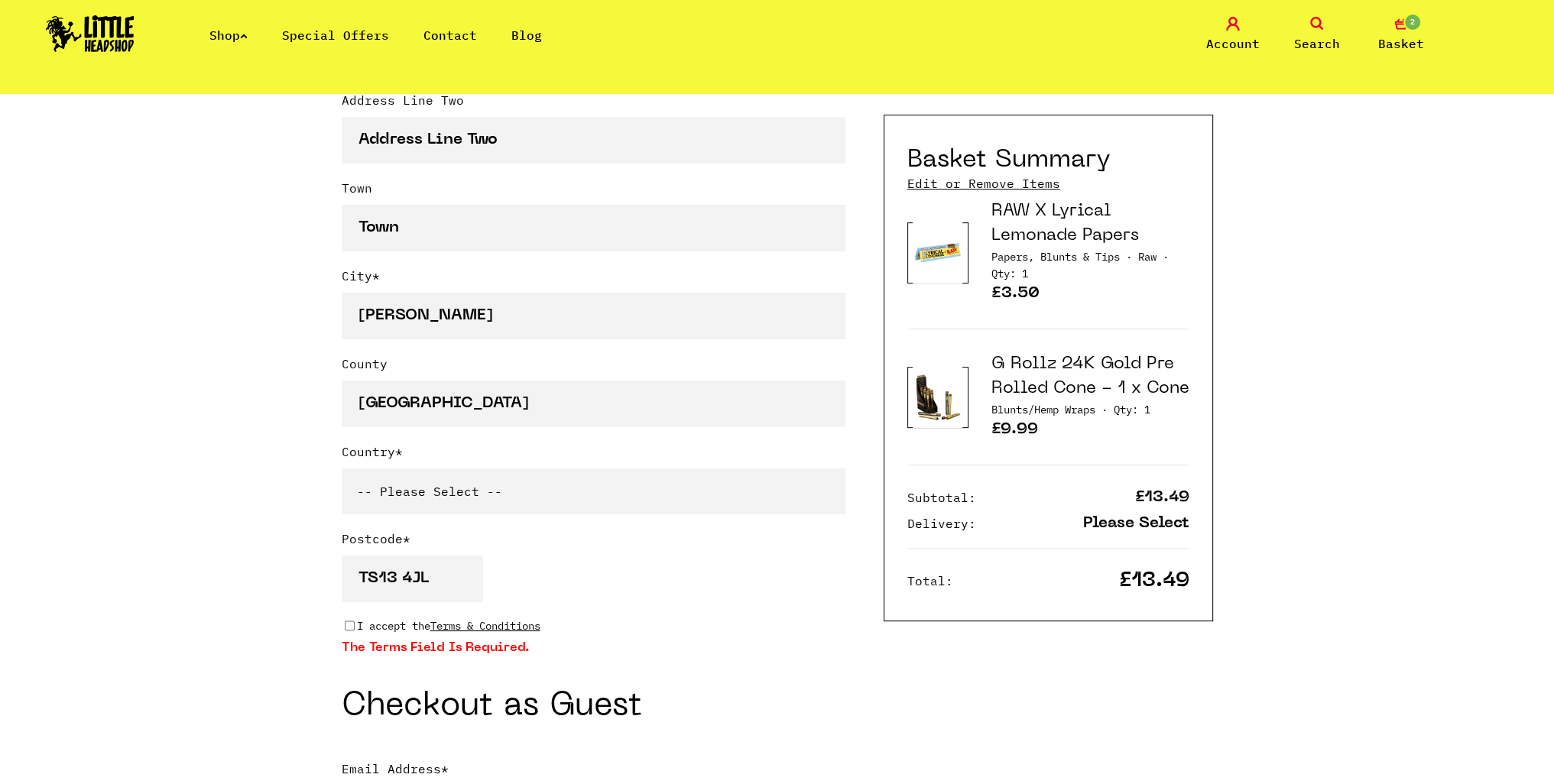
scroll to position [916, 0]
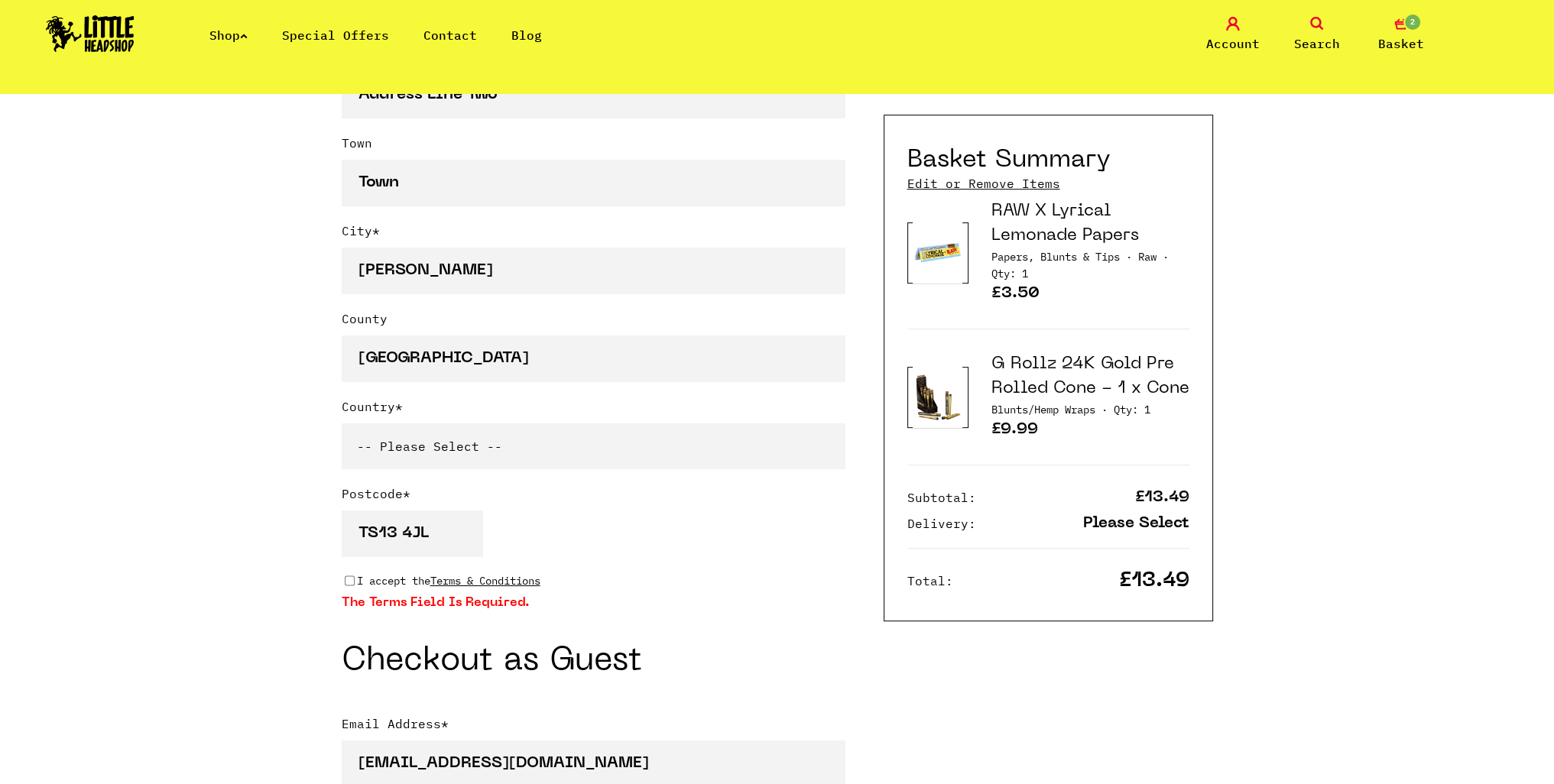
click at [493, 430] on select "-- Please Select -- [GEOGRAPHIC_DATA] [GEOGRAPHIC_DATA] [GEOGRAPHIC_DATA] [GEOG…" at bounding box center [594, 446] width 504 height 45
select select "826"
click at [342, 423] on select "-- Please Select -- [GEOGRAPHIC_DATA] [GEOGRAPHIC_DATA] [GEOGRAPHIC_DATA] [GEOG…" at bounding box center [594, 446] width 504 height 45
click at [733, 584] on div "I accept the Terms & Conditions" at bounding box center [594, 580] width 504 height 16
click at [354, 583] on input "I accept the Terms & Conditions" at bounding box center [349, 581] width 10 height 13
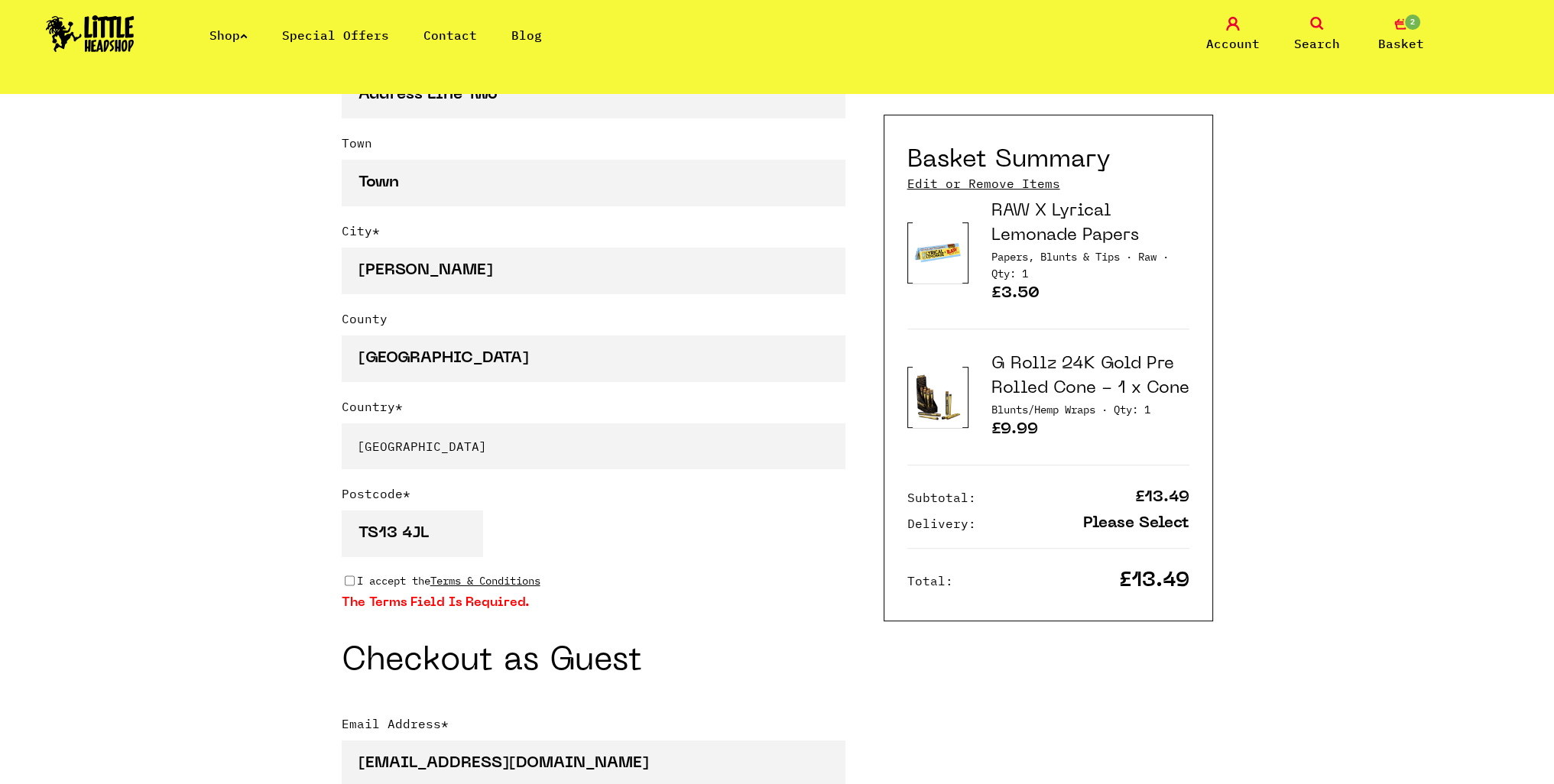
checkbox input "true"
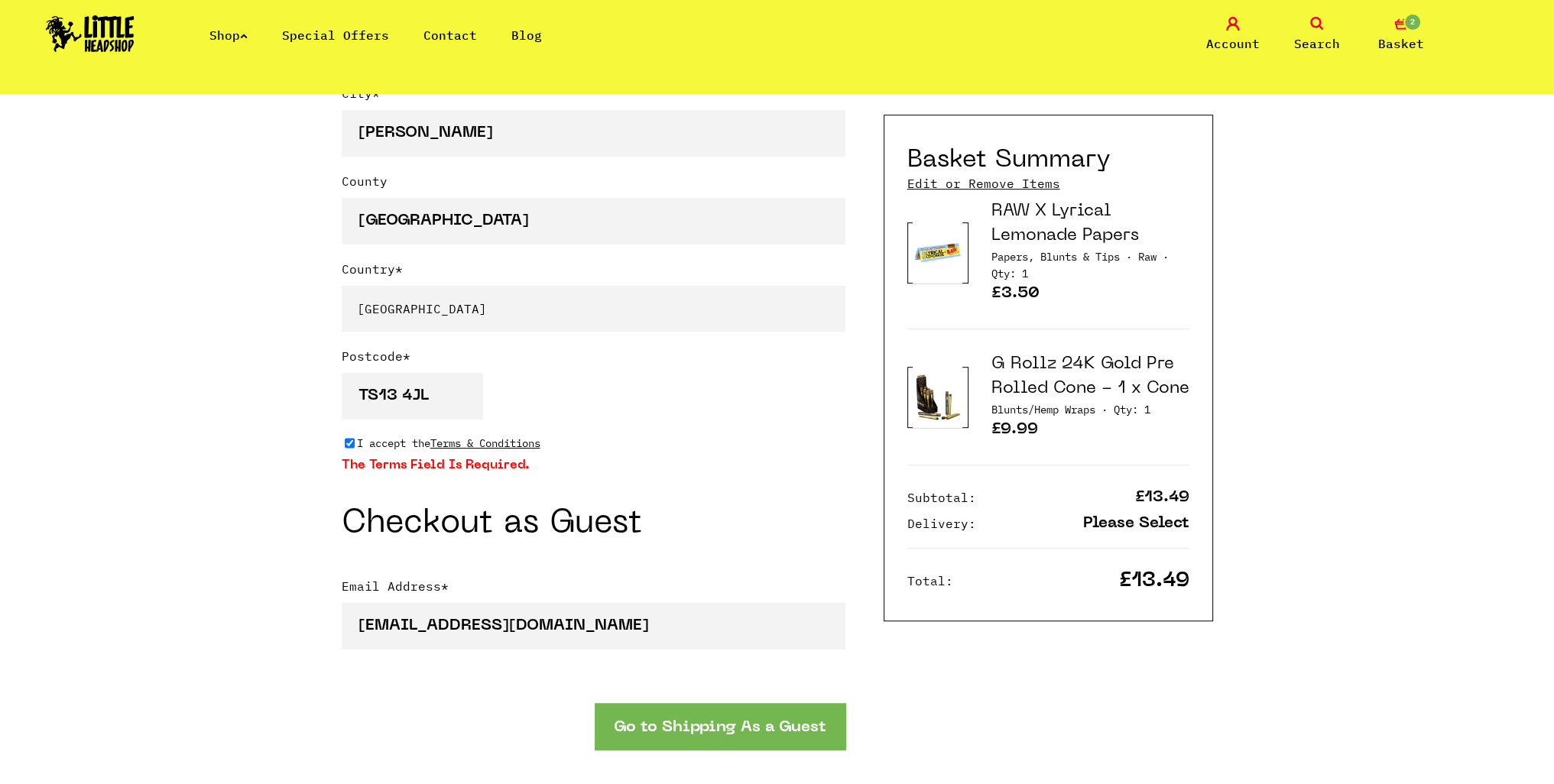
scroll to position [1299, 0]
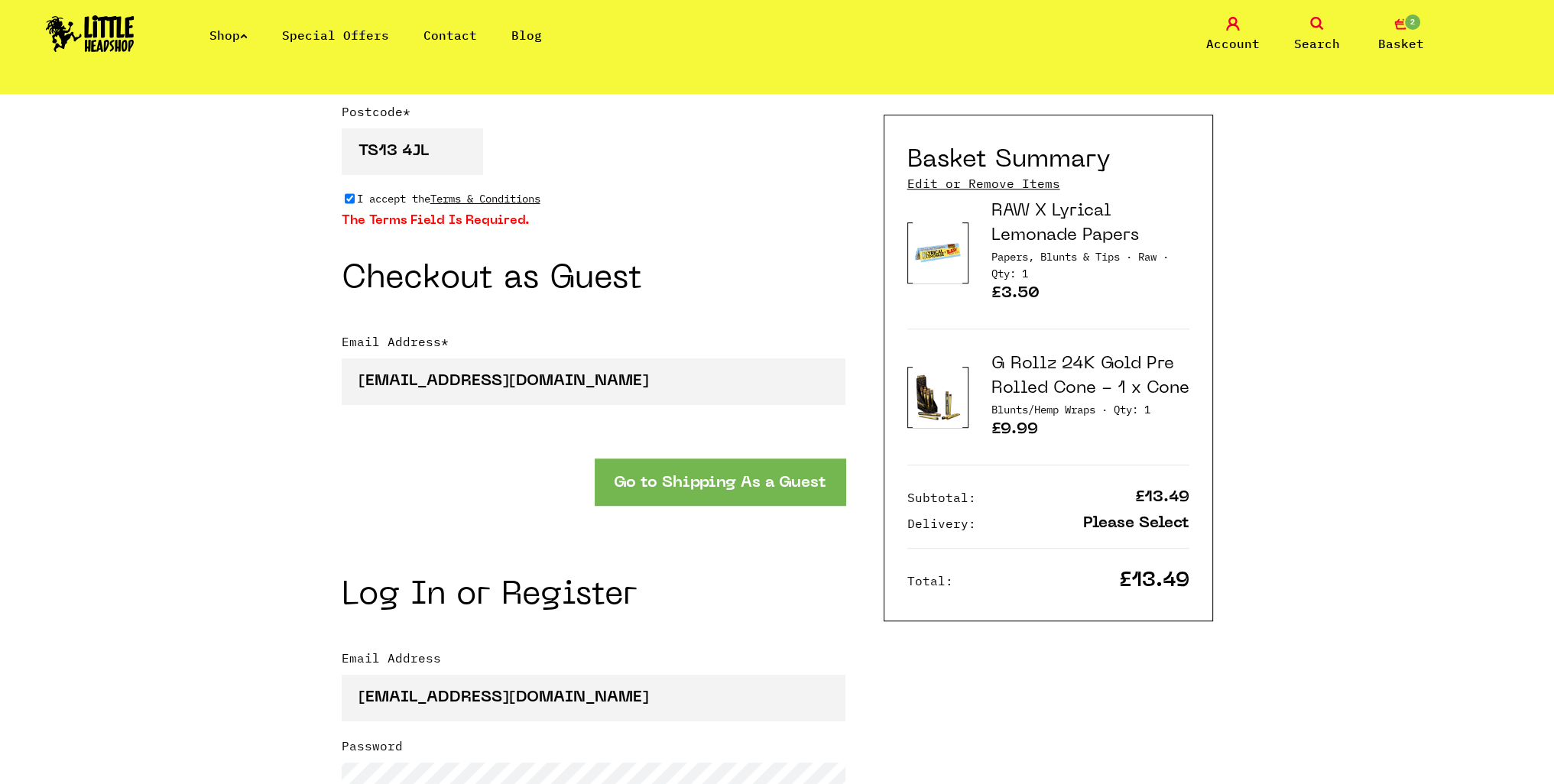
click at [773, 484] on button "Go to Shipping As a Guest" at bounding box center [720, 481] width 251 height 46
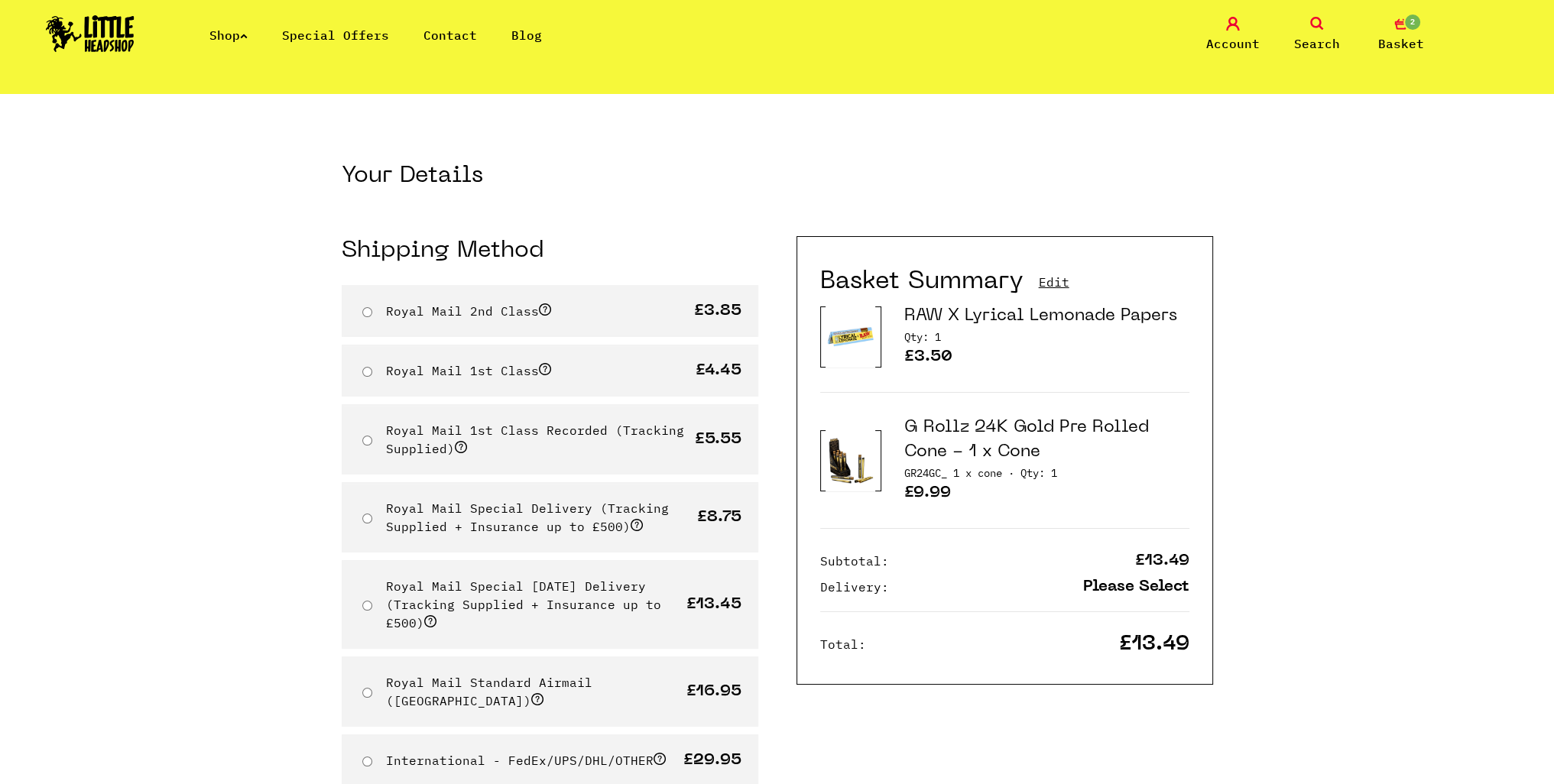
click at [508, 432] on label "Royal Mail 1st Class Recorded (Tracking Supplied)" at bounding box center [535, 439] width 298 height 34
click at [373, 435] on input "Royal Mail 1st Class Recorded (Tracking Supplied)" at bounding box center [367, 440] width 10 height 10
radio input "true"
click at [1046, 278] on link "Edit" at bounding box center [1054, 281] width 31 height 16
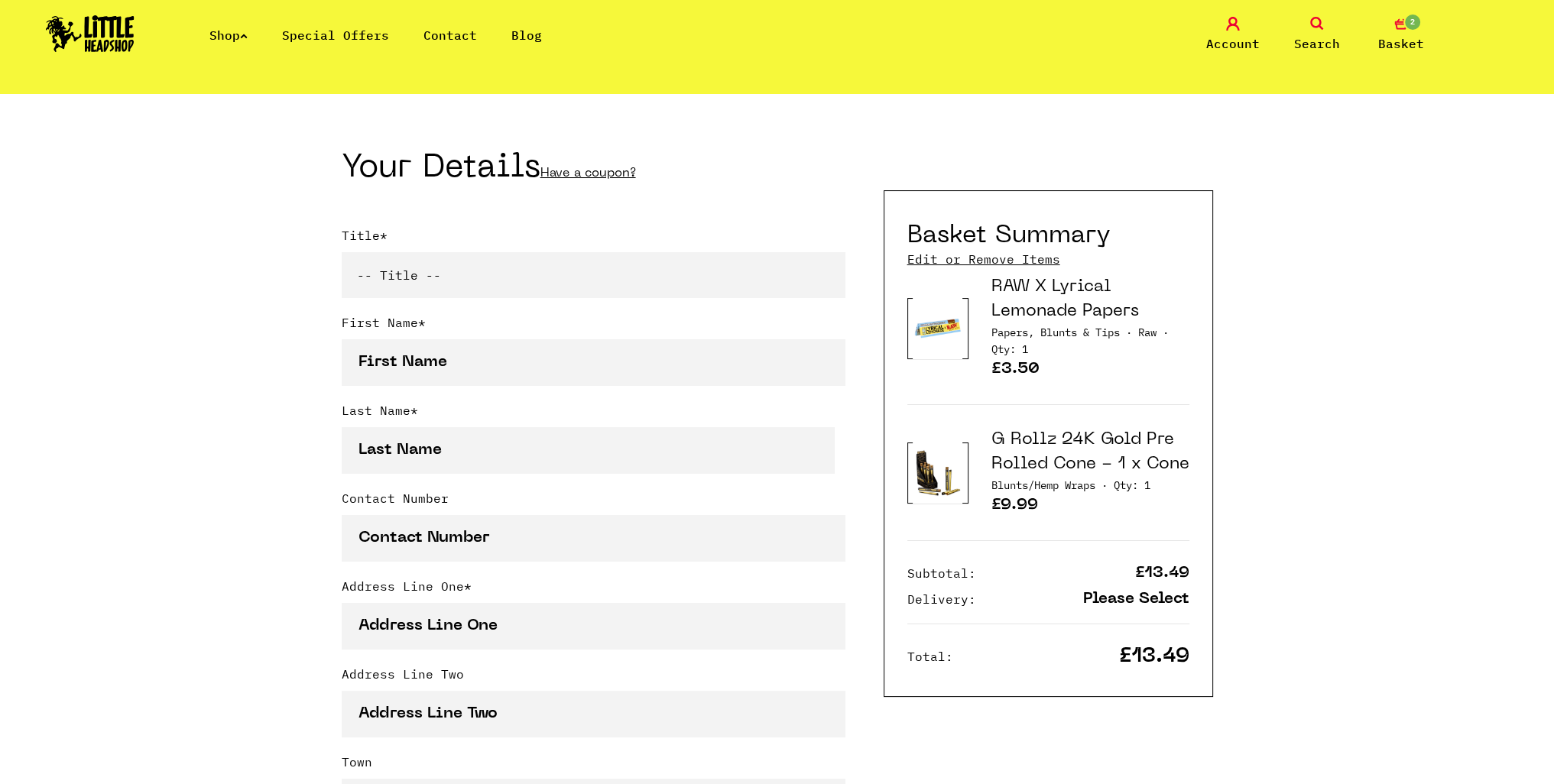
scroll to position [306, 0]
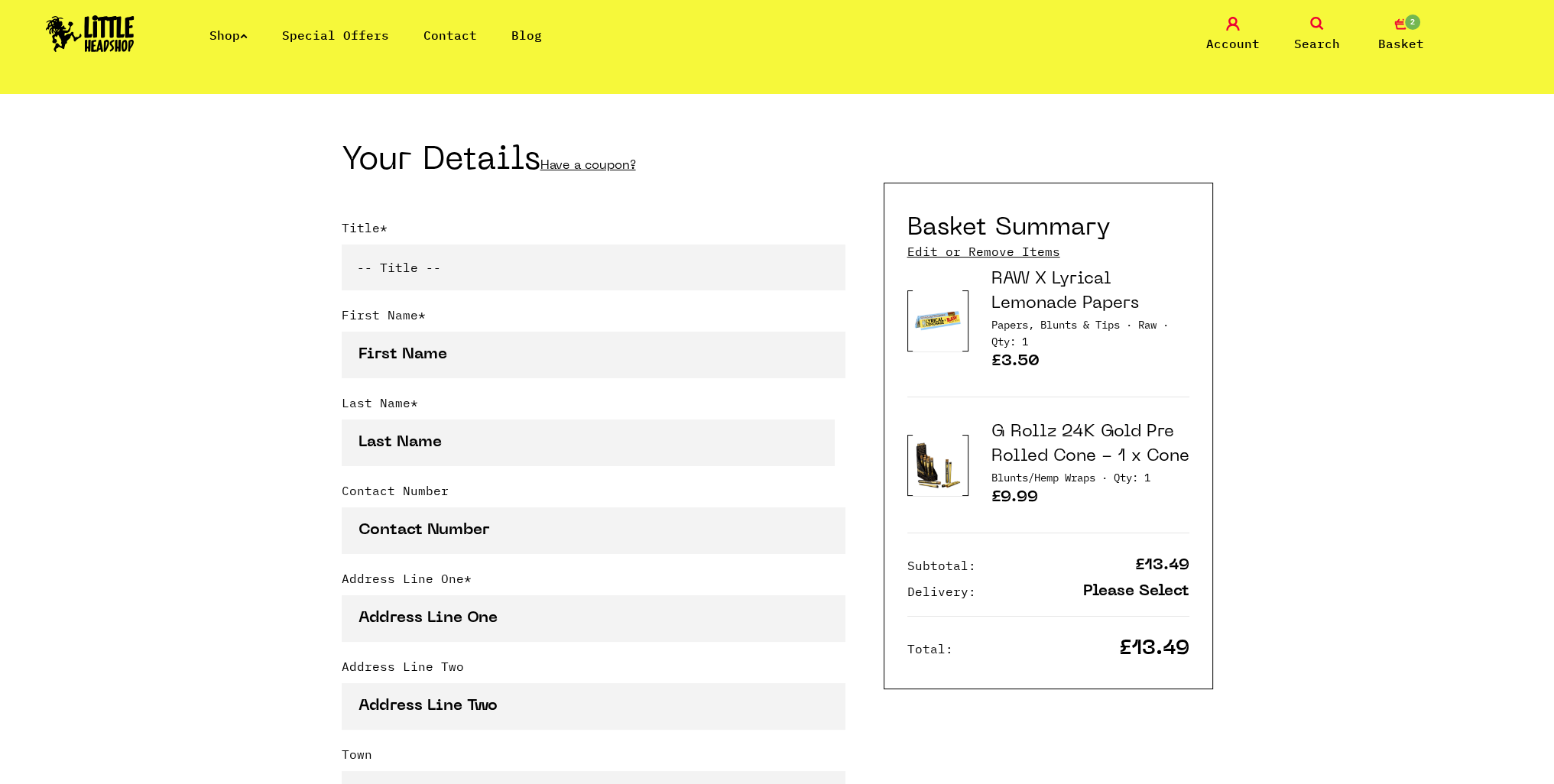
click at [1015, 252] on link "Edit or Remove Items" at bounding box center [984, 251] width 153 height 16
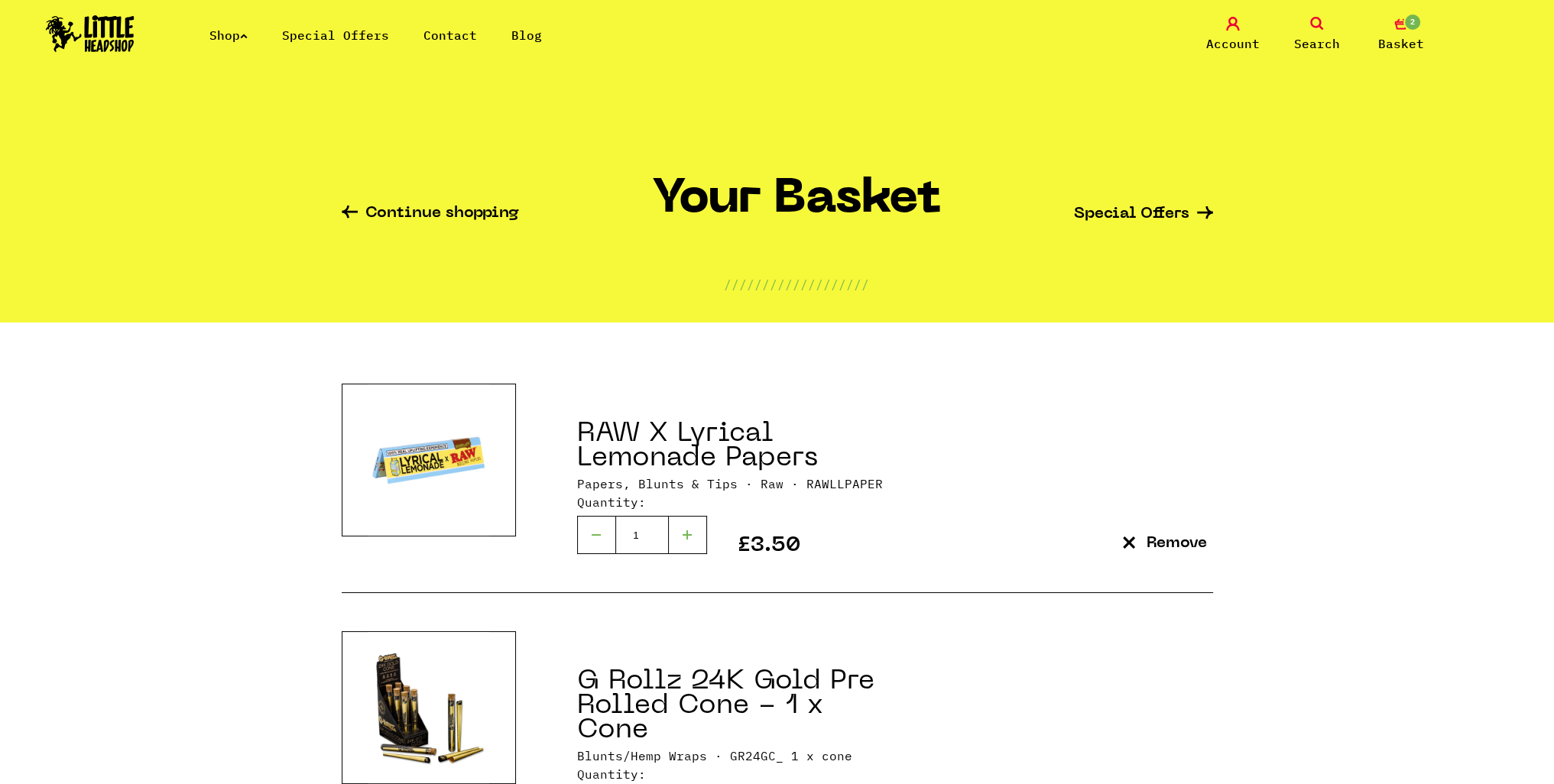
click at [599, 535] on div at bounding box center [596, 535] width 38 height 38
type input "0"
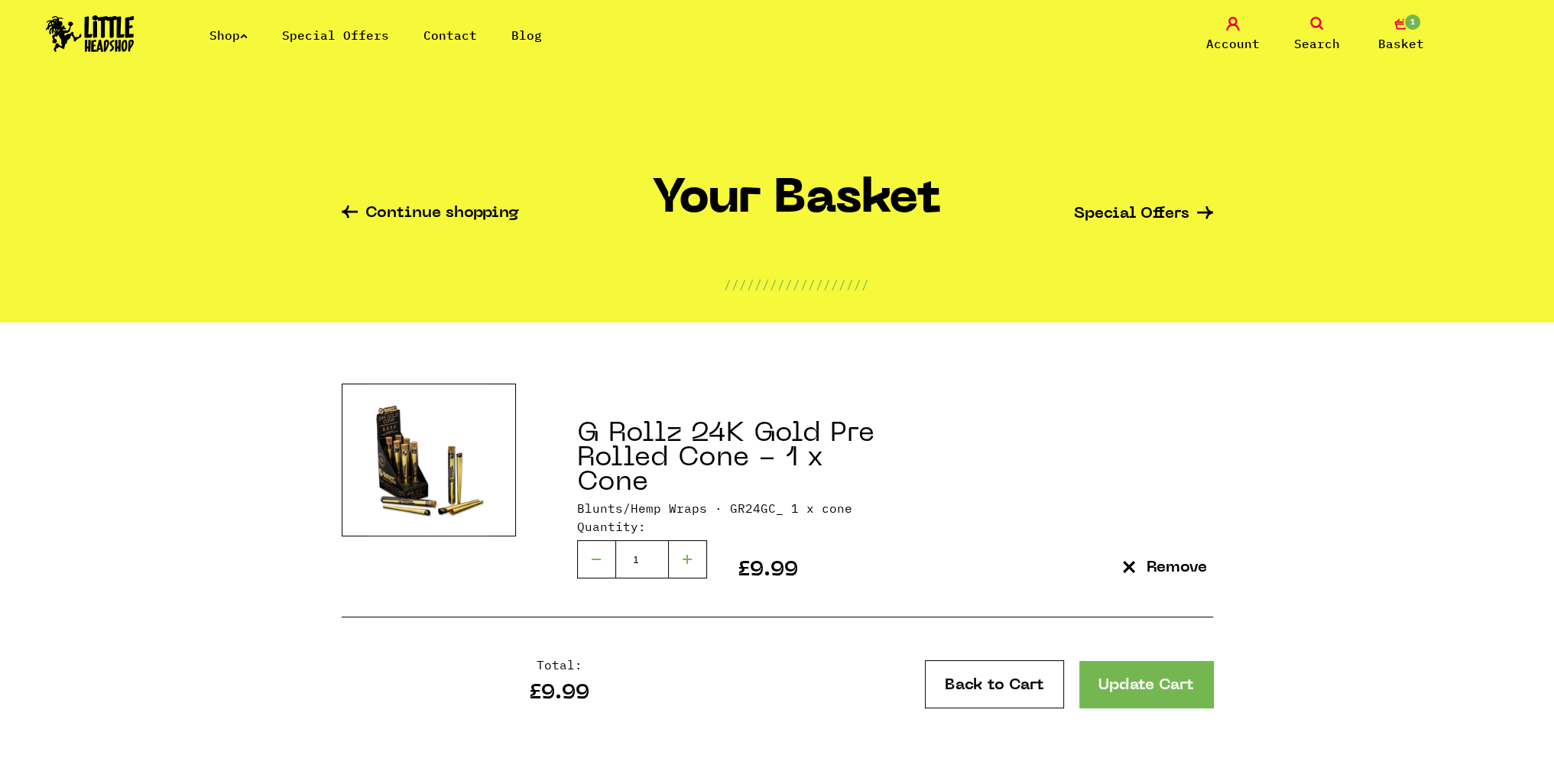
click at [1134, 688] on link "Update Cart" at bounding box center [1146, 684] width 134 height 46
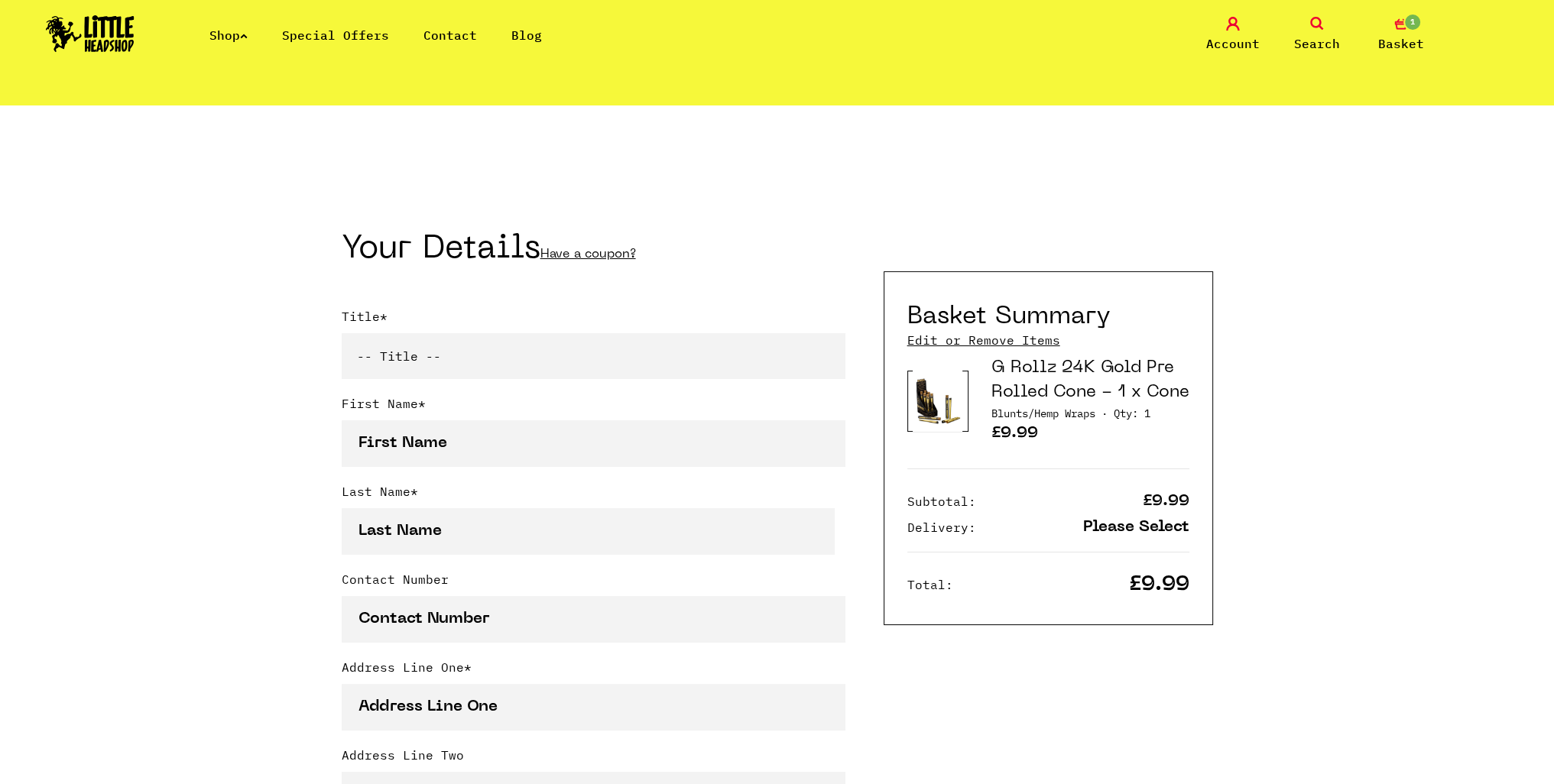
scroll to position [229, 0]
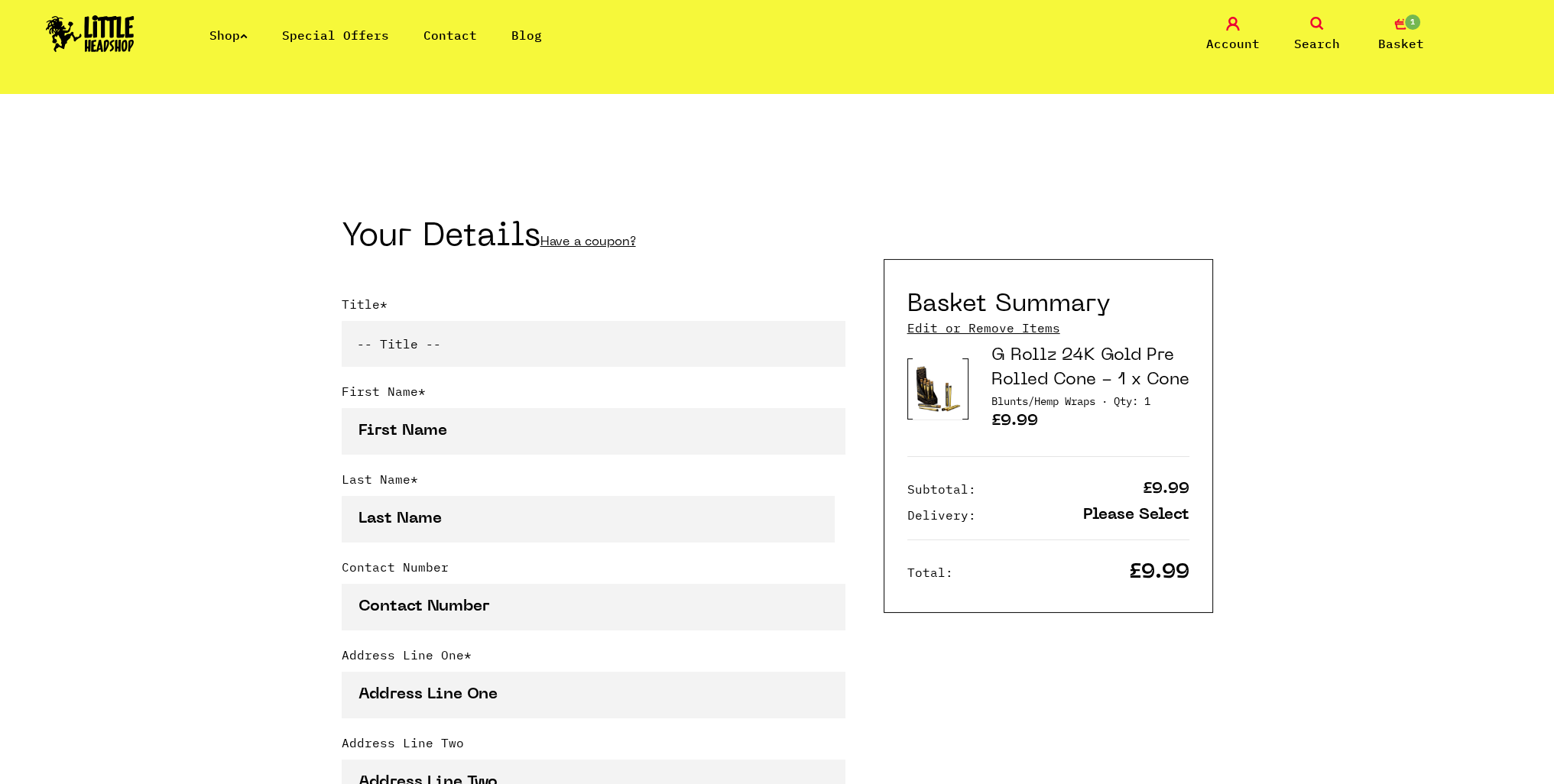
click at [575, 334] on select "-- Title -- Mr Mrs Ms Miss Dr Prof" at bounding box center [594, 343] width 504 height 45
select select "mr"
click at [342, 324] on select "-- Title -- Mr Mrs Ms Miss Dr Prof" at bounding box center [594, 343] width 504 height 45
click at [538, 352] on select "-- Title -- Mr Mrs Ms Miss Dr Prof" at bounding box center [594, 343] width 504 height 45
click at [342, 324] on select "-- Title -- Mr Mrs Ms Miss Dr Prof" at bounding box center [594, 343] width 504 height 45
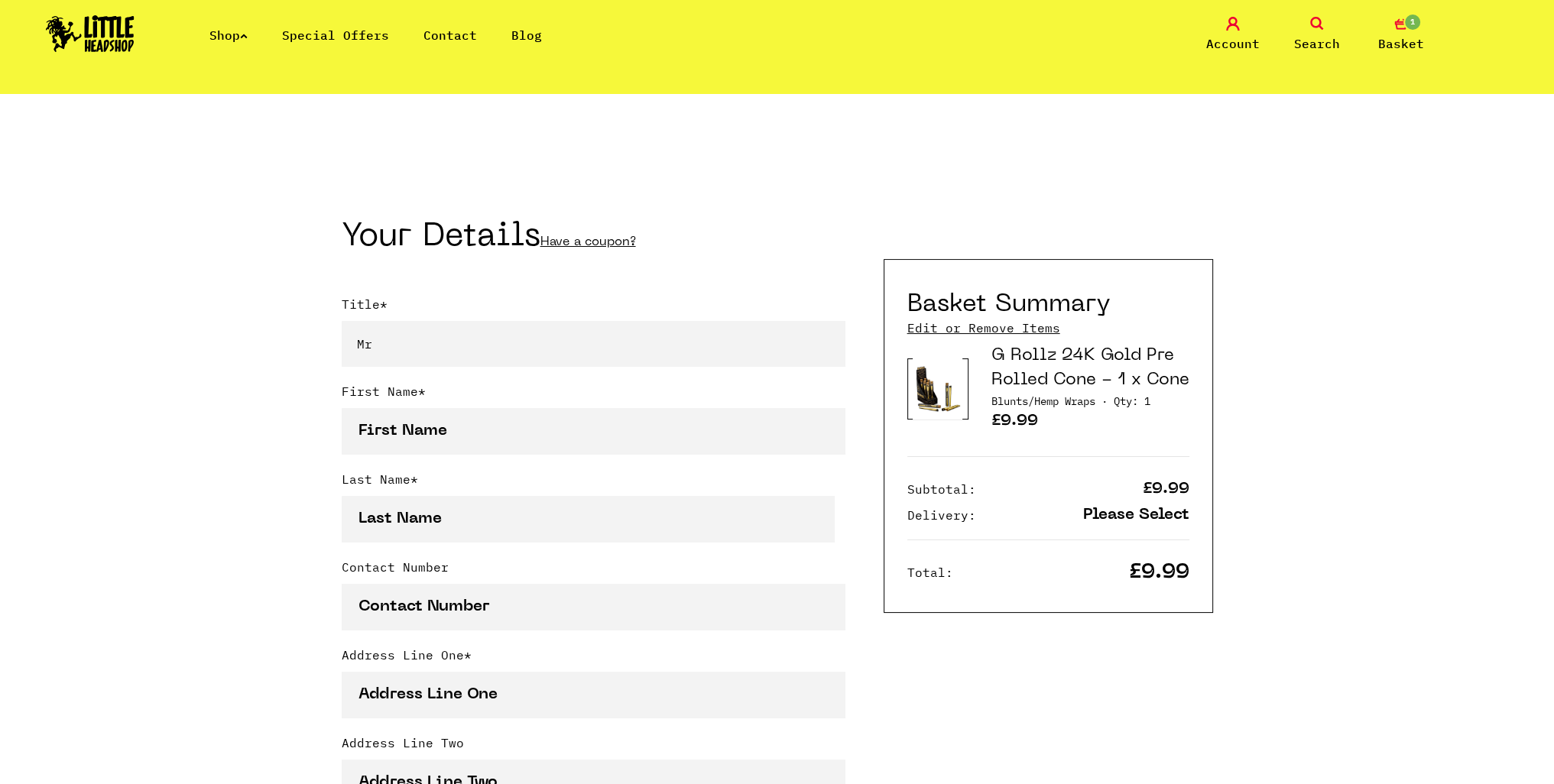
click at [427, 437] on input "First Name *" at bounding box center [594, 430] width 504 height 46
type input "[PERSON_NAME]"
type input "07494615456"
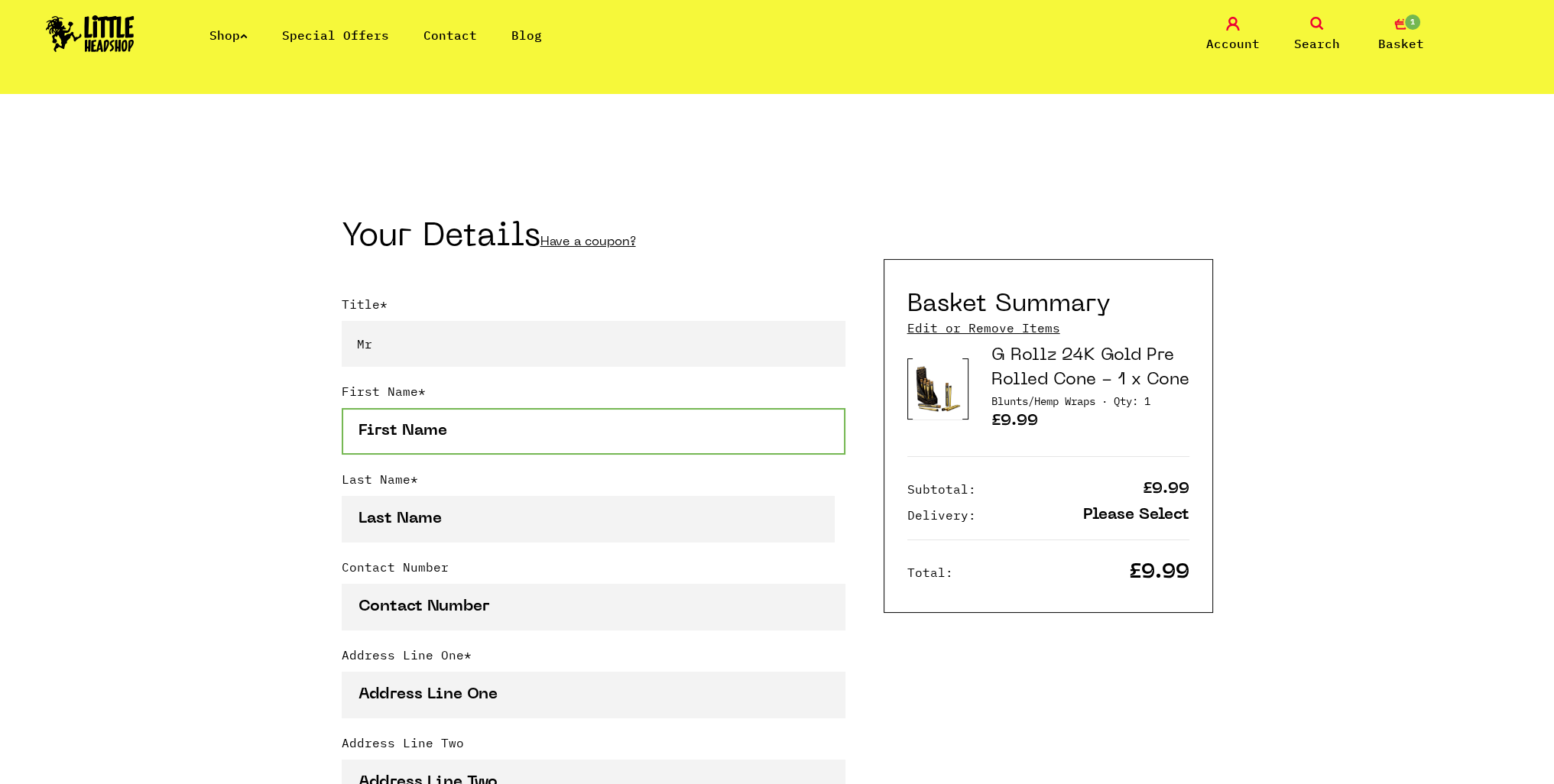
type input "2 South View"
type input "[PERSON_NAME]"
type input "North Yorkshire"
select select "826"
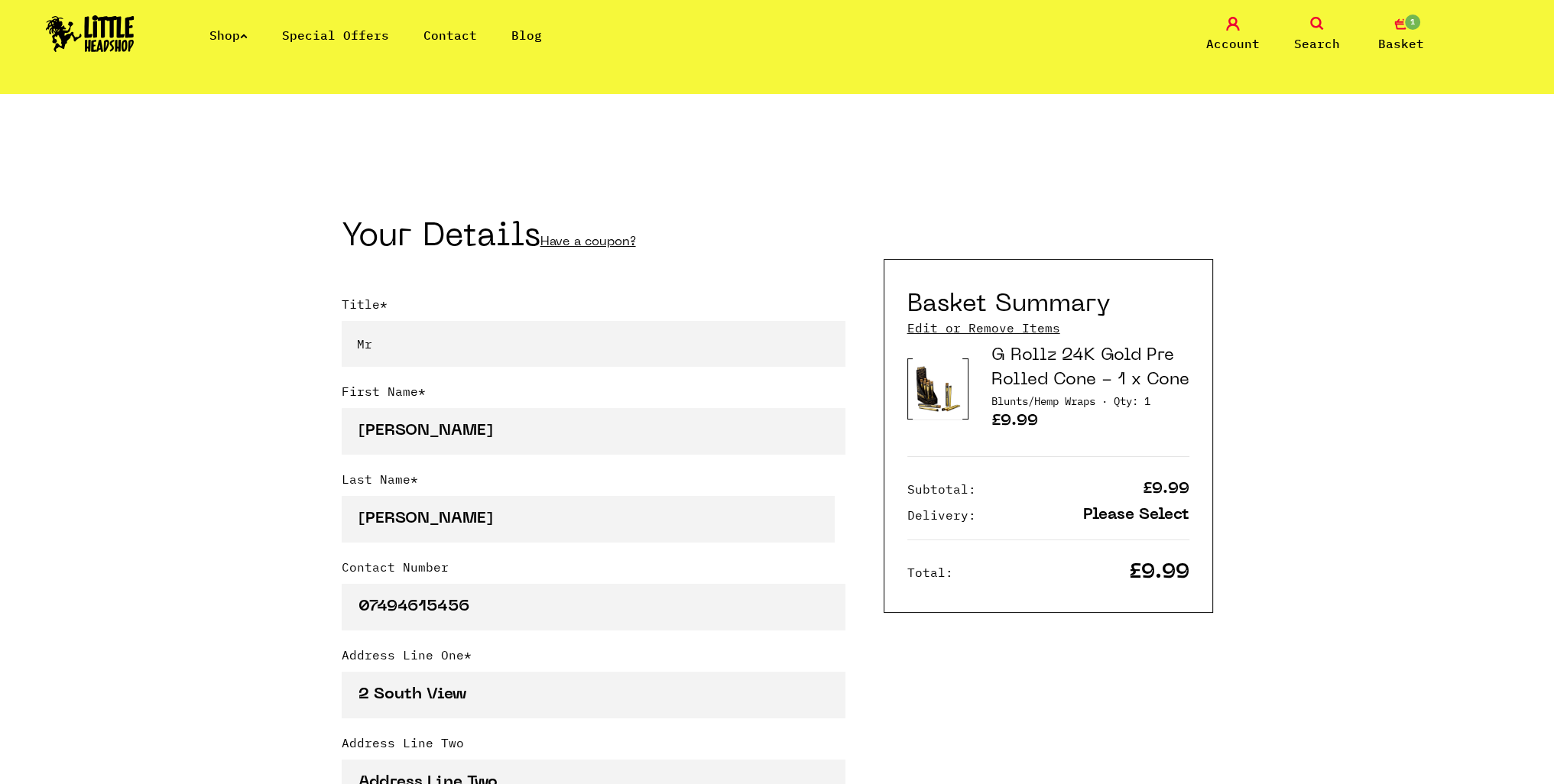
type input "TS13 4JL"
type input "deanmitch@hotmail.co.uk"
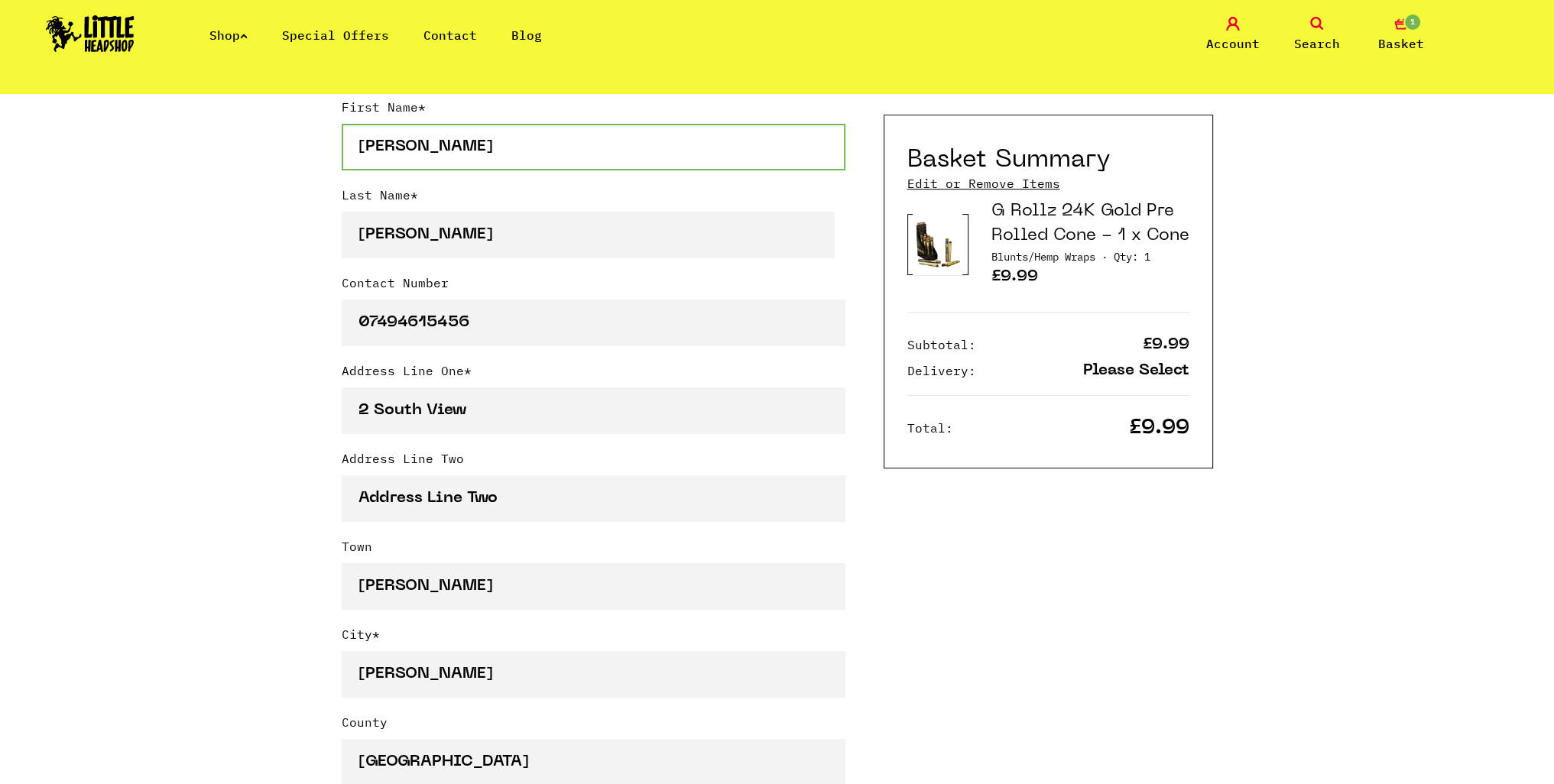
scroll to position [535, 0]
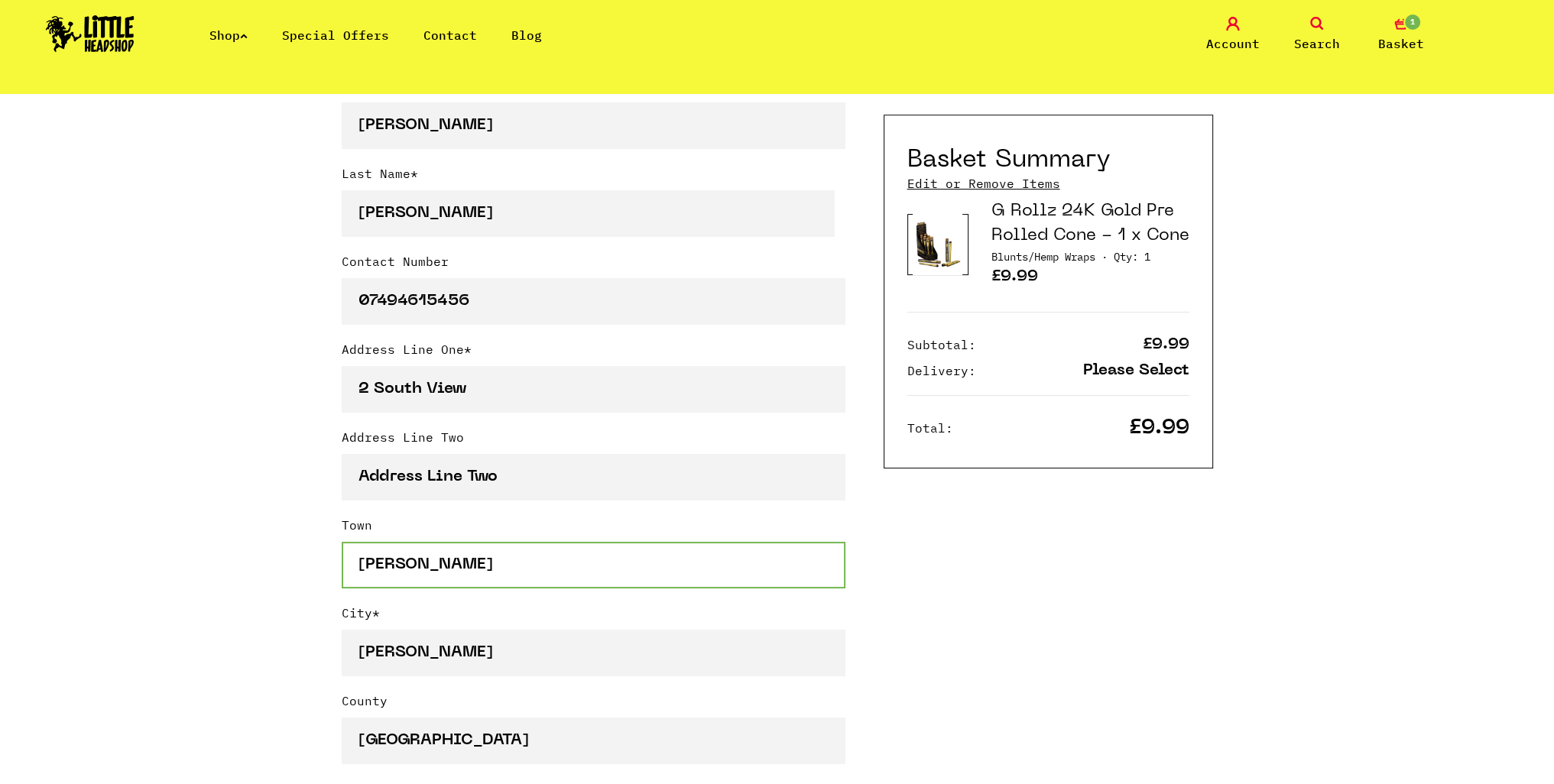
drag, startPoint x: 350, startPoint y: 572, endPoint x: 256, endPoint y: 572, distance: 94.0
click at [269, 574] on div "Continue shopping Your Basket /////////////////// Special Offers Coupon Code Ap…" at bounding box center [777, 776] width 1554 height 2435
click at [257, 543] on div "Continue shopping Your Basket /////////////////// Special Offers Coupon Code Ap…" at bounding box center [777, 776] width 1554 height 2435
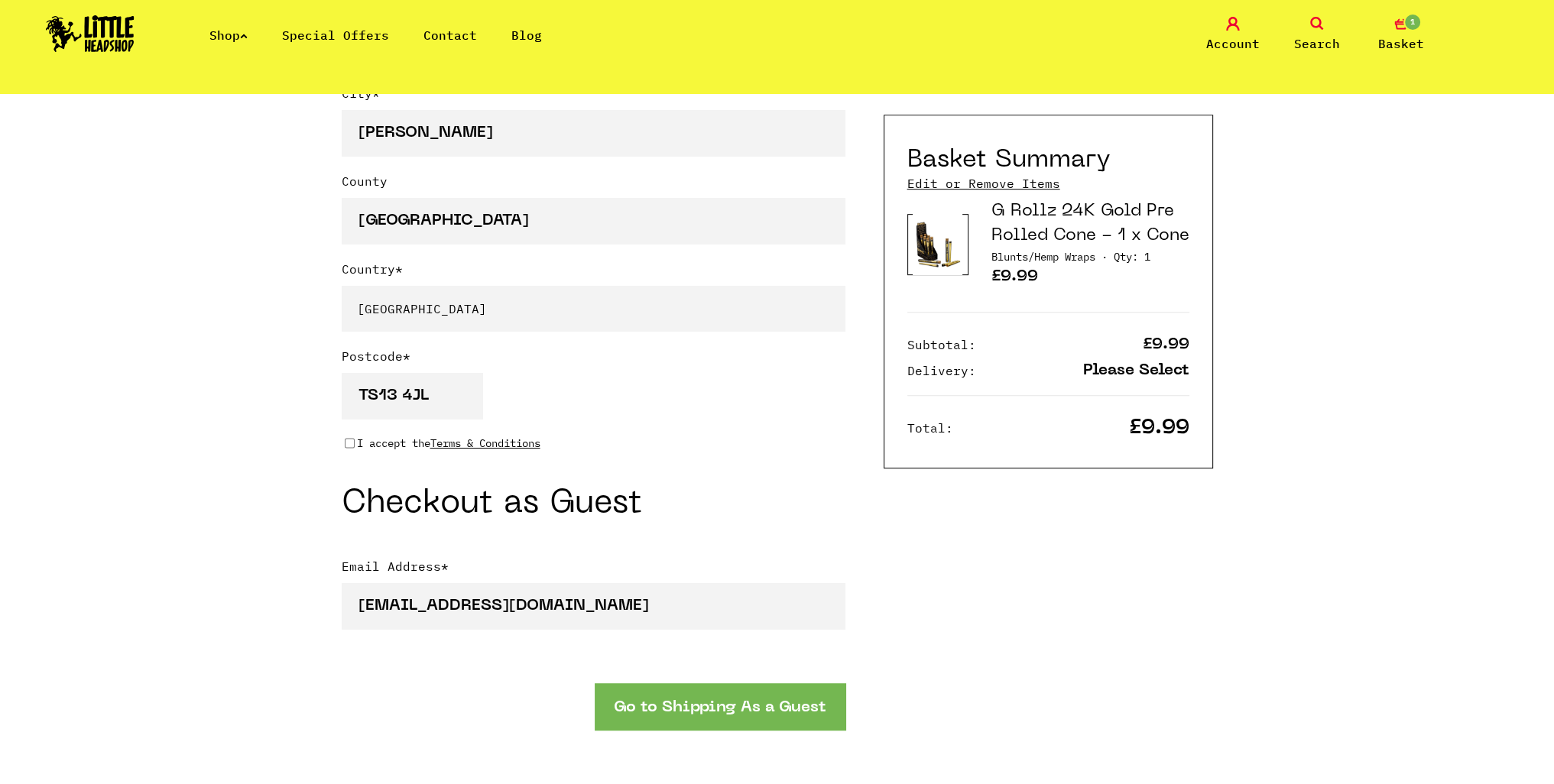
scroll to position [1069, 0]
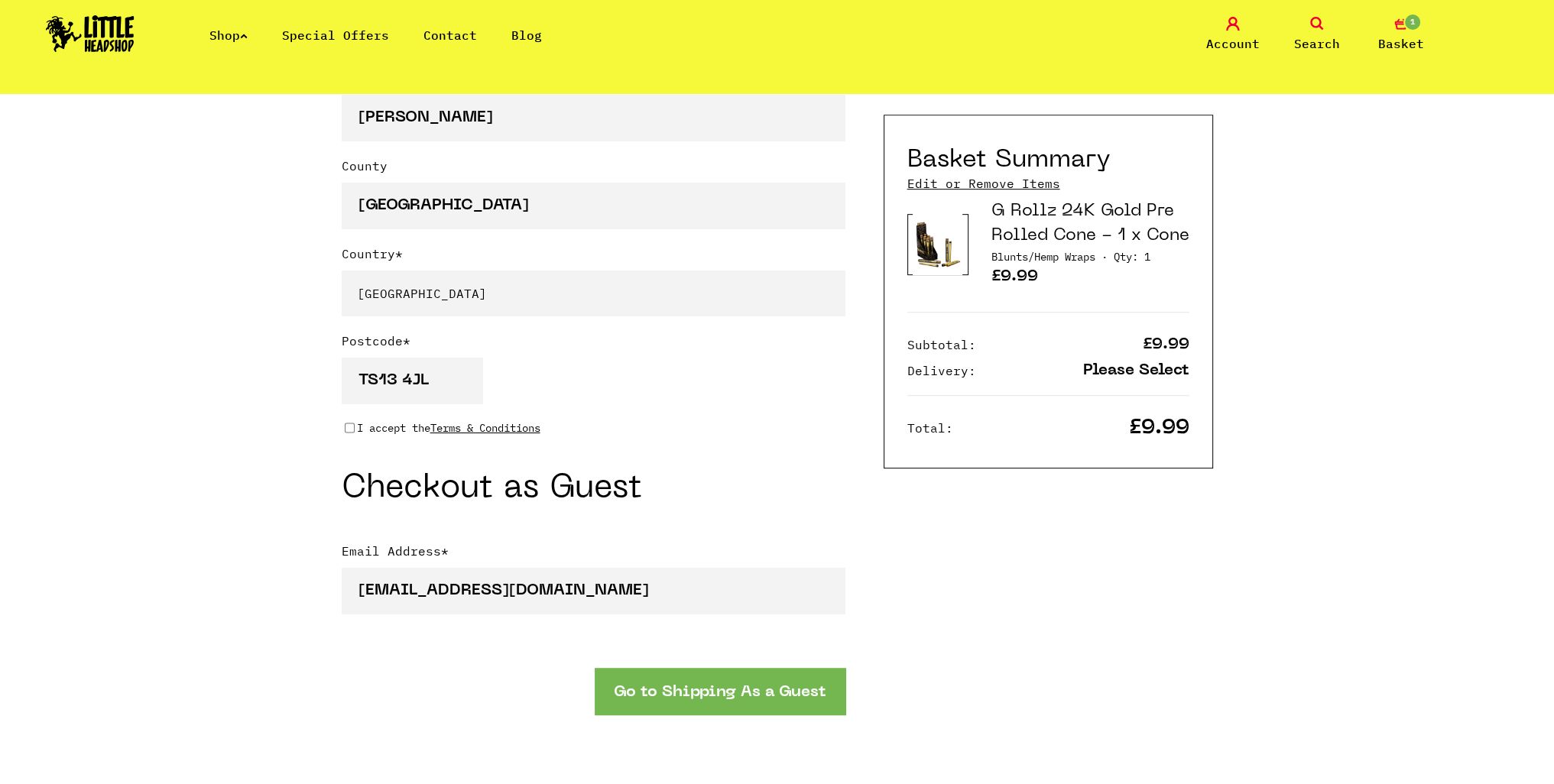
click at [344, 429] on input "I accept the Terms & Conditions" at bounding box center [349, 428] width 10 height 13
checkbox input "true"
click at [811, 702] on button "Go to Shipping As a Guest" at bounding box center [720, 691] width 251 height 46
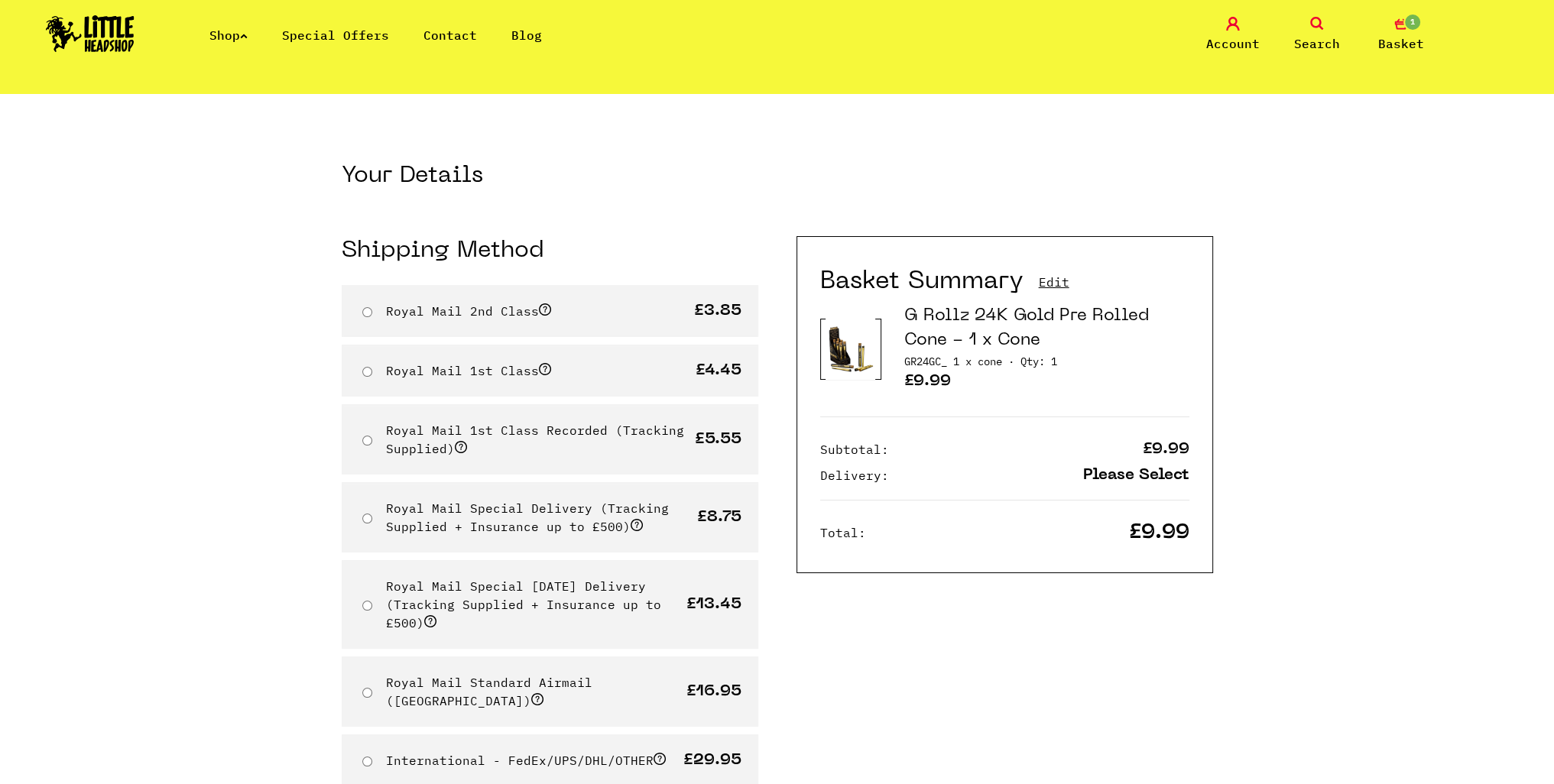
click at [527, 427] on label "Royal Mail 1st Class Recorded (Tracking Supplied)" at bounding box center [535, 439] width 298 height 34
click at [373, 435] on input "Royal Mail 1st Class Recorded (Tracking Supplied)" at bounding box center [367, 440] width 10 height 10
radio input "true"
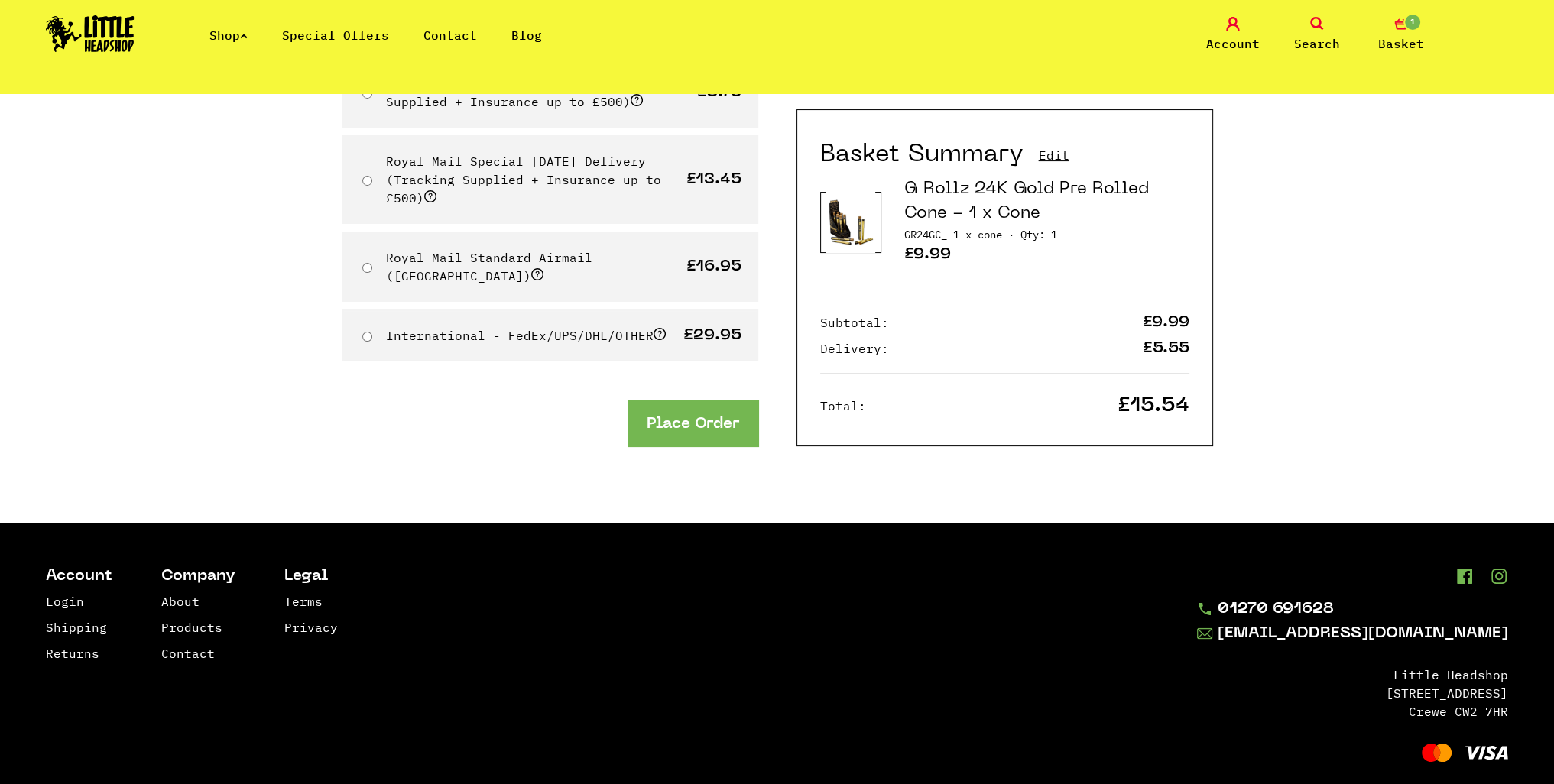
scroll to position [428, 0]
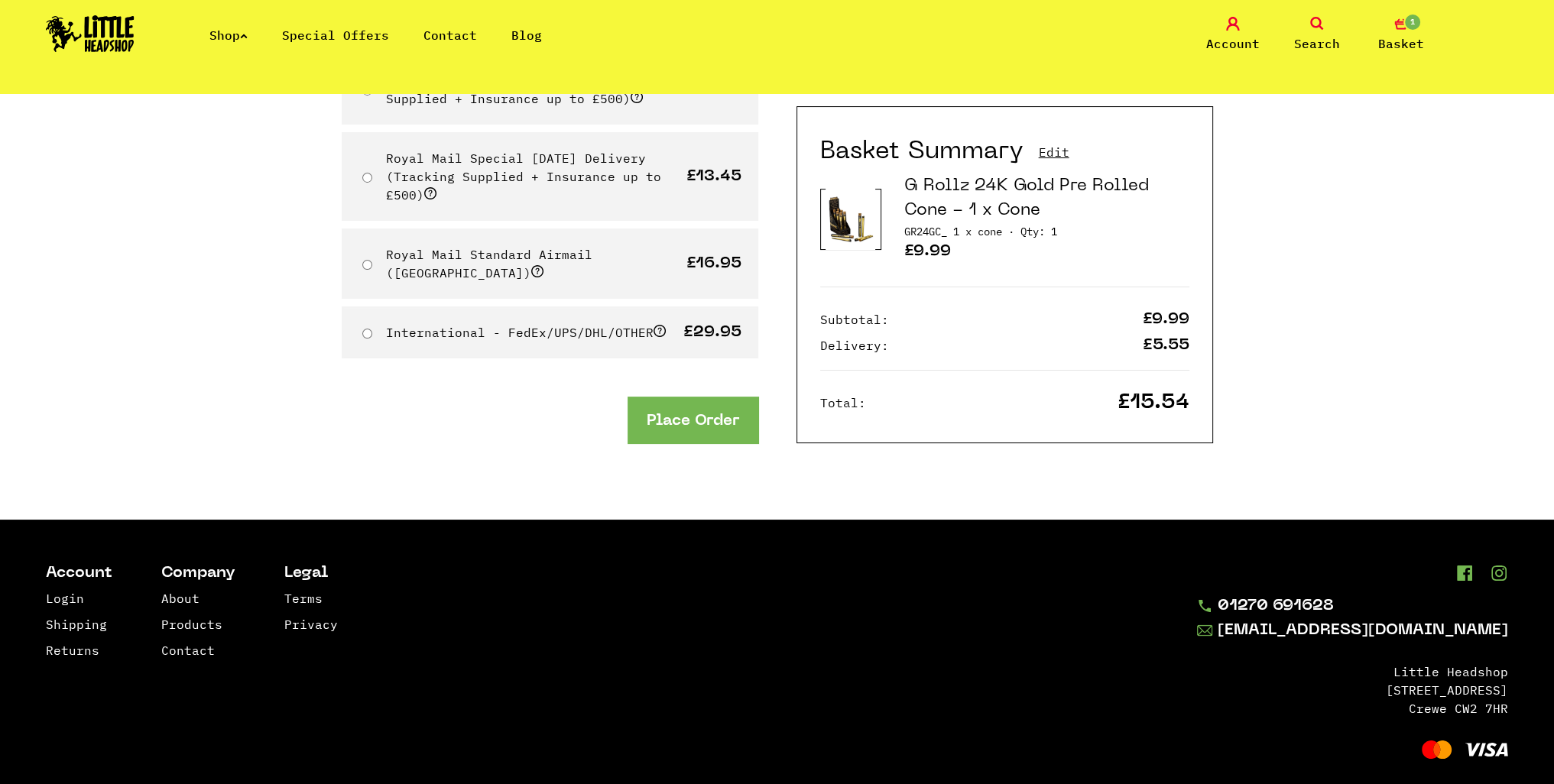
click at [670, 397] on button "Place Order" at bounding box center [693, 419] width 131 height 46
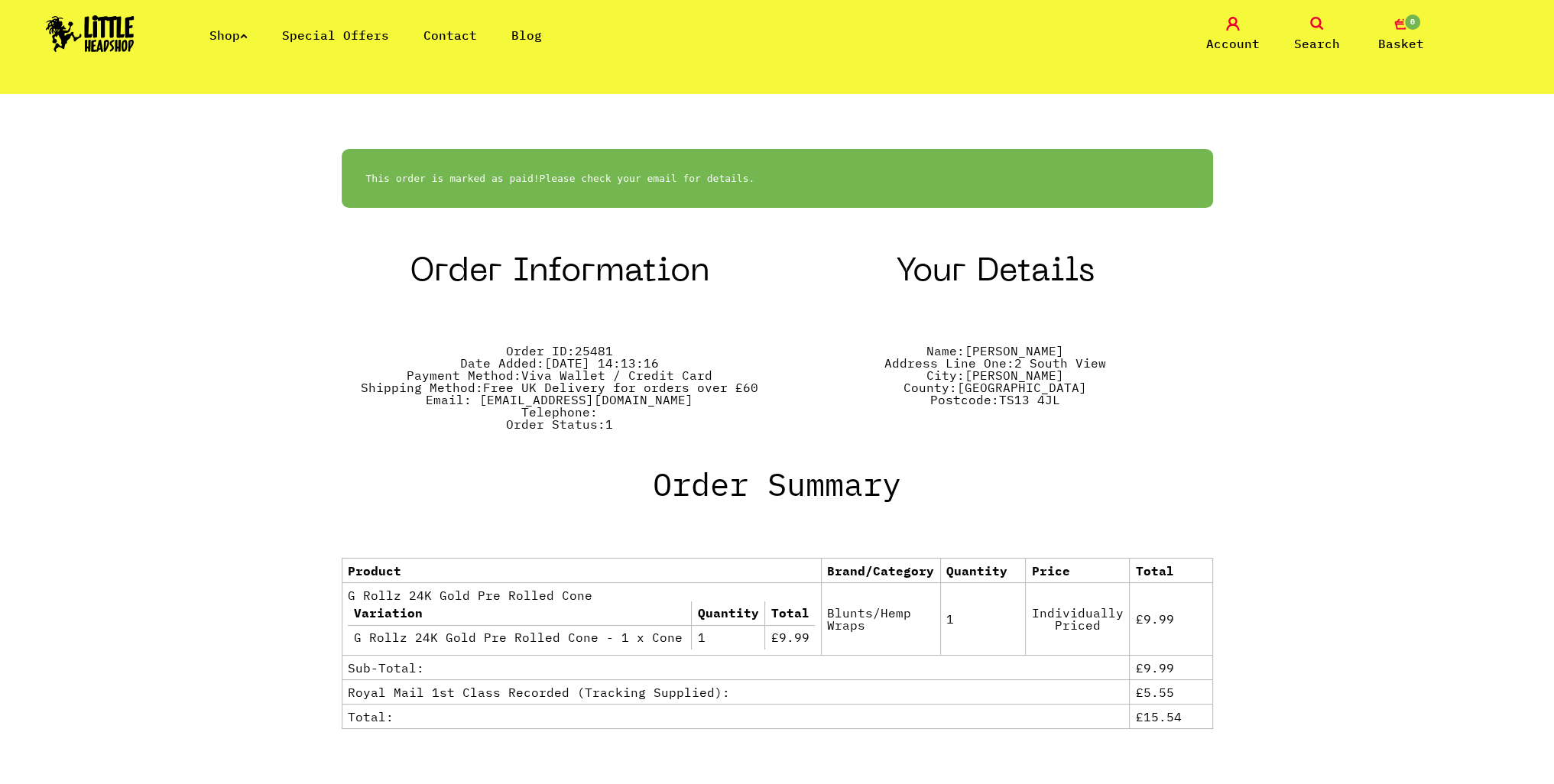
scroll to position [746, 0]
